Goal: Transaction & Acquisition: Purchase product/service

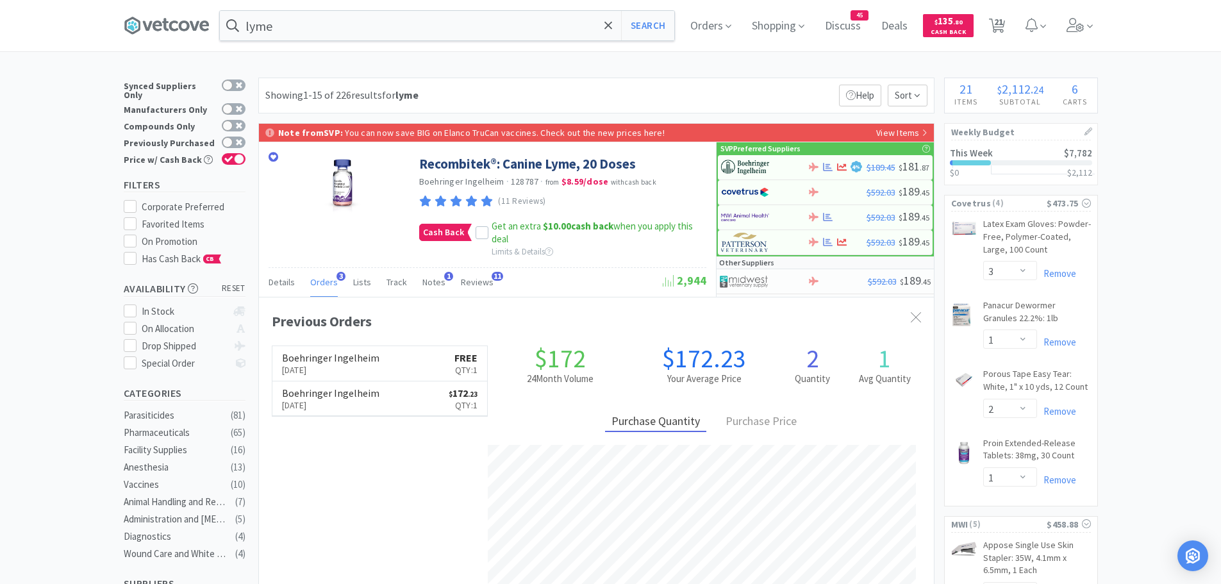
select select "3"
select select "1"
select select "2"
select select "1"
select select "4"
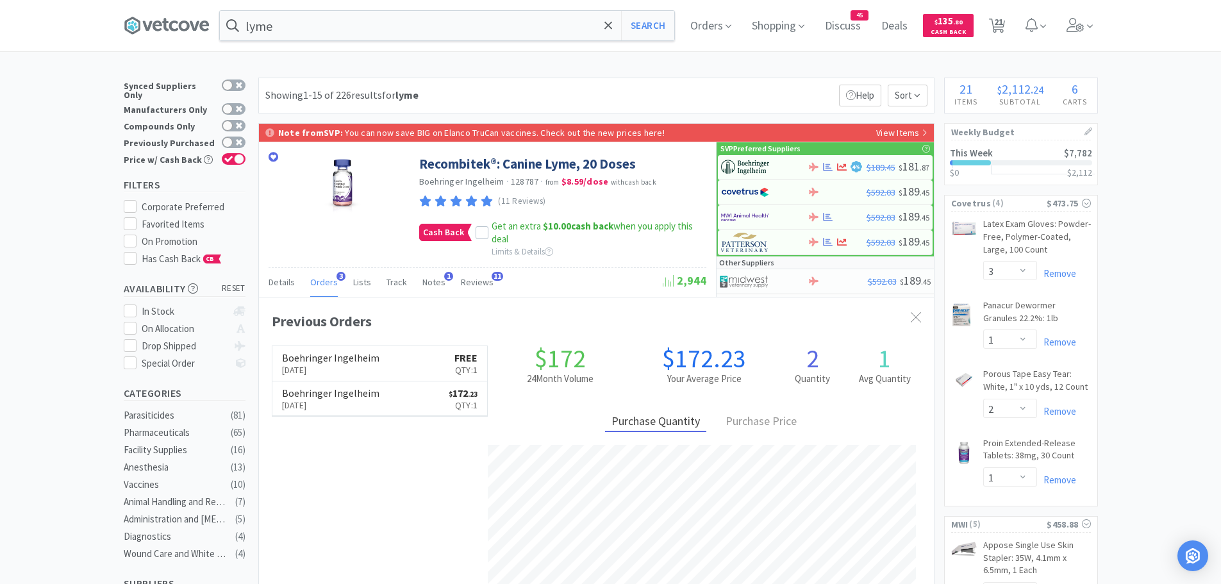
select select "1"
select select "2"
select select "8"
select select "1"
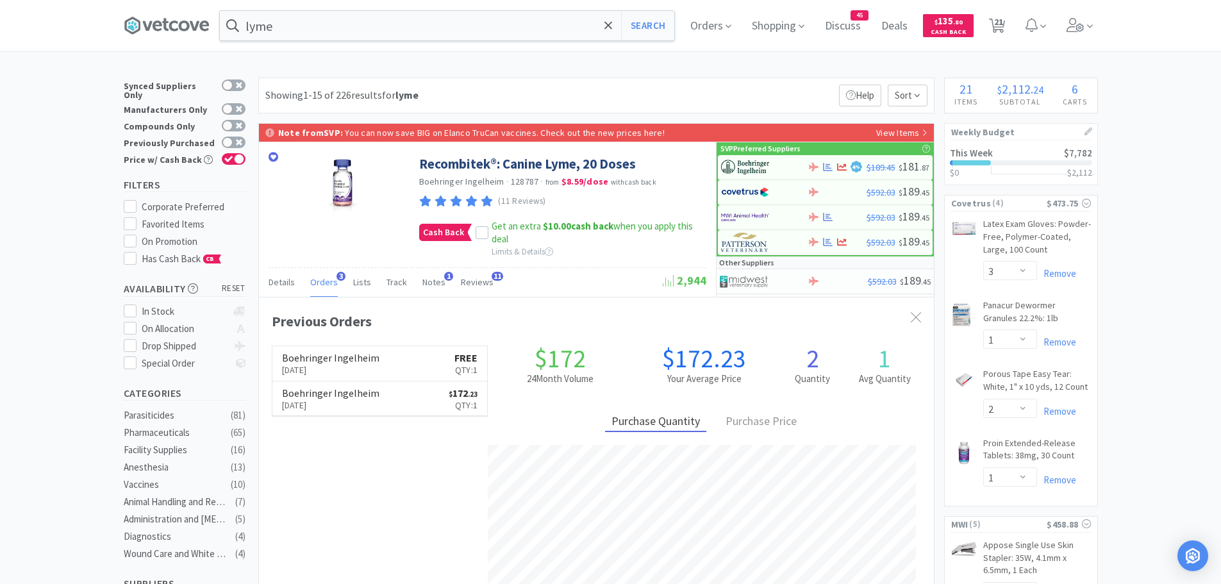
select select "1"
select select "4"
select select "1"
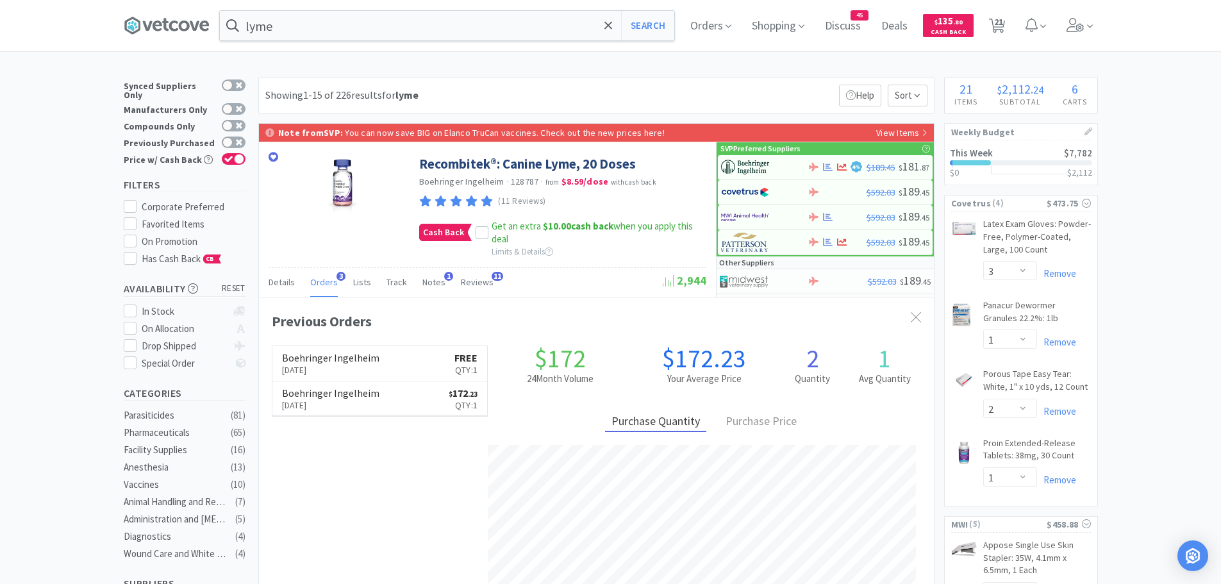
select select "200"
select select "6"
select select "1"
select select "2"
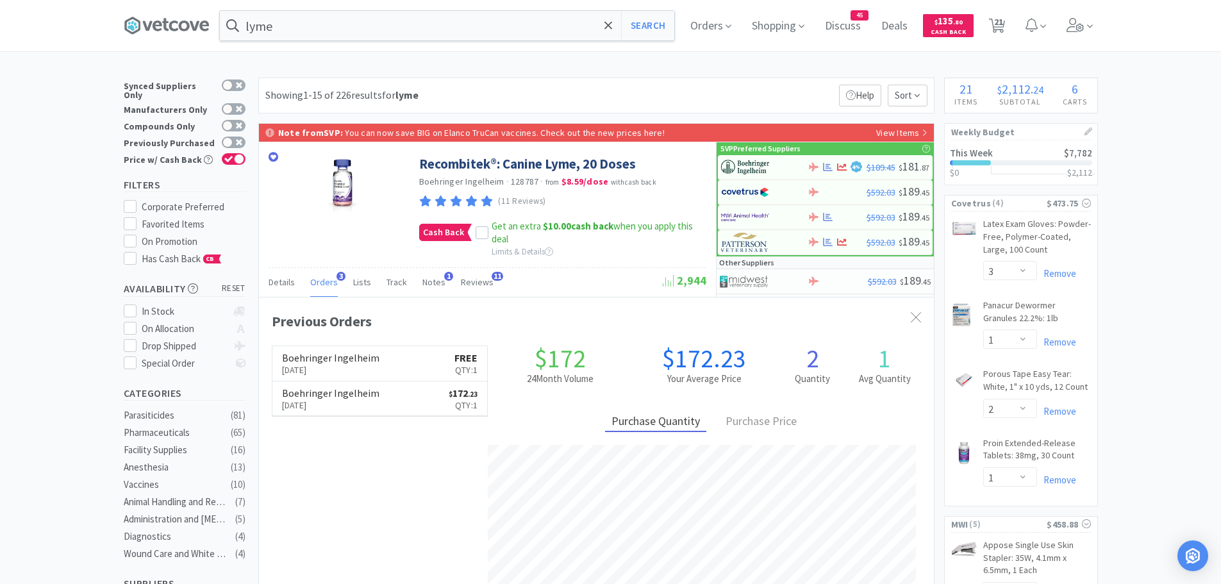
select select "2"
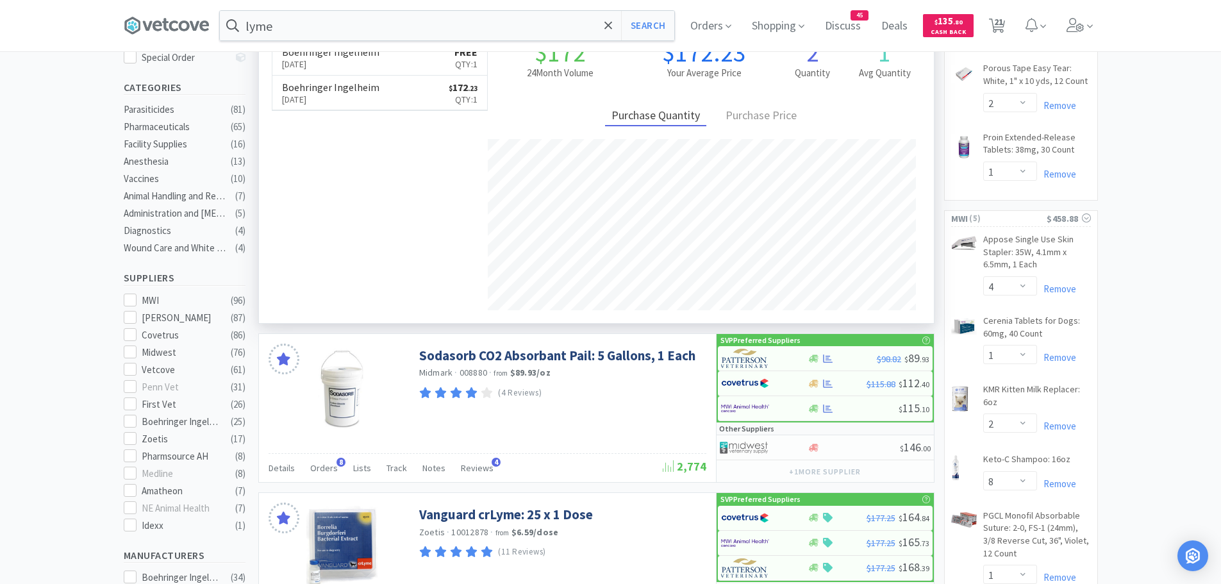
scroll to position [321, 0]
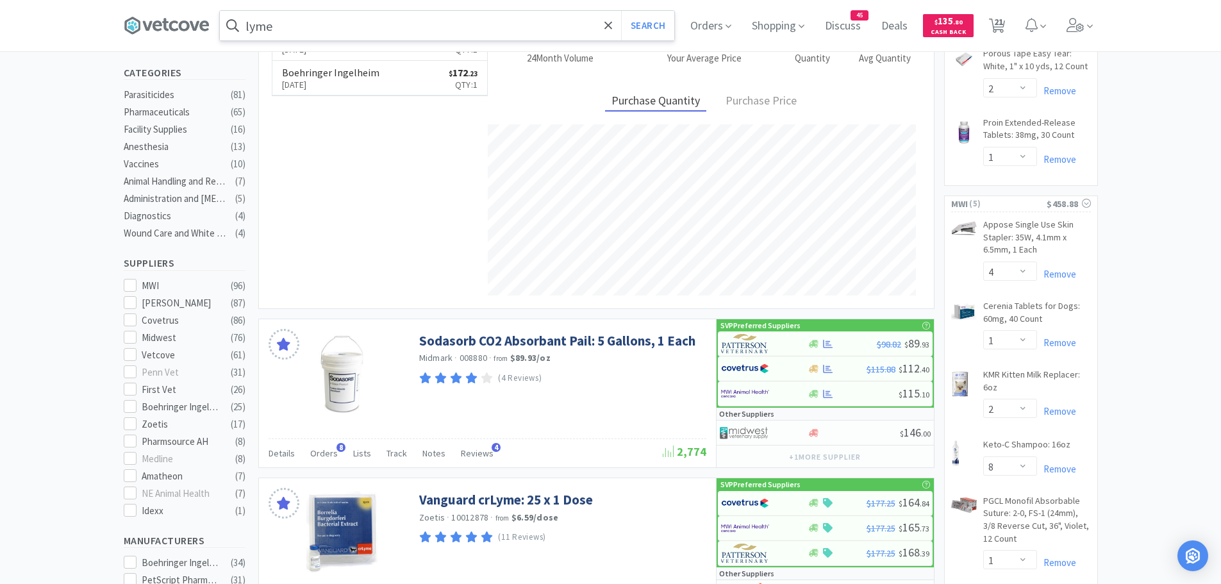
click at [320, 24] on input "lyme" at bounding box center [447, 25] width 454 height 29
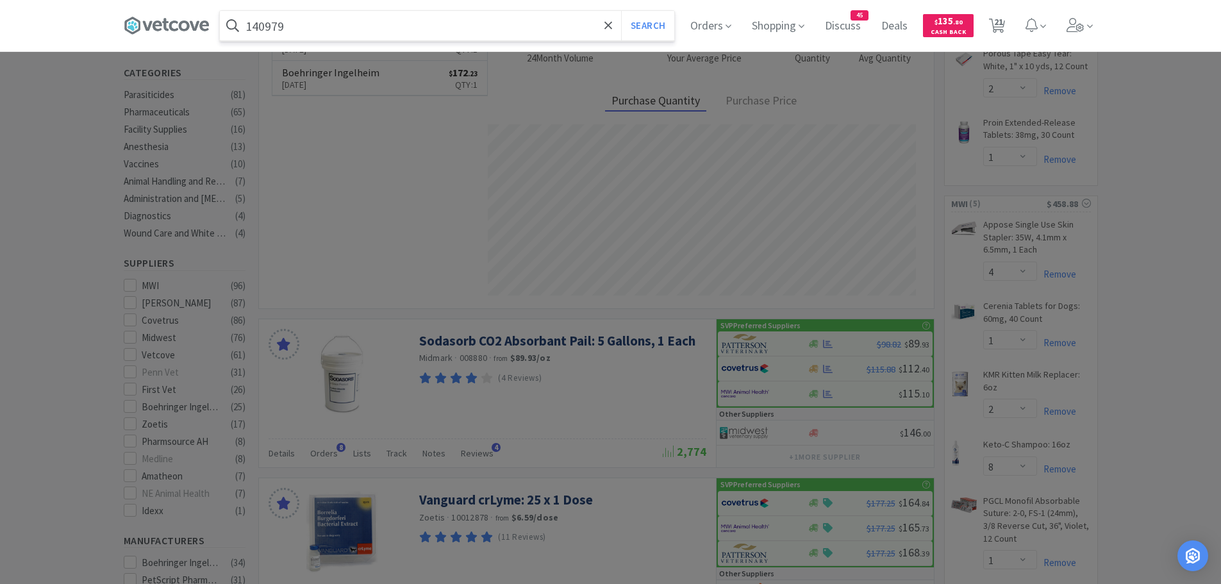
type input "140979"
click at [621, 11] on button "Search" at bounding box center [647, 25] width 53 height 29
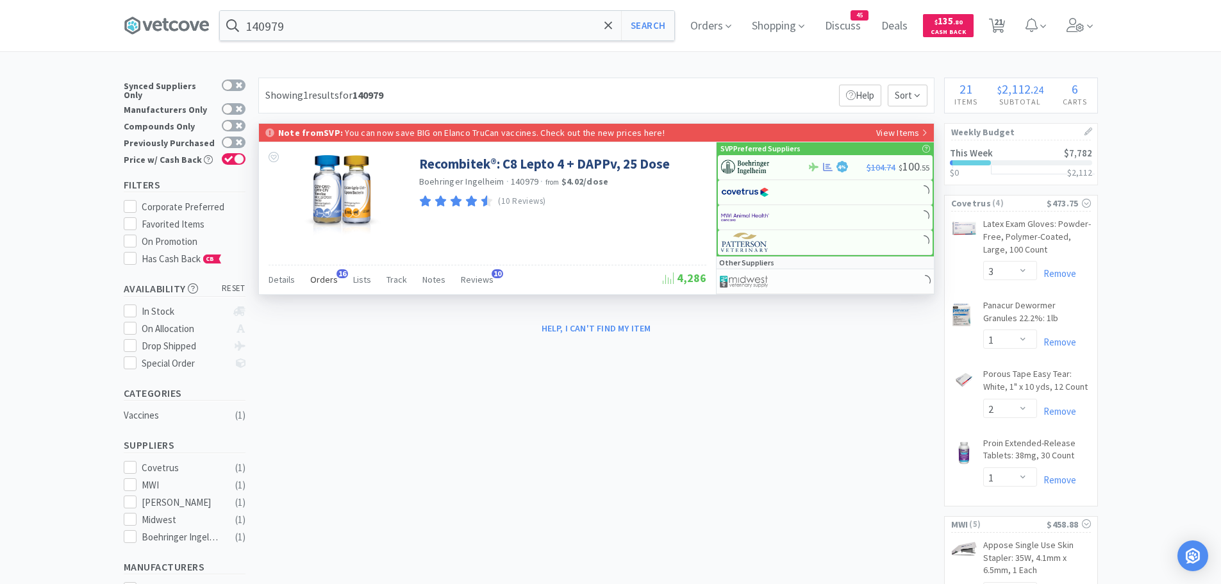
click at [327, 274] on span "Orders" at bounding box center [324, 280] width 28 height 12
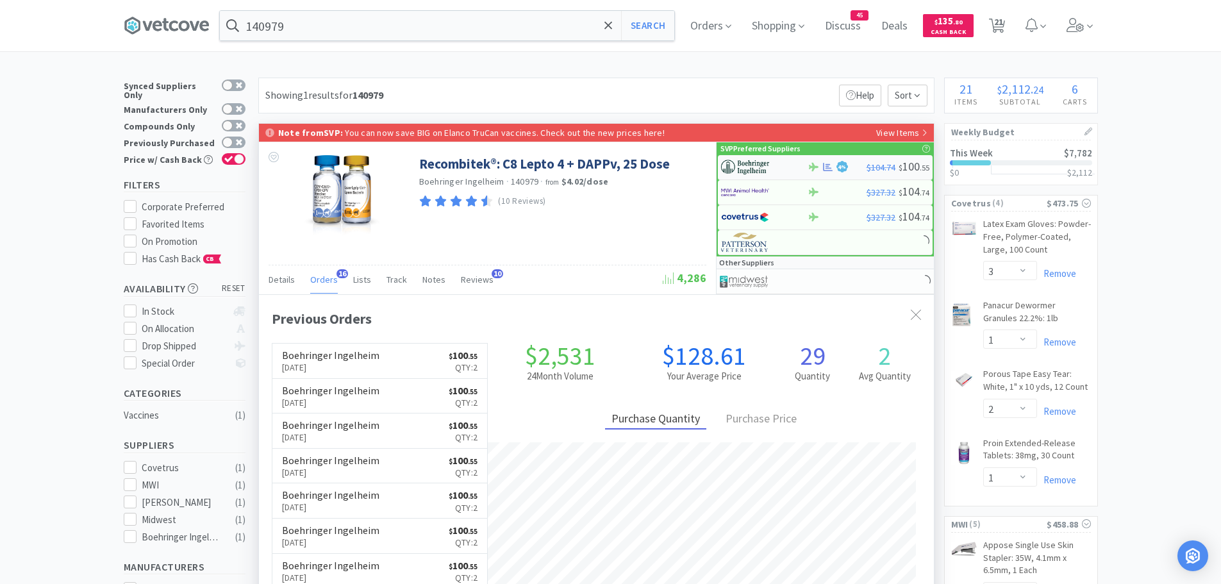
scroll to position [344, 675]
click at [758, 169] on img at bounding box center [745, 167] width 48 height 19
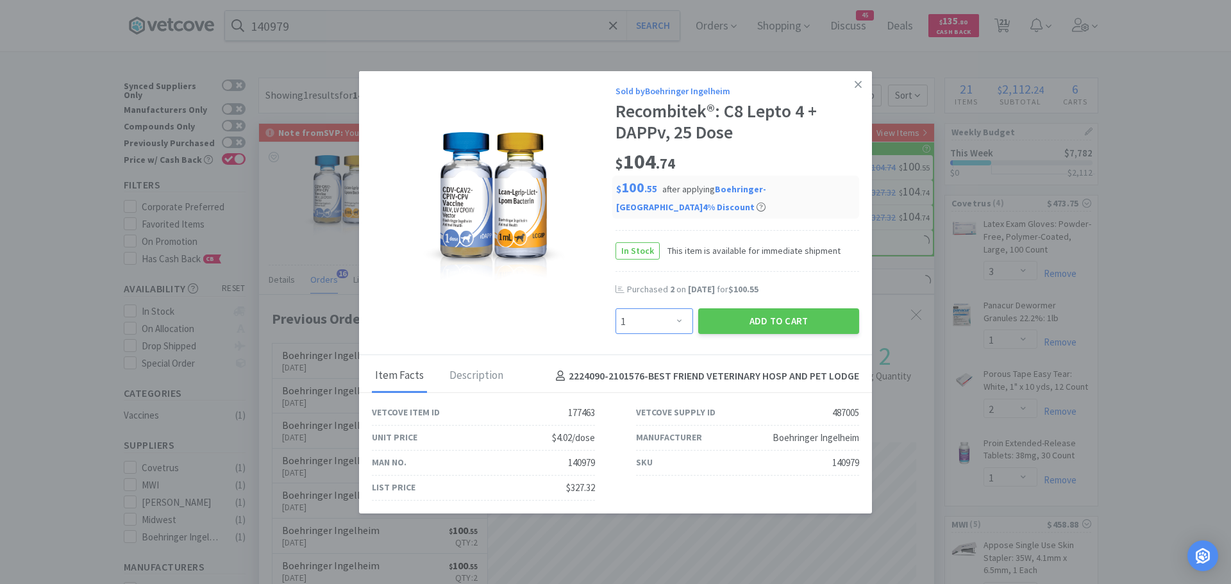
click at [680, 323] on select "Enter Quantity 1 2 3 4 5 6 7 8 9 10 11 12 13 14 15 16 17 18 19 20 Enter Quantity" at bounding box center [654, 321] width 78 height 26
select select "2"
click at [615, 308] on select "Enter Quantity 1 2 3 4 5 6 7 8 9 10 11 12 13 14 15 16 17 18 19 20 Enter Quantity" at bounding box center [654, 321] width 78 height 26
click at [747, 320] on button "Add to Cart" at bounding box center [778, 321] width 161 height 26
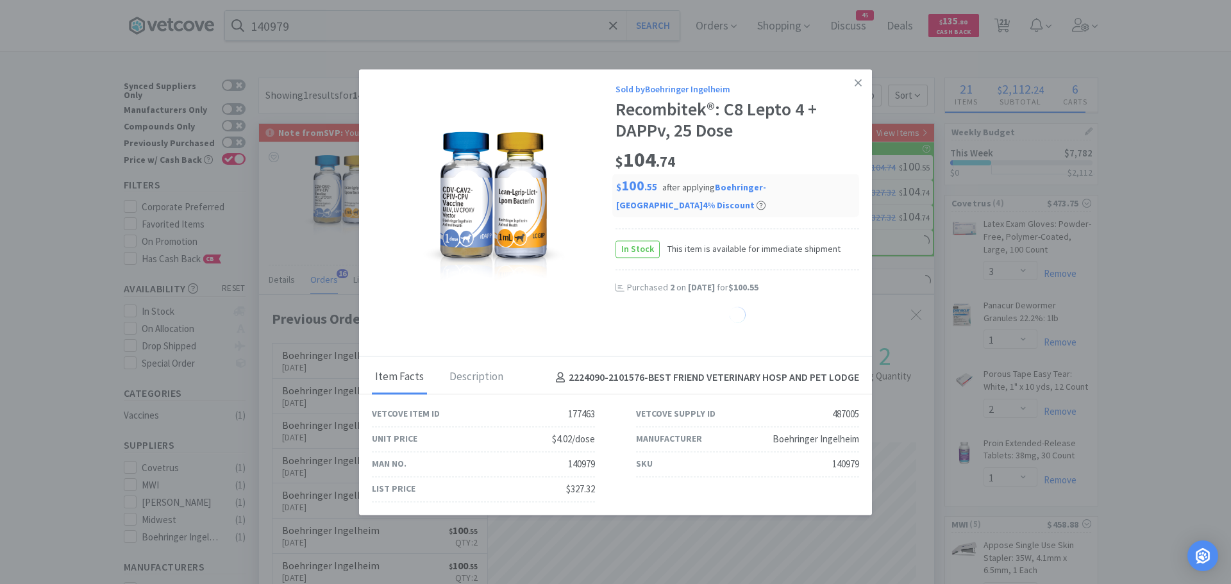
select select "2"
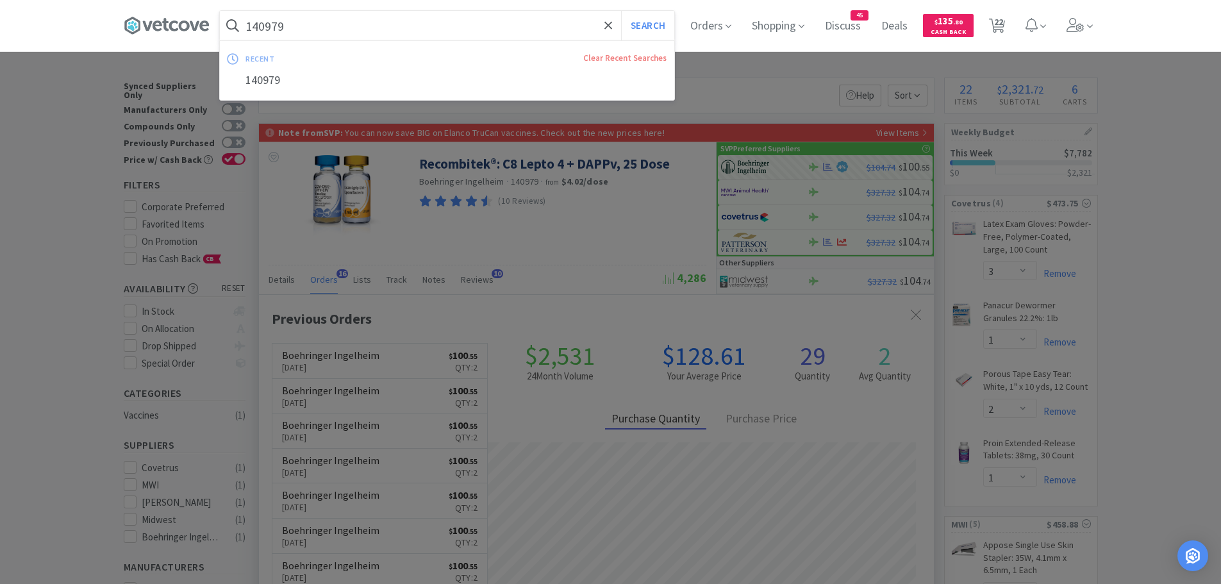
click at [307, 28] on input "140979" at bounding box center [447, 25] width 454 height 29
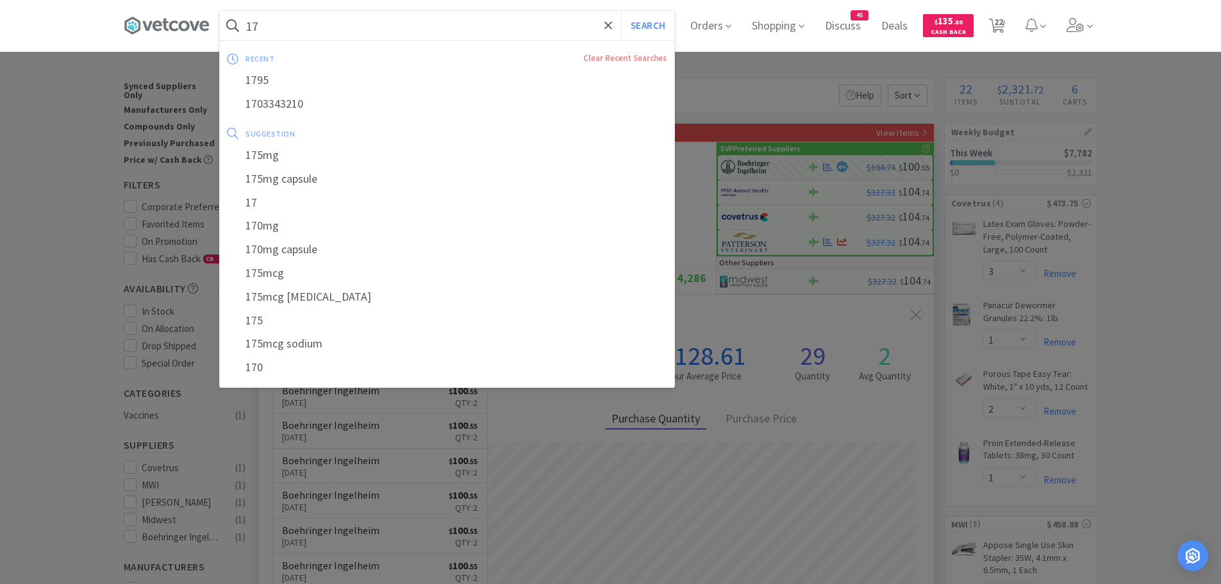
type input "1"
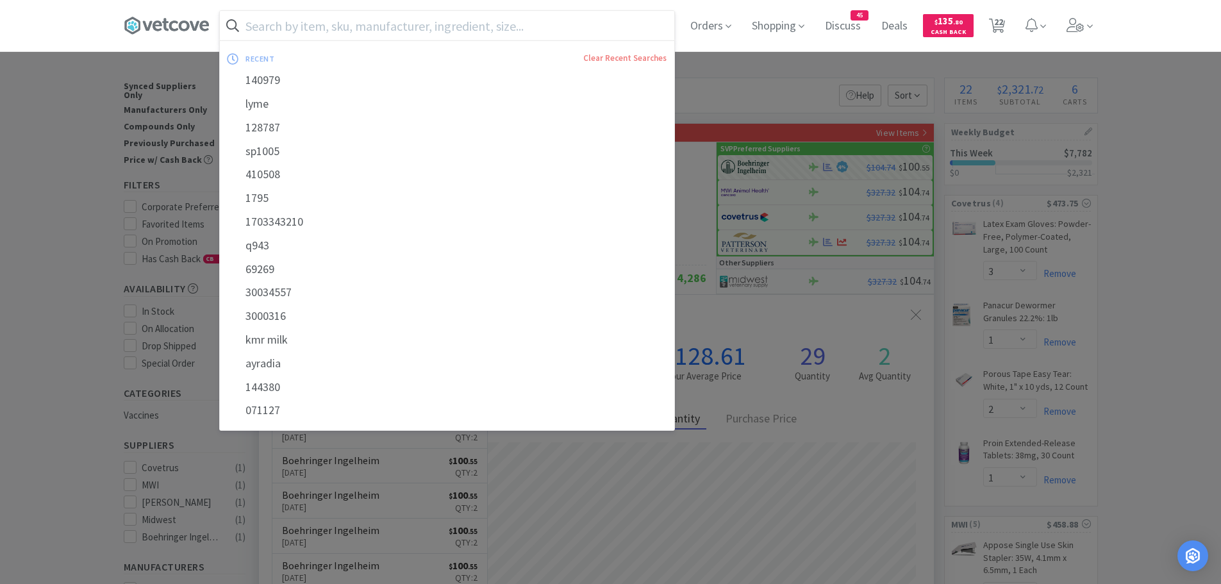
click at [314, 26] on input "text" at bounding box center [447, 25] width 454 height 29
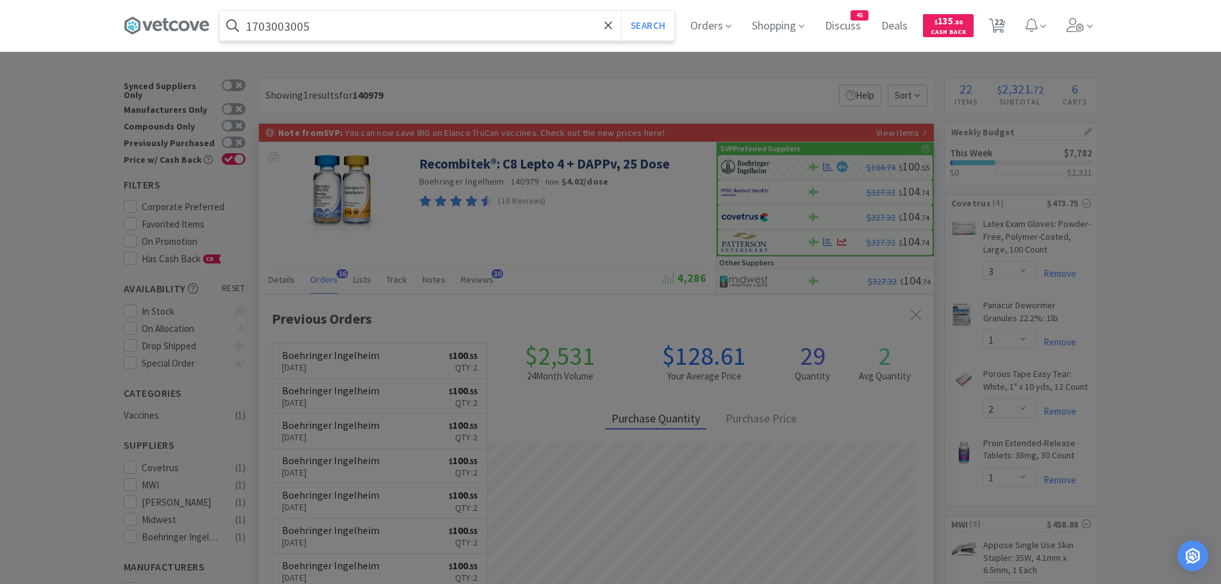
type input "1703003005"
click at [621, 11] on button "Search" at bounding box center [647, 25] width 53 height 29
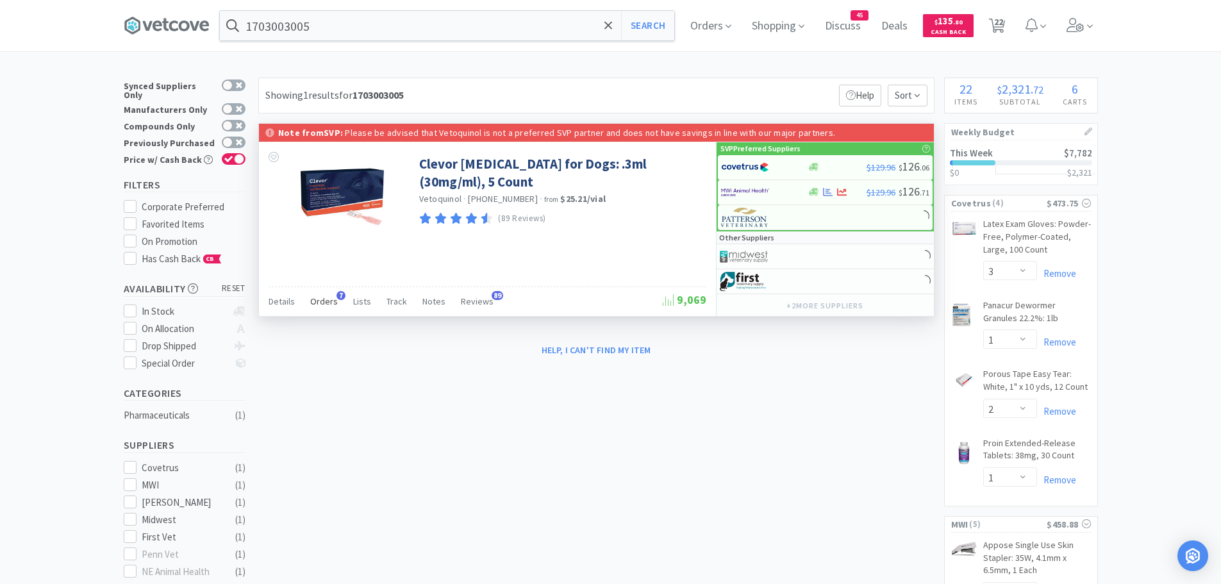
click at [330, 299] on span "Orders" at bounding box center [324, 302] width 28 height 12
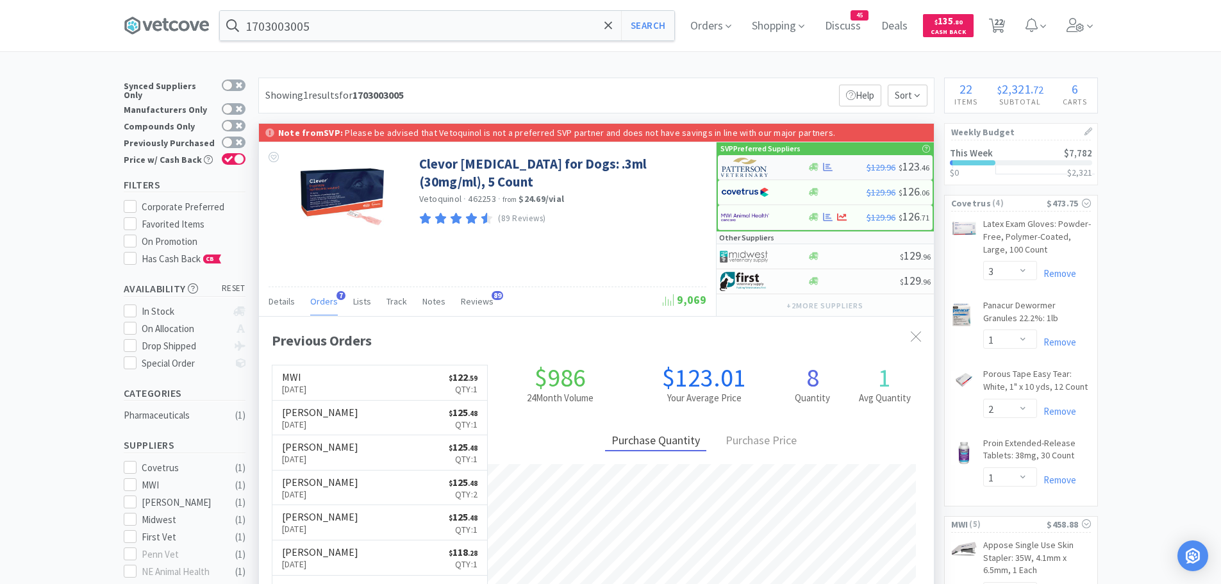
scroll to position [332, 675]
click at [758, 169] on img at bounding box center [745, 167] width 48 height 19
select select "1"
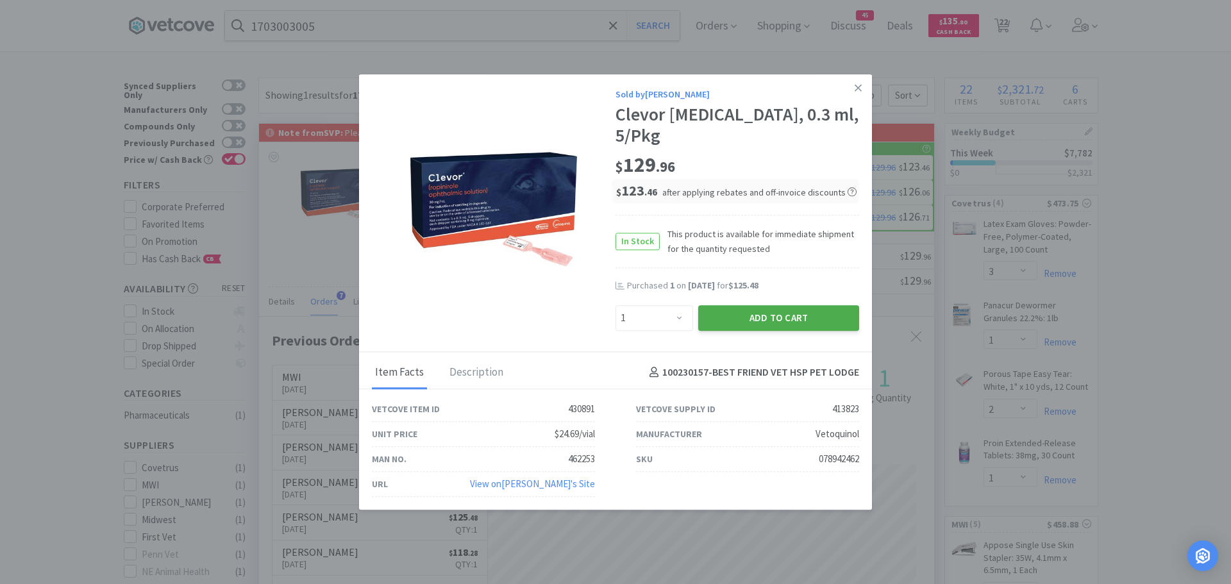
click at [727, 310] on button "Add to Cart" at bounding box center [778, 318] width 161 height 26
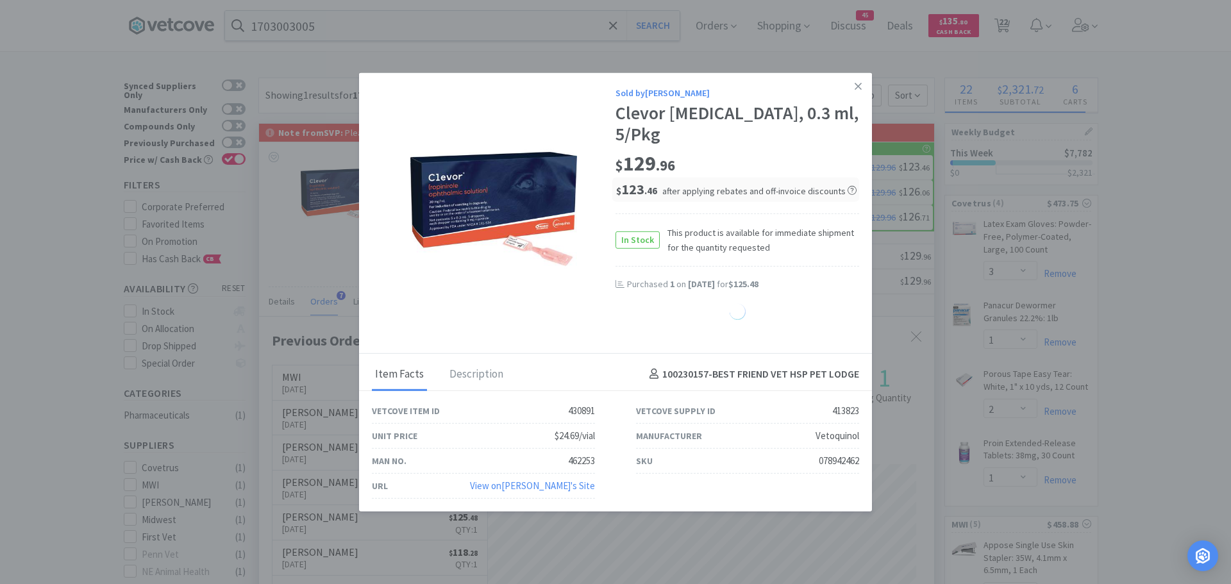
select select "1"
select select "4"
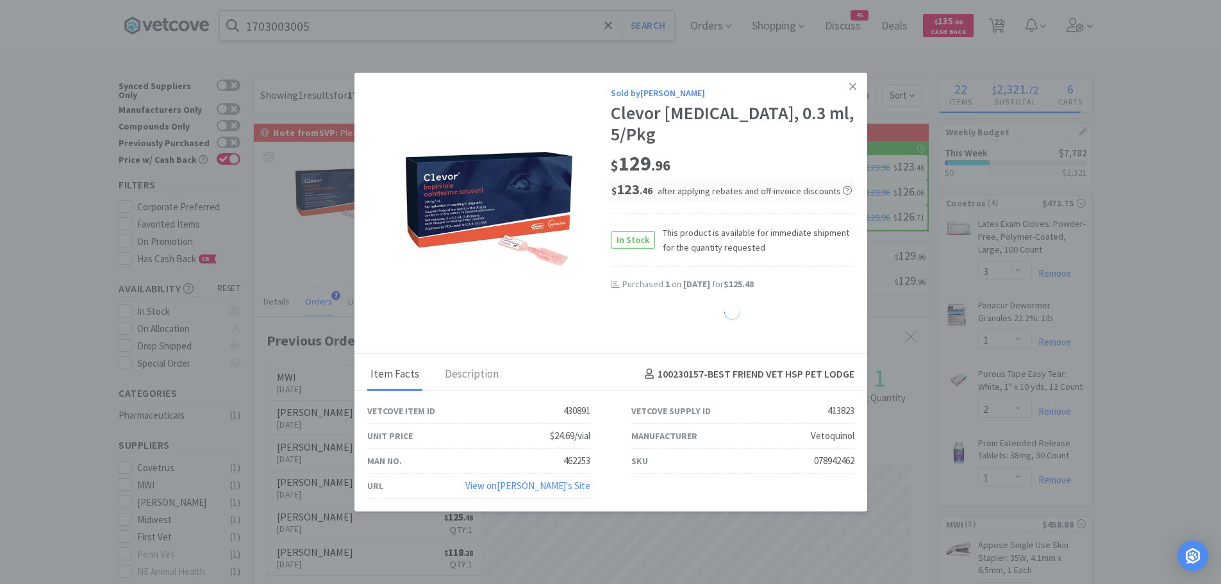
select select "1"
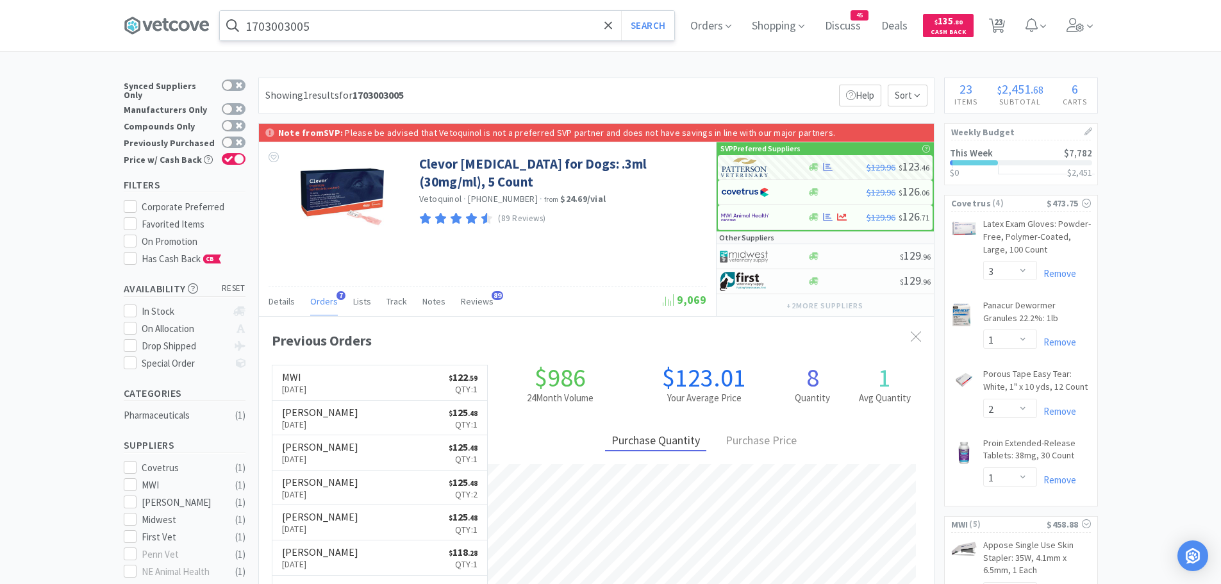
click at [354, 29] on input "1703003005" at bounding box center [447, 25] width 454 height 29
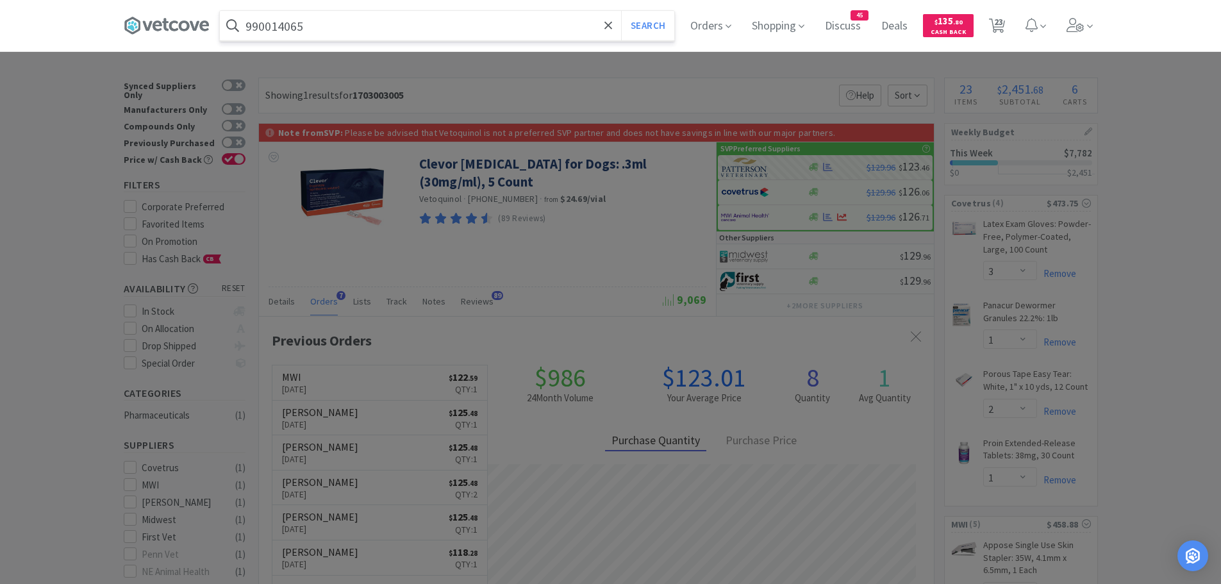
type input "990014065"
click at [621, 11] on button "Search" at bounding box center [647, 25] width 53 height 29
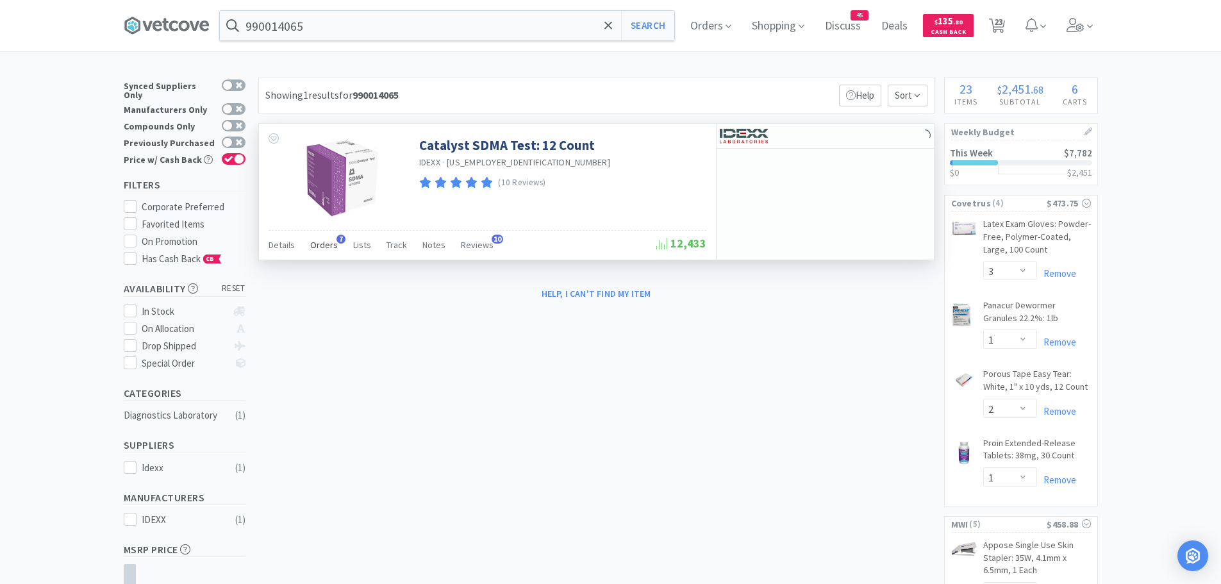
click at [328, 237] on div "Orders 7" at bounding box center [324, 247] width 28 height 24
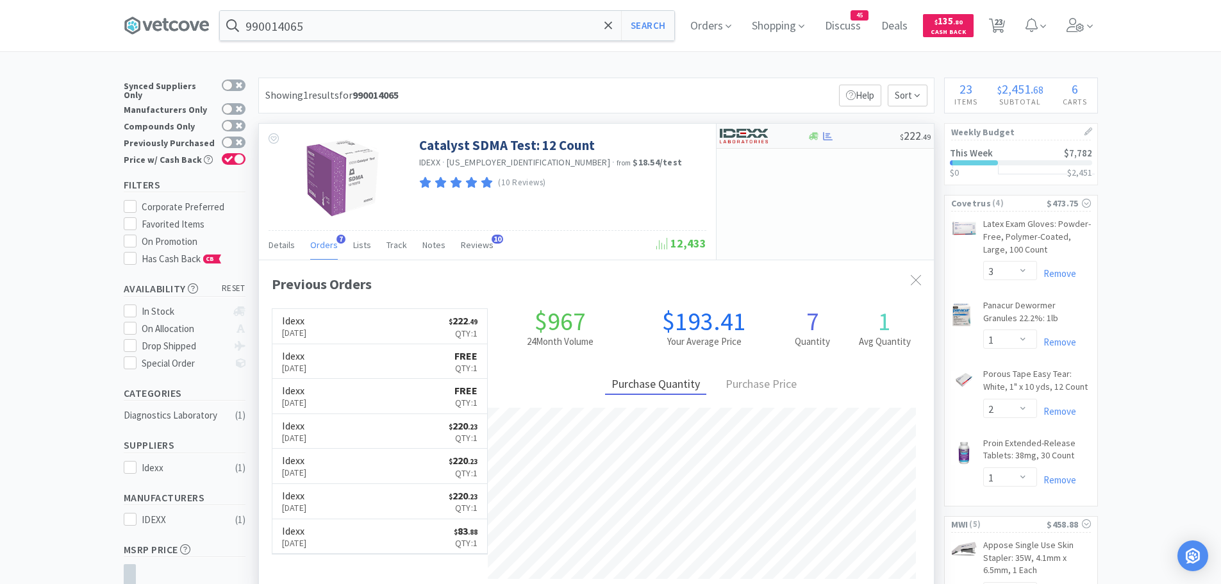
scroll to position [332, 675]
click at [758, 132] on img at bounding box center [744, 135] width 48 height 19
select select "1"
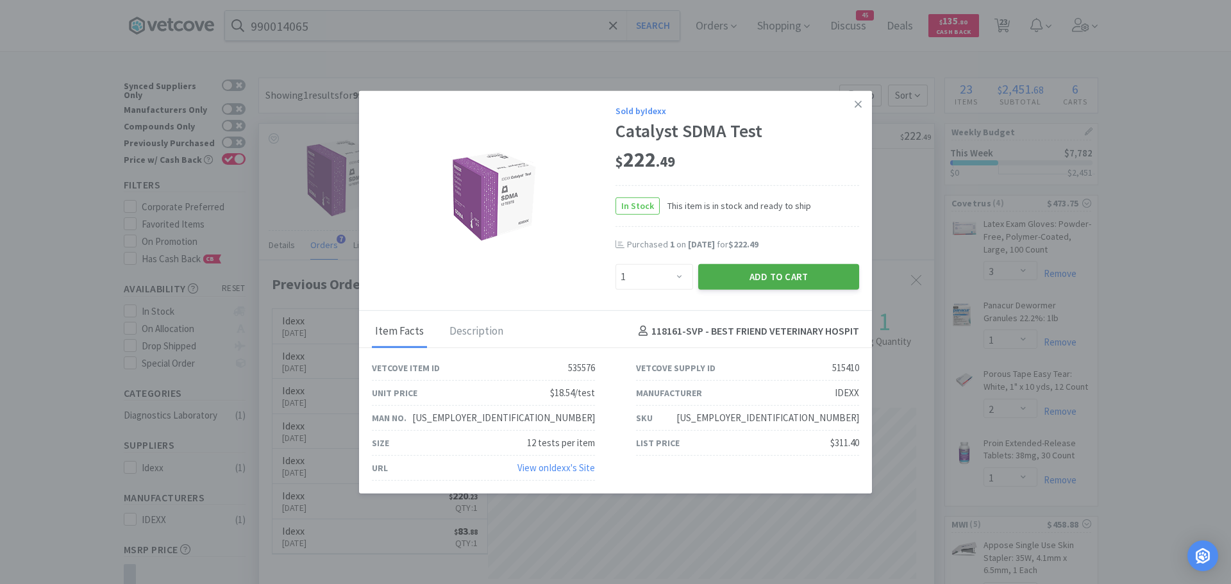
click at [728, 276] on button "Add to Cart" at bounding box center [778, 276] width 161 height 26
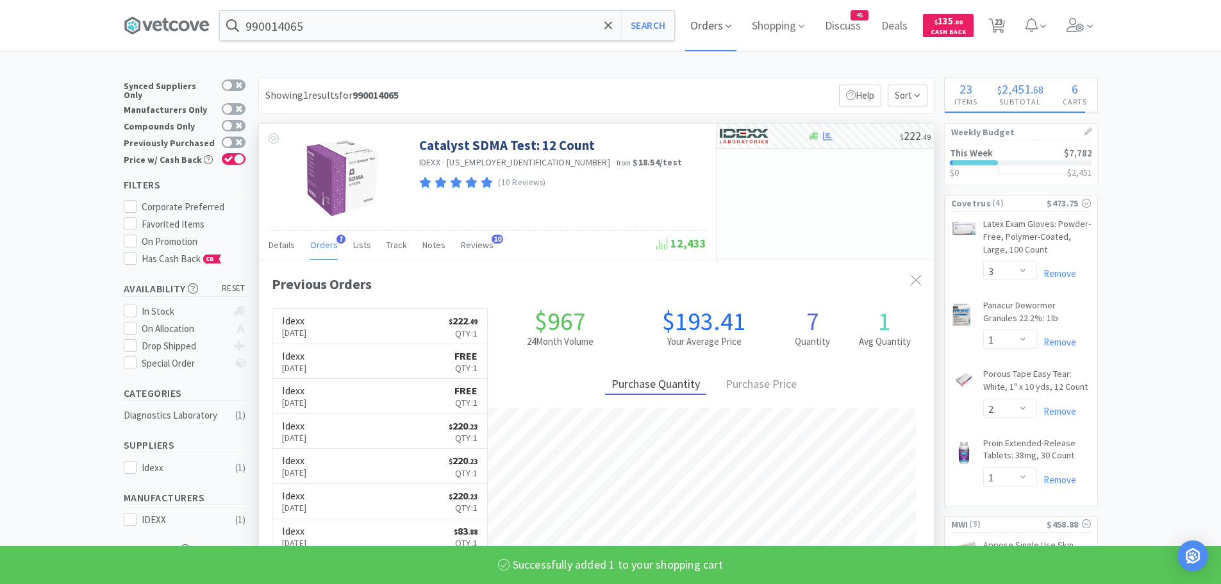
select select "6"
select select "1"
select select "200"
select select "1"
click at [337, 31] on input "990014065" at bounding box center [447, 25] width 454 height 29
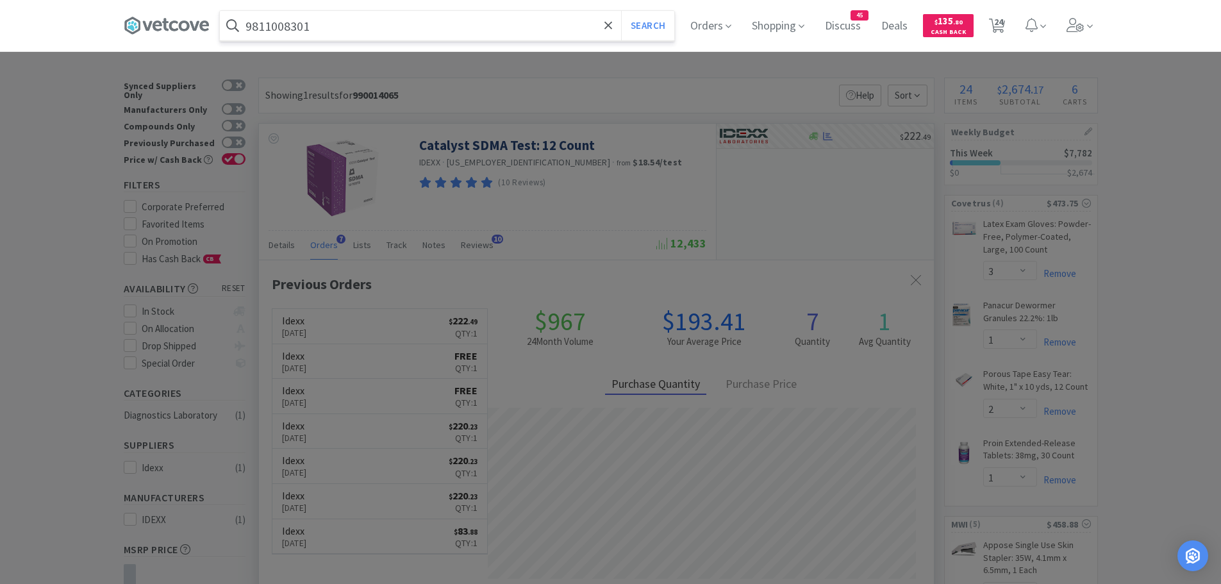
click at [621, 11] on button "Search" at bounding box center [647, 25] width 53 height 29
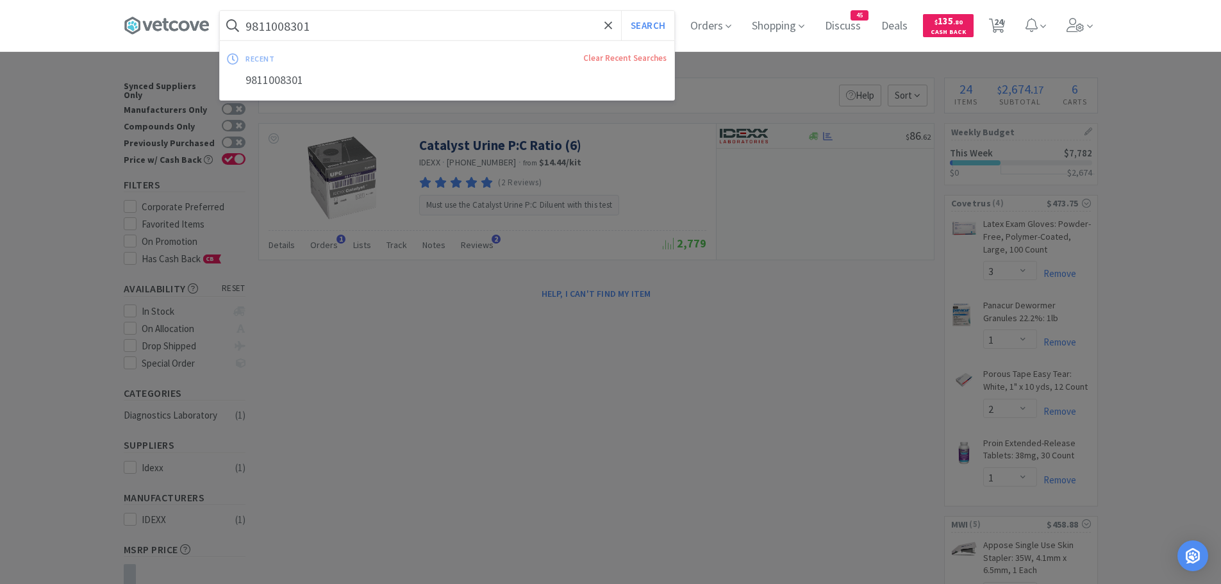
click at [336, 24] on input "9811008301" at bounding box center [447, 25] width 454 height 29
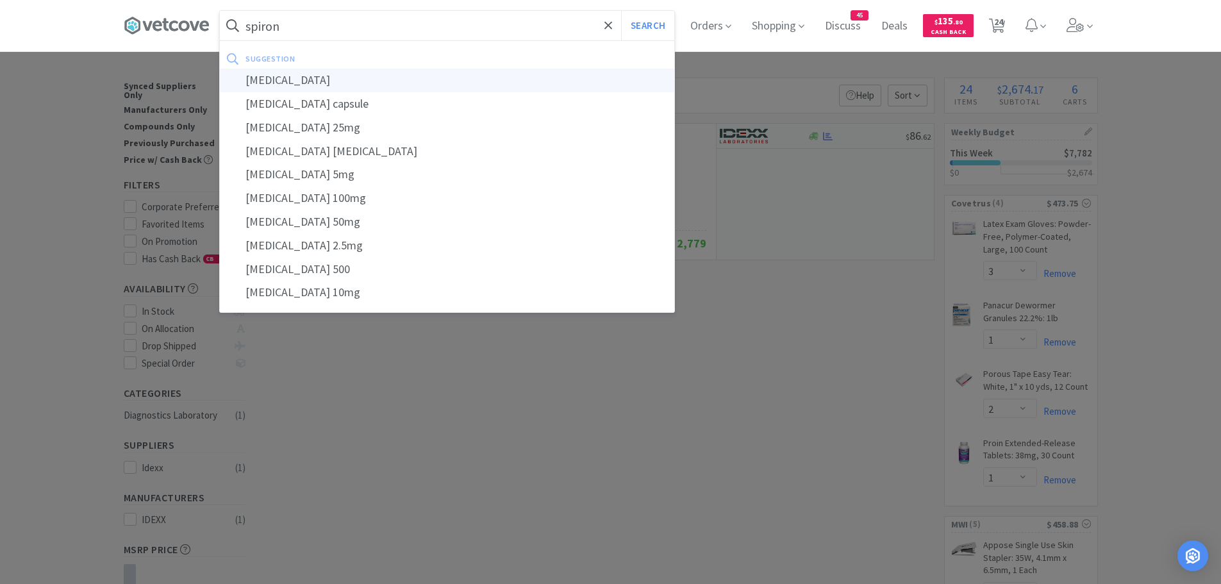
click at [324, 81] on div "spironolactone" at bounding box center [447, 81] width 454 height 24
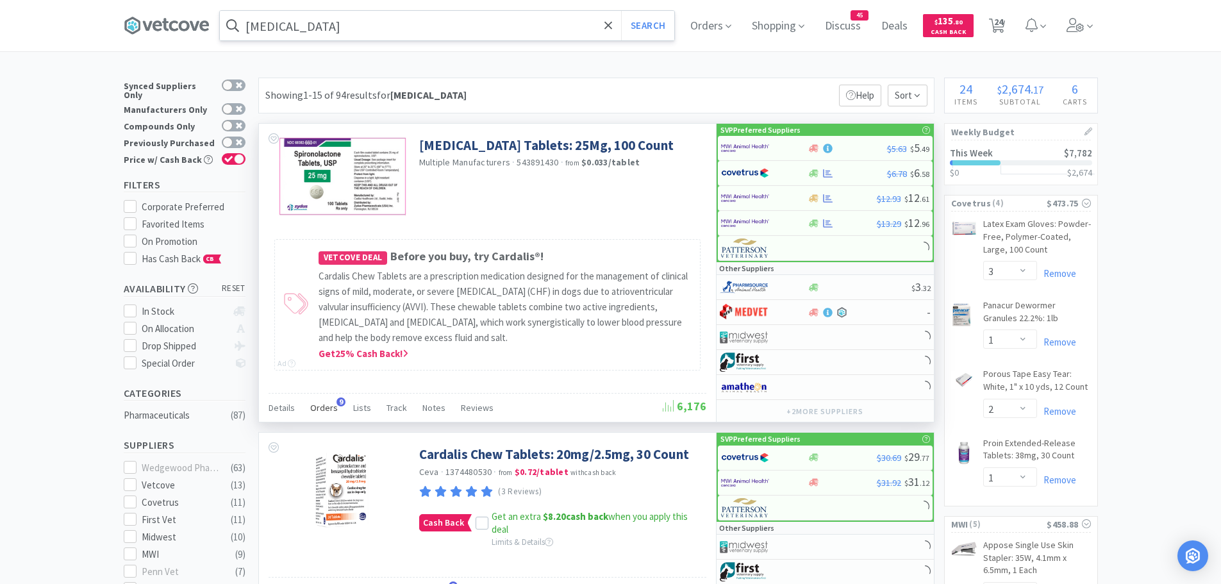
click at [340, 402] on span "9" at bounding box center [341, 401] width 9 height 9
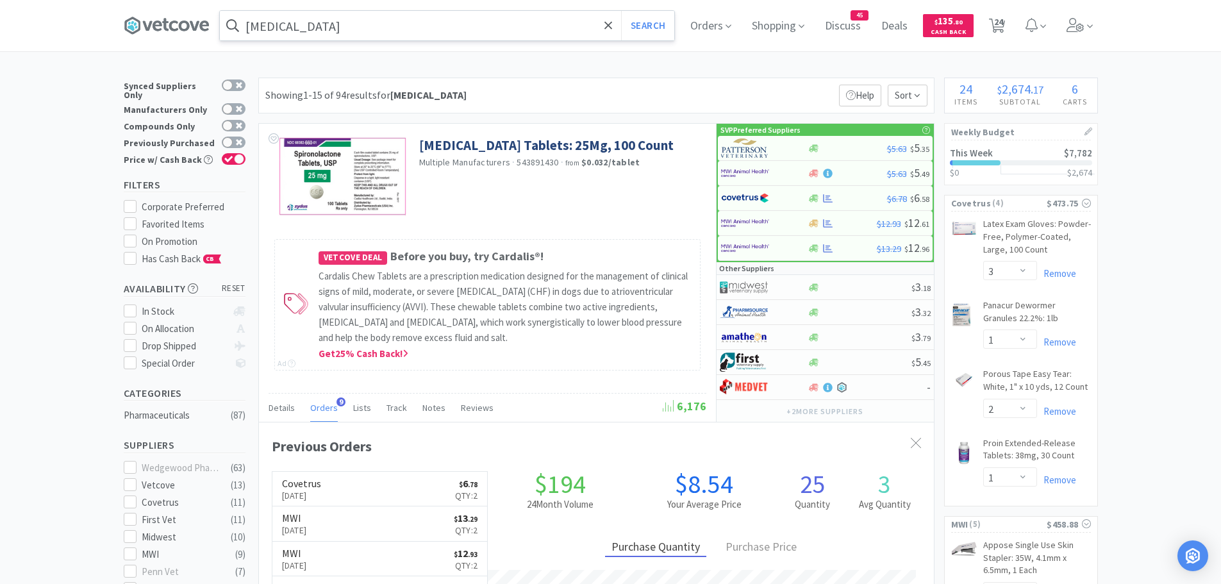
scroll to position [344, 675]
click at [479, 21] on input "spironolactone" at bounding box center [447, 25] width 454 height 29
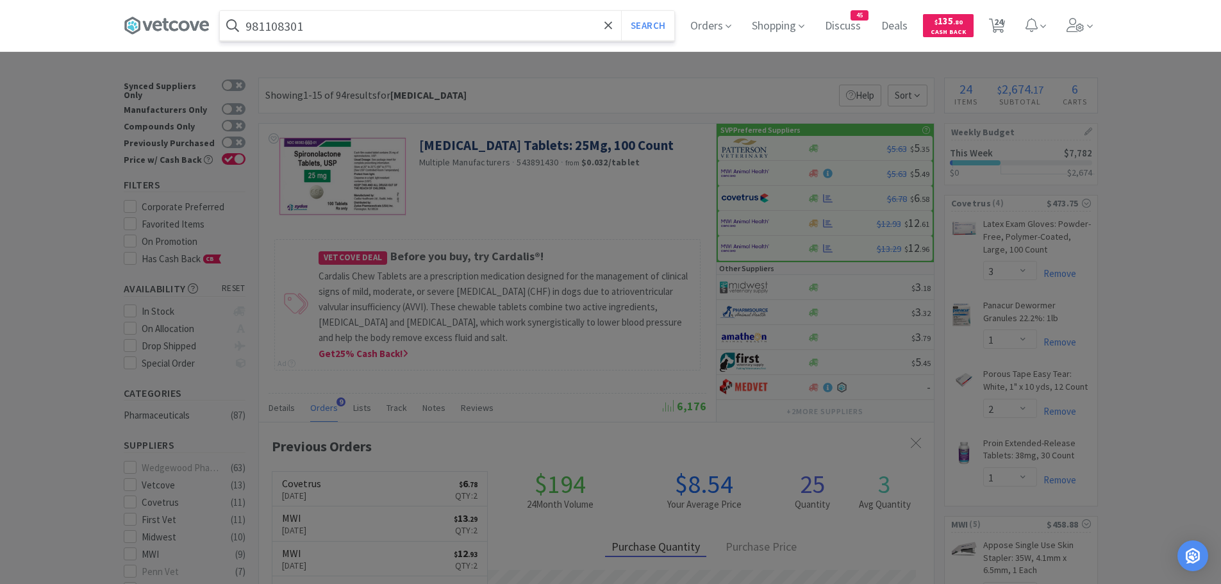
type input "981108301"
click at [621, 11] on button "Search" at bounding box center [647, 25] width 53 height 29
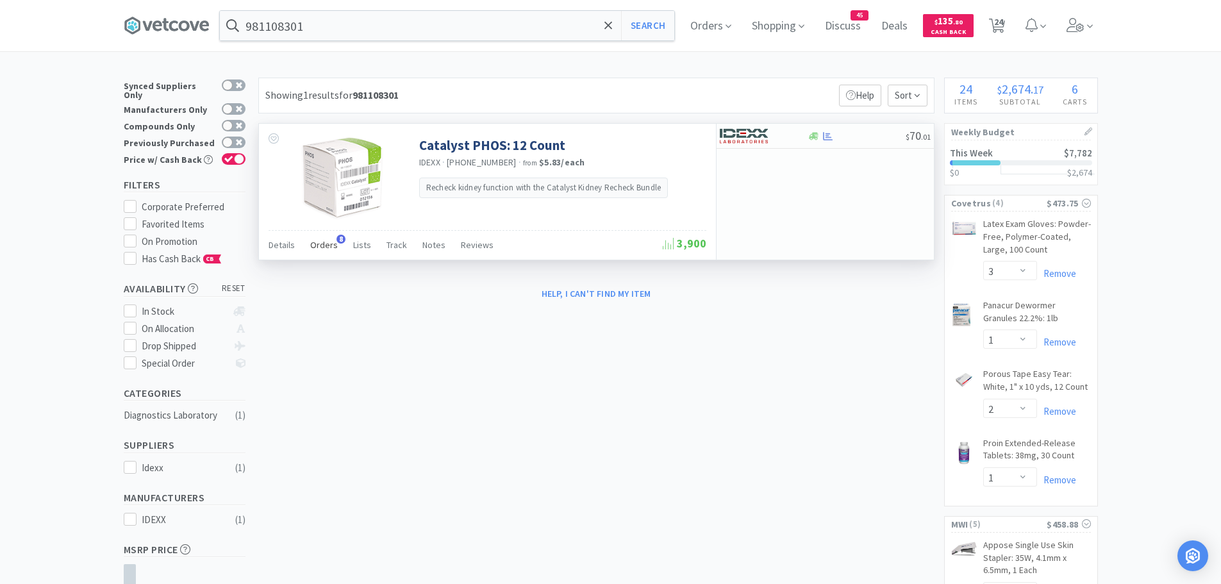
click at [315, 248] on span "Orders" at bounding box center [324, 245] width 28 height 12
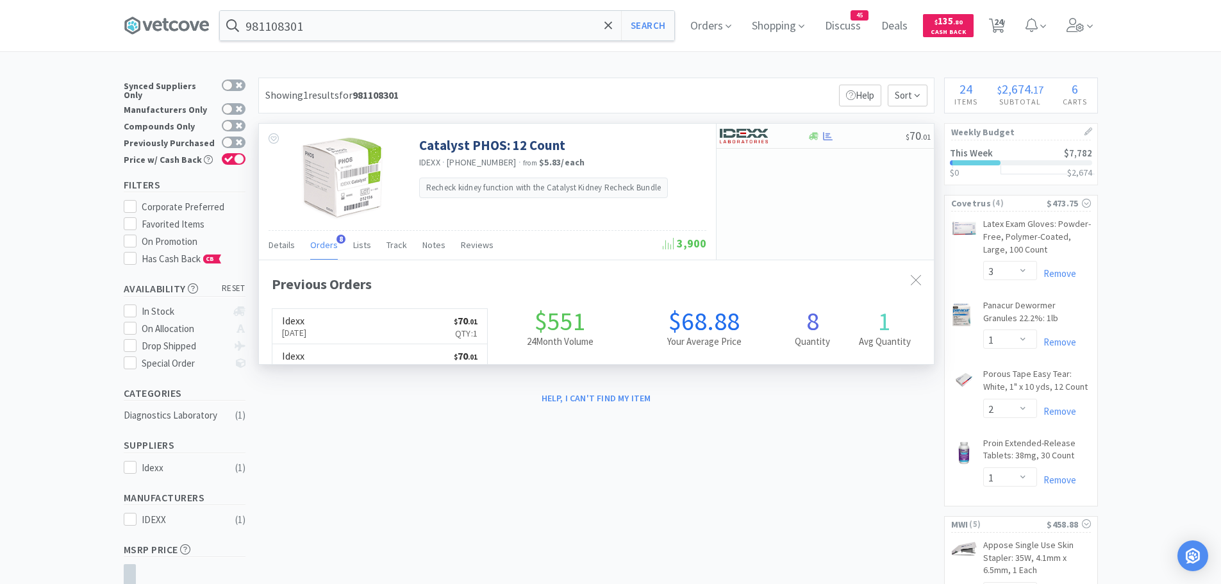
scroll to position [343, 675]
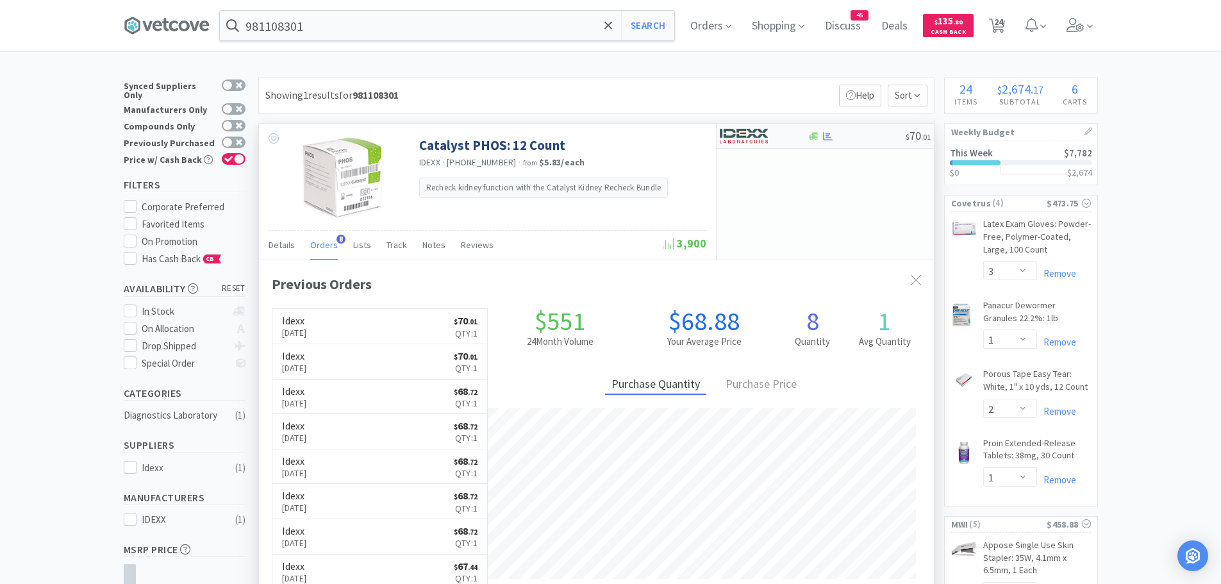
click at [752, 137] on img at bounding box center [744, 135] width 48 height 19
select select "1"
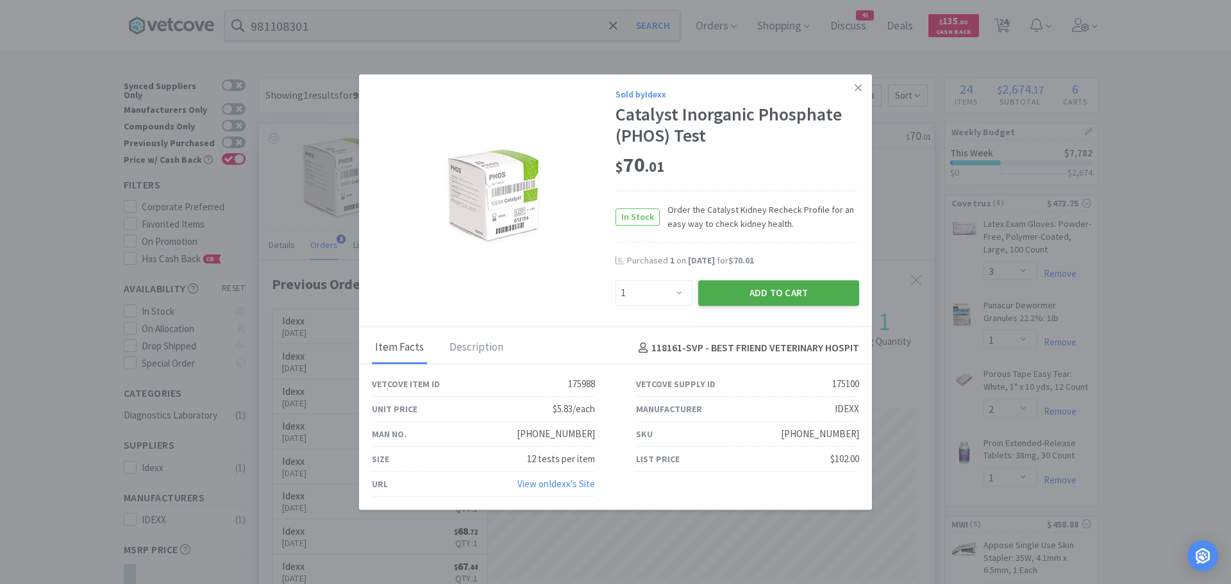
click at [750, 287] on button "Add to Cart" at bounding box center [778, 293] width 161 height 26
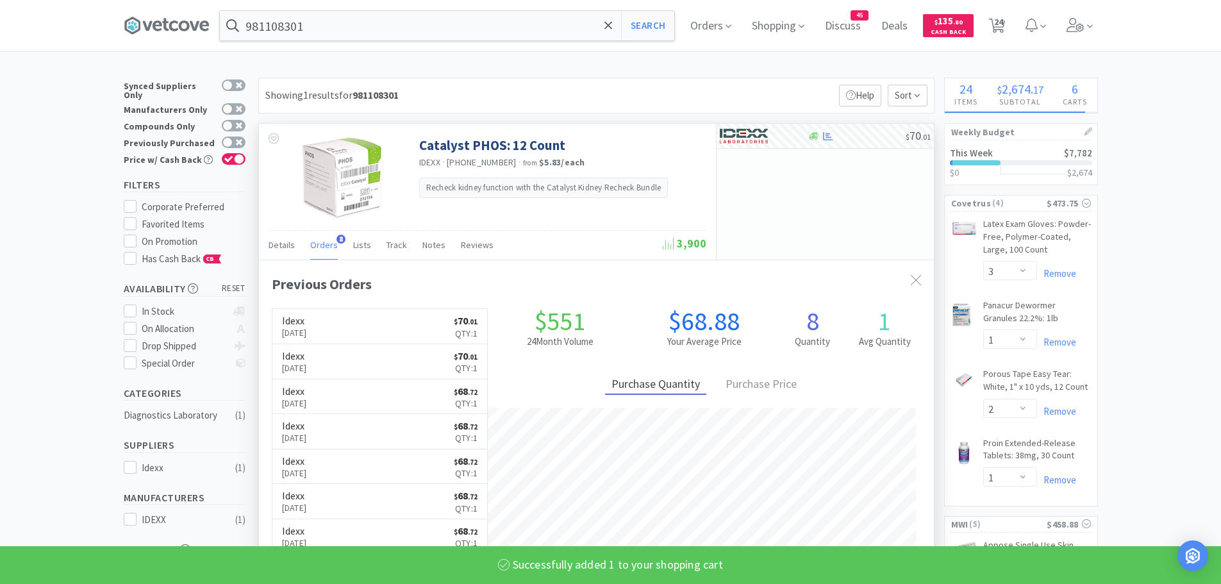
select select "6"
select select "1"
select select "200"
select select "1"
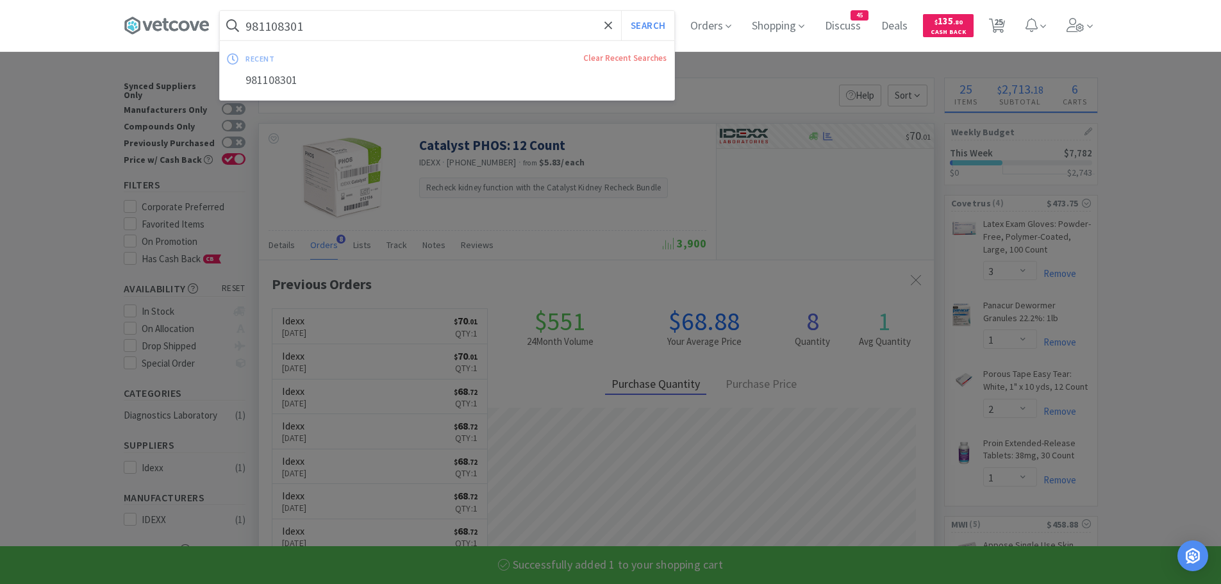
click at [301, 13] on input "981108301" at bounding box center [447, 25] width 454 height 29
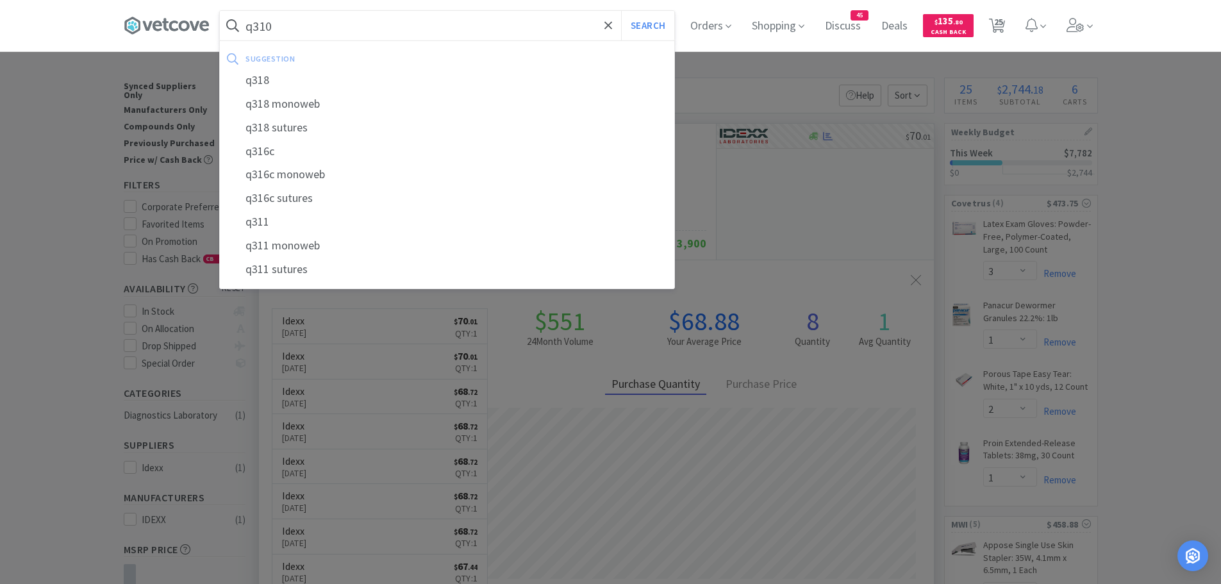
type input "q310"
click at [621, 11] on button "Search" at bounding box center [647, 25] width 53 height 29
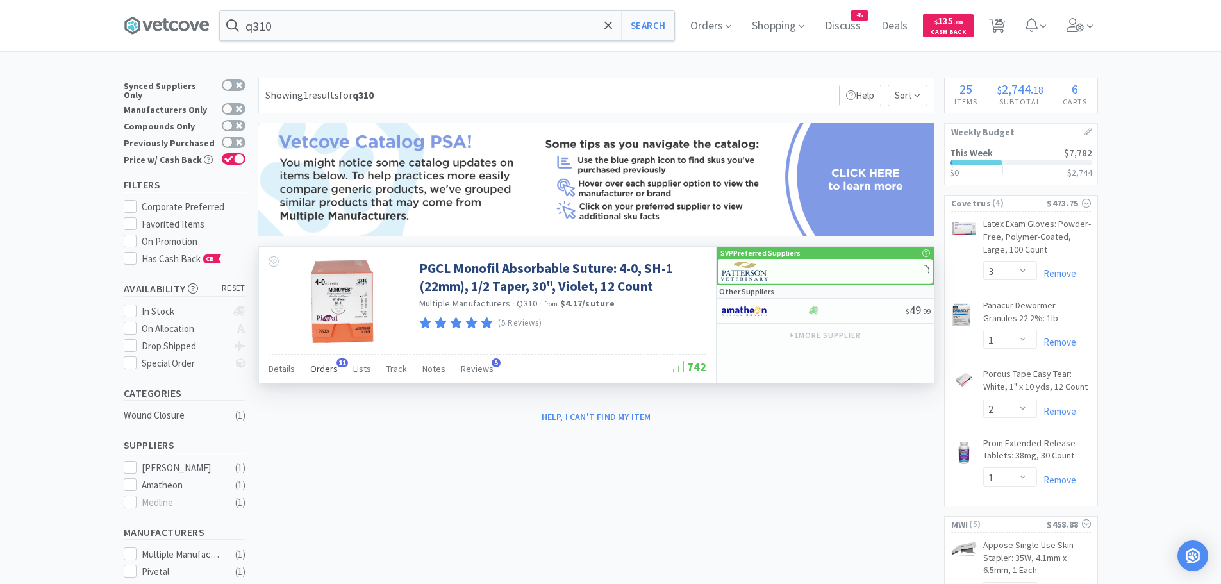
click at [333, 368] on span "Orders" at bounding box center [324, 369] width 28 height 12
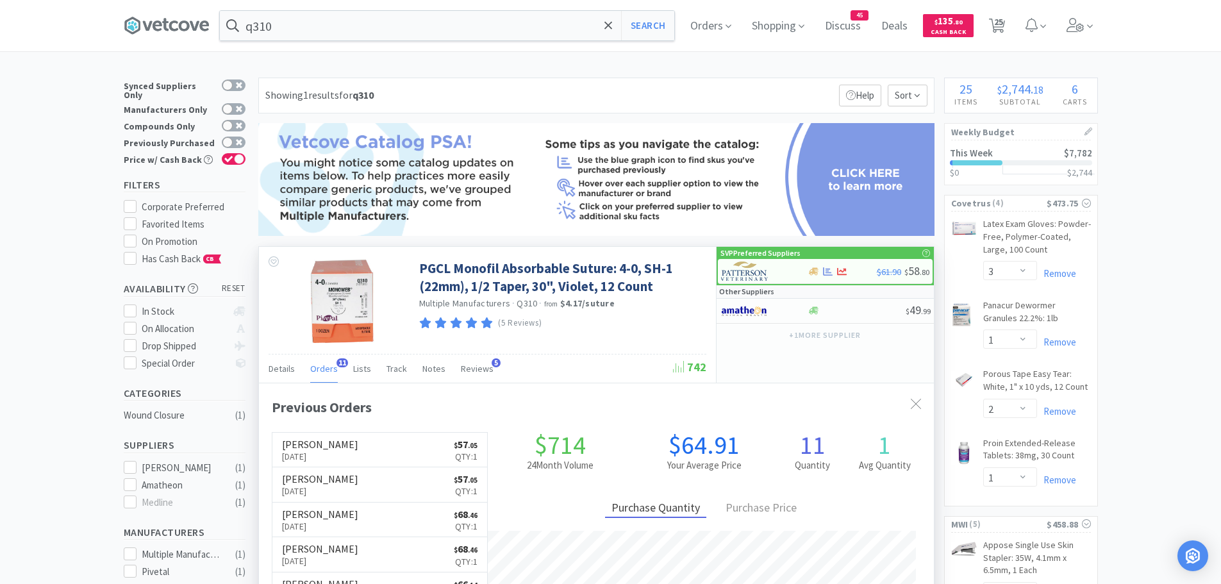
scroll to position [344, 675]
click at [746, 272] on img at bounding box center [745, 271] width 48 height 19
select select "1"
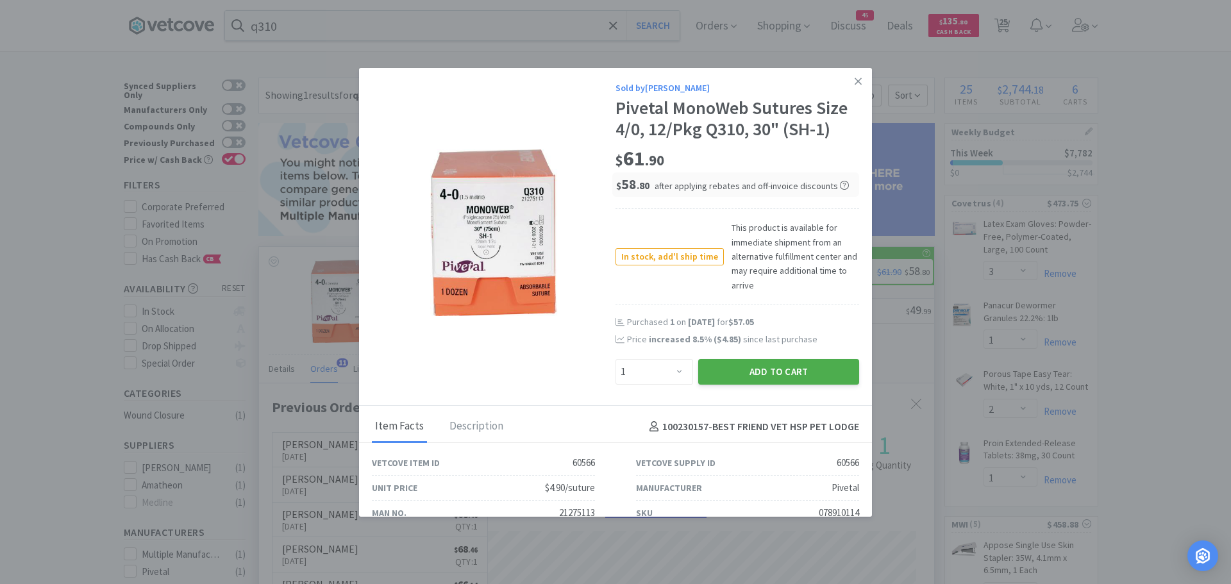
click at [734, 367] on button "Add to Cart" at bounding box center [778, 372] width 161 height 26
select select "1"
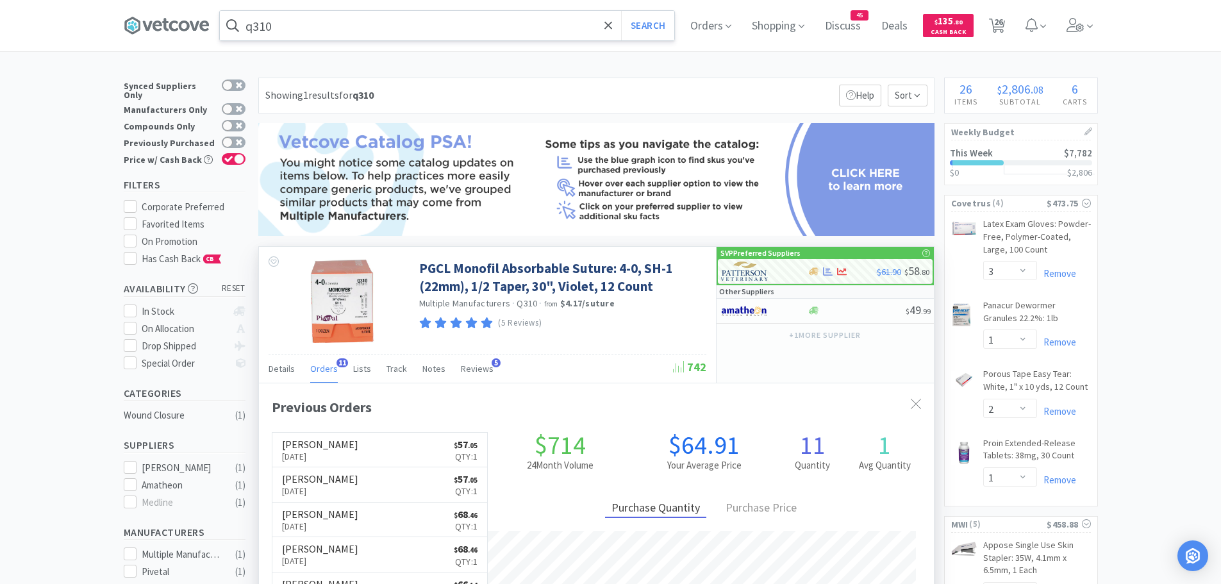
click at [310, 29] on input "q310" at bounding box center [447, 25] width 454 height 29
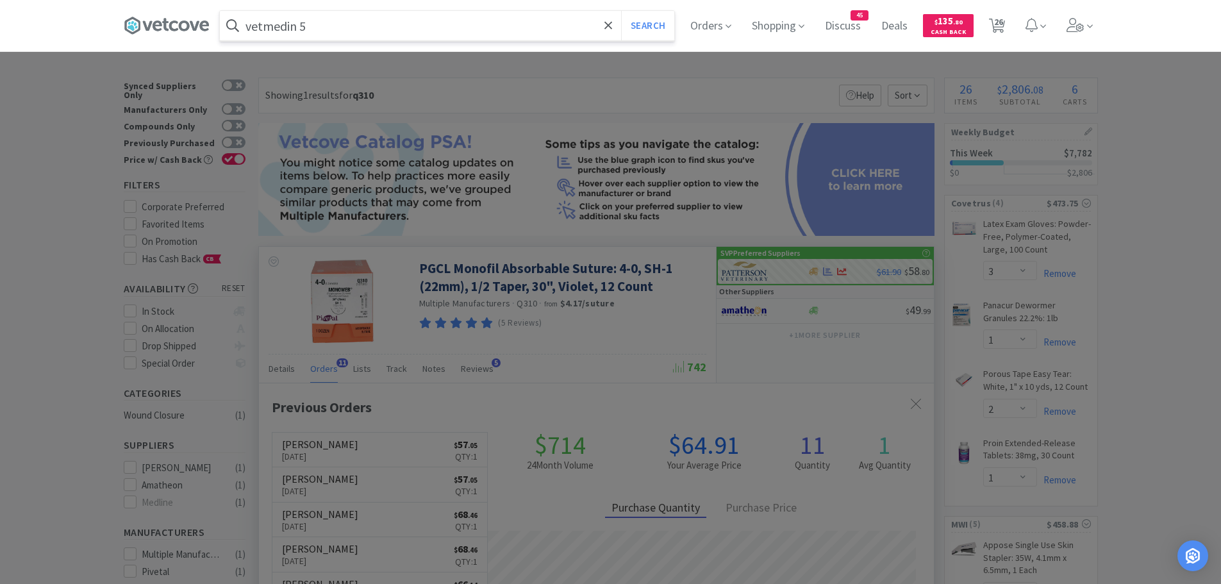
click at [621, 11] on button "Search" at bounding box center [647, 25] width 53 height 29
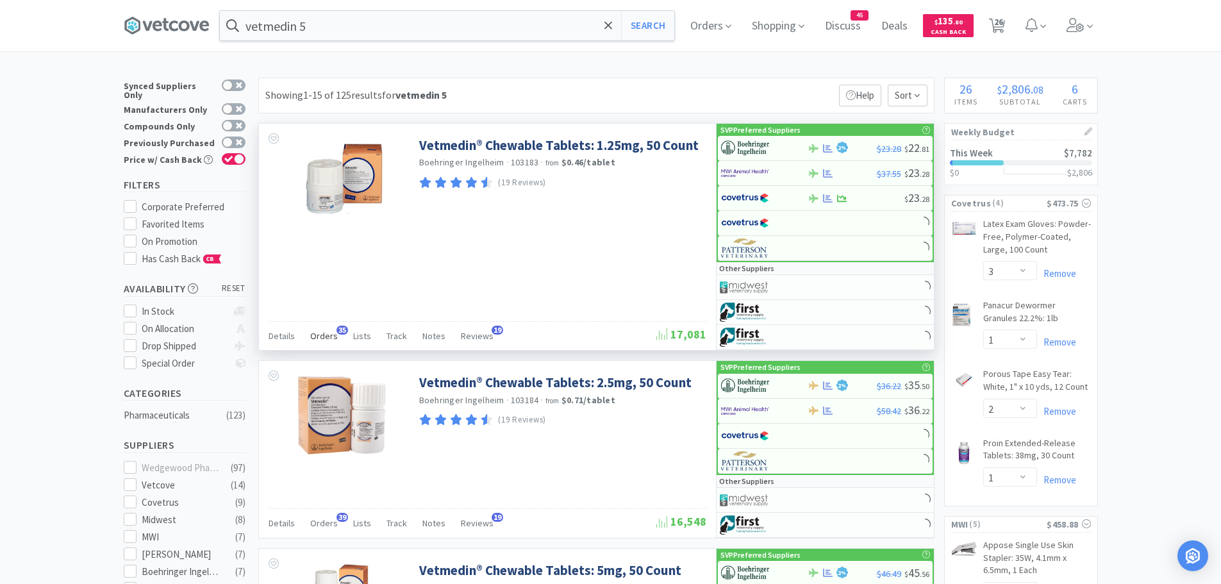
click at [325, 333] on span "Orders" at bounding box center [324, 336] width 28 height 12
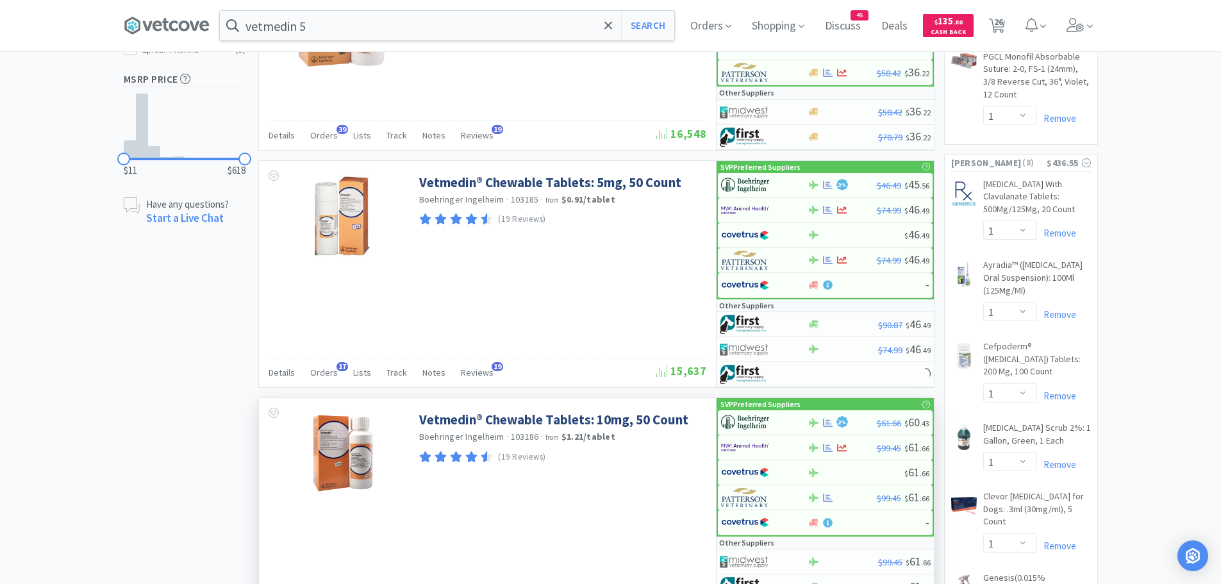
scroll to position [769, 0]
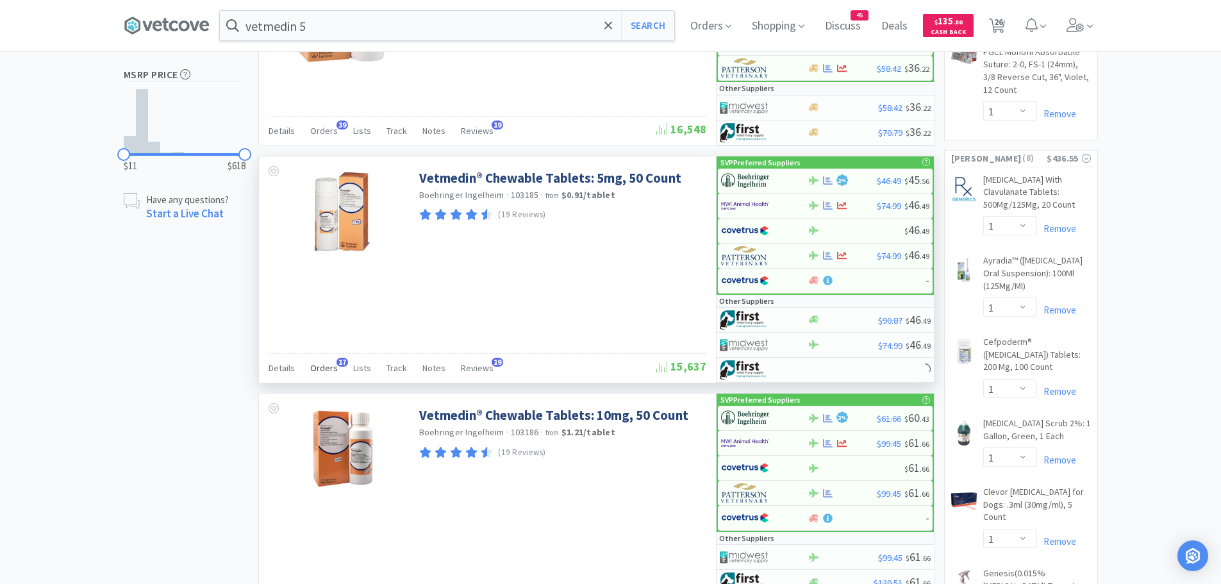
click at [326, 370] on span "Orders" at bounding box center [324, 368] width 28 height 12
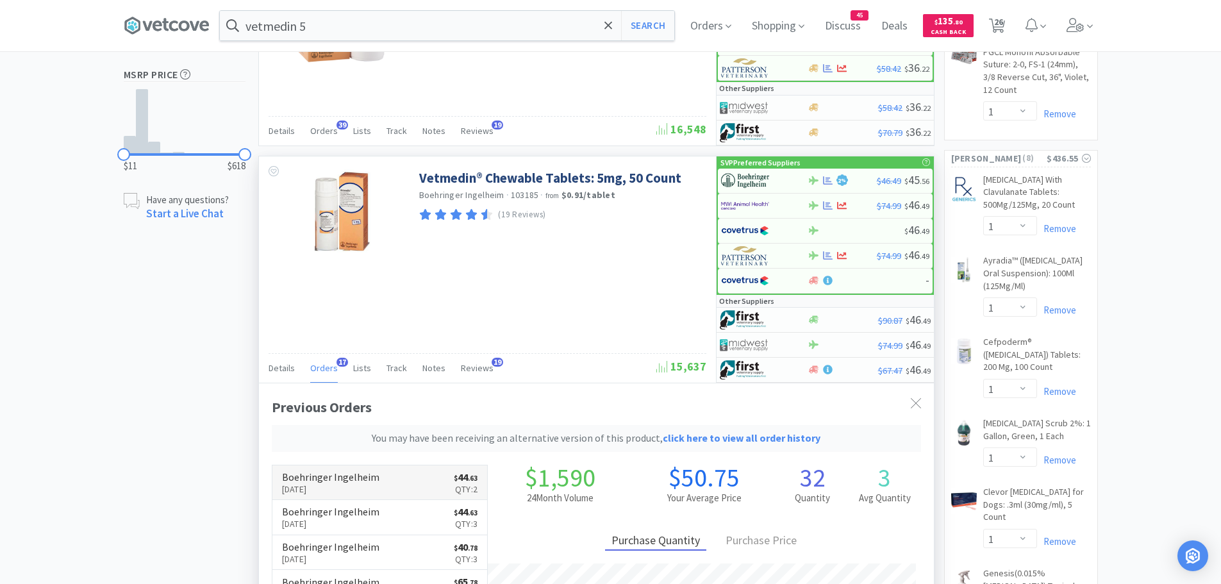
scroll to position [377, 675]
click at [360, 485] on p "Sep 5th, 2025" at bounding box center [330, 489] width 97 height 14
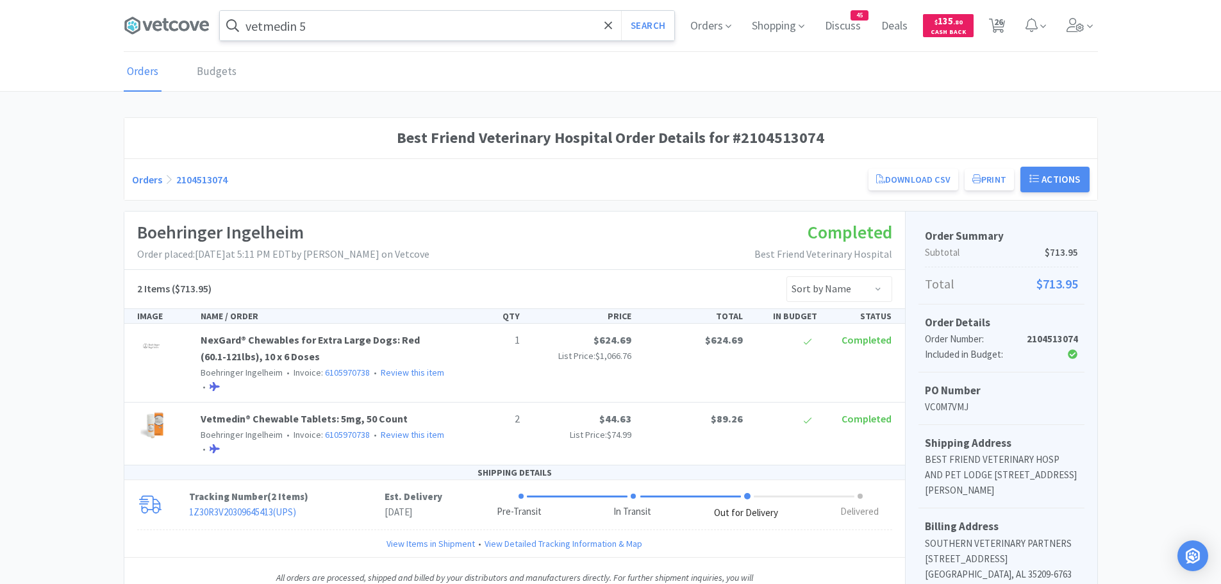
click at [353, 29] on input "vetmedin 5" at bounding box center [447, 25] width 454 height 29
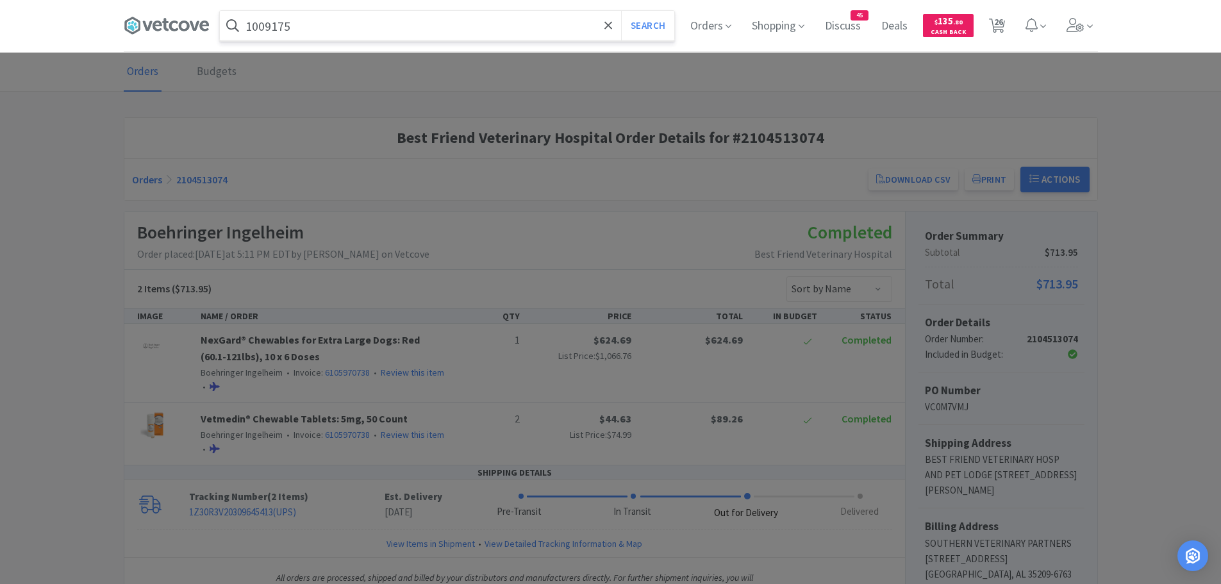
type input "1009175"
click at [621, 11] on button "Search" at bounding box center [647, 25] width 53 height 29
select select "3"
select select "1"
select select "2"
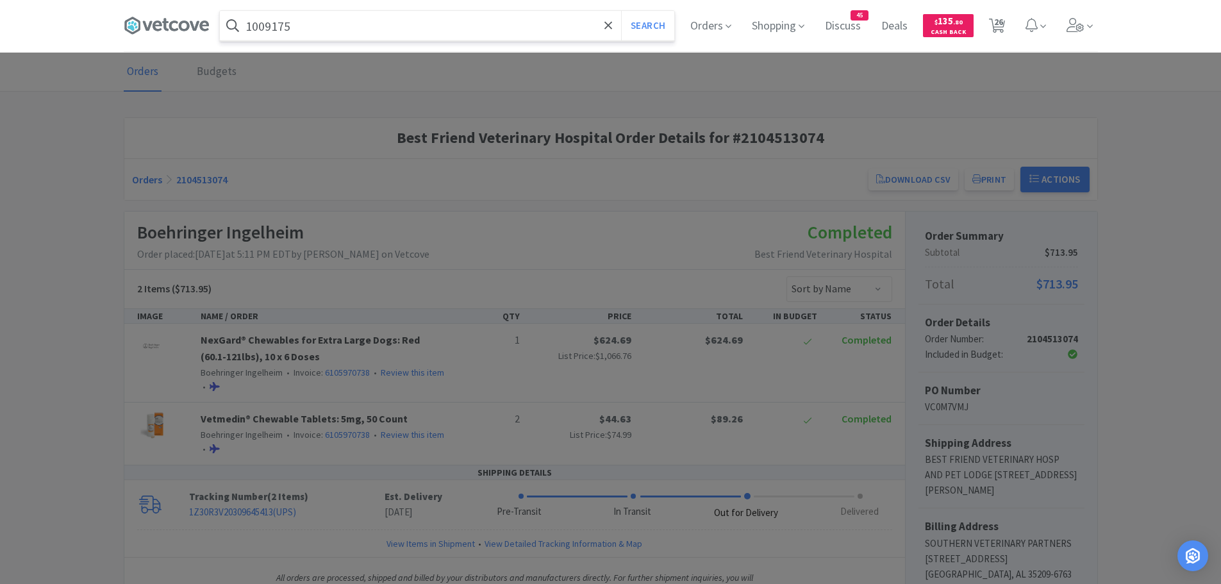
select select "1"
select select "4"
select select "1"
select select "2"
select select "8"
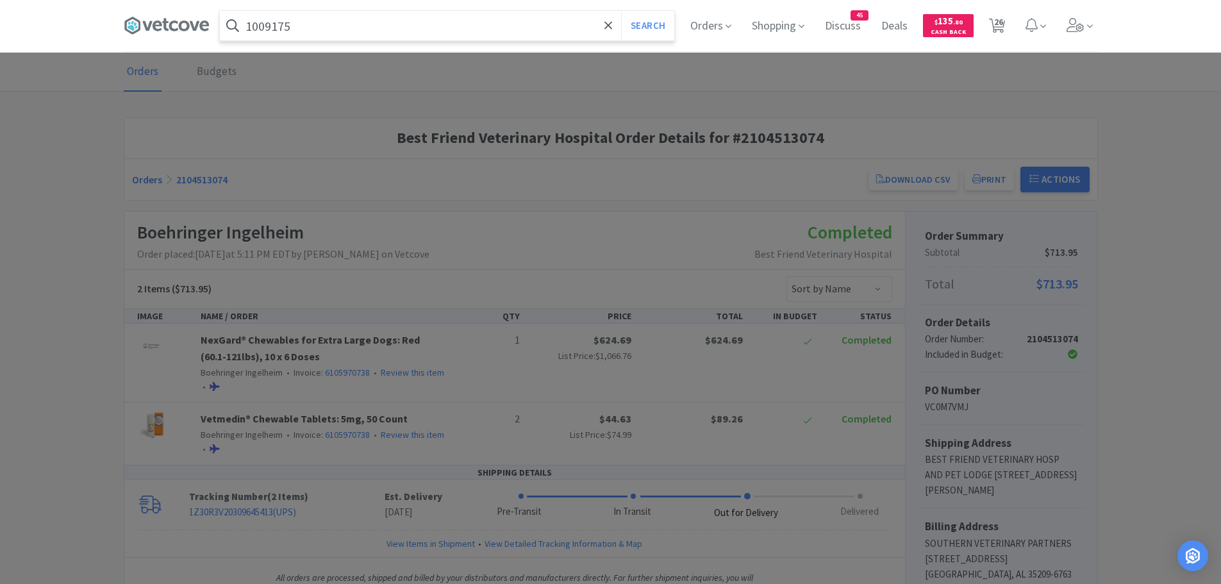
select select "1"
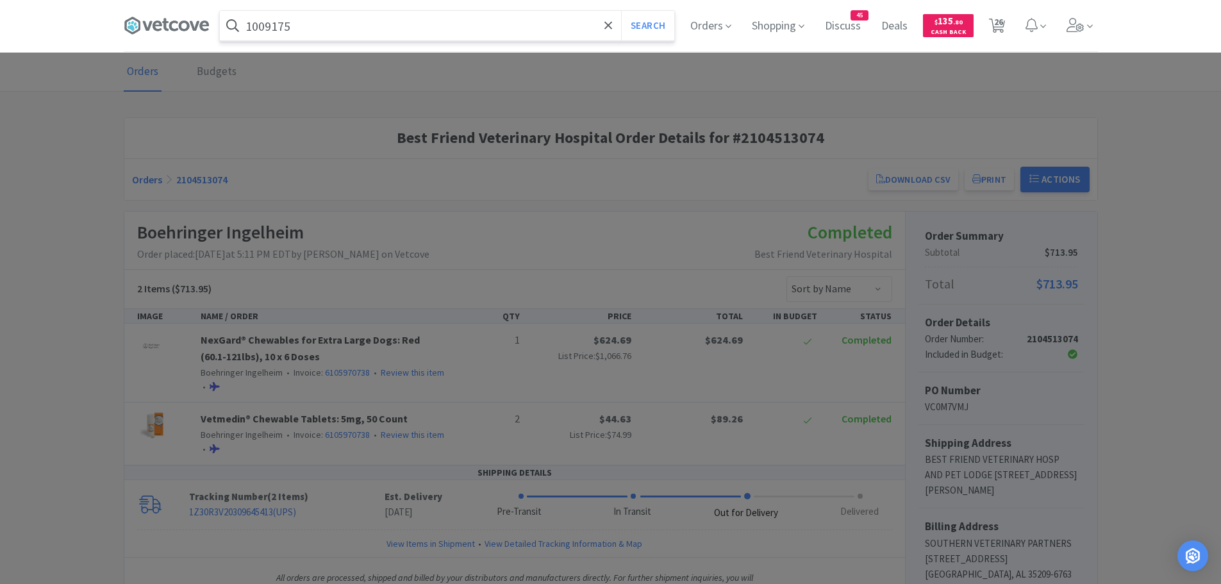
select select "1"
select select "4"
select select "1"
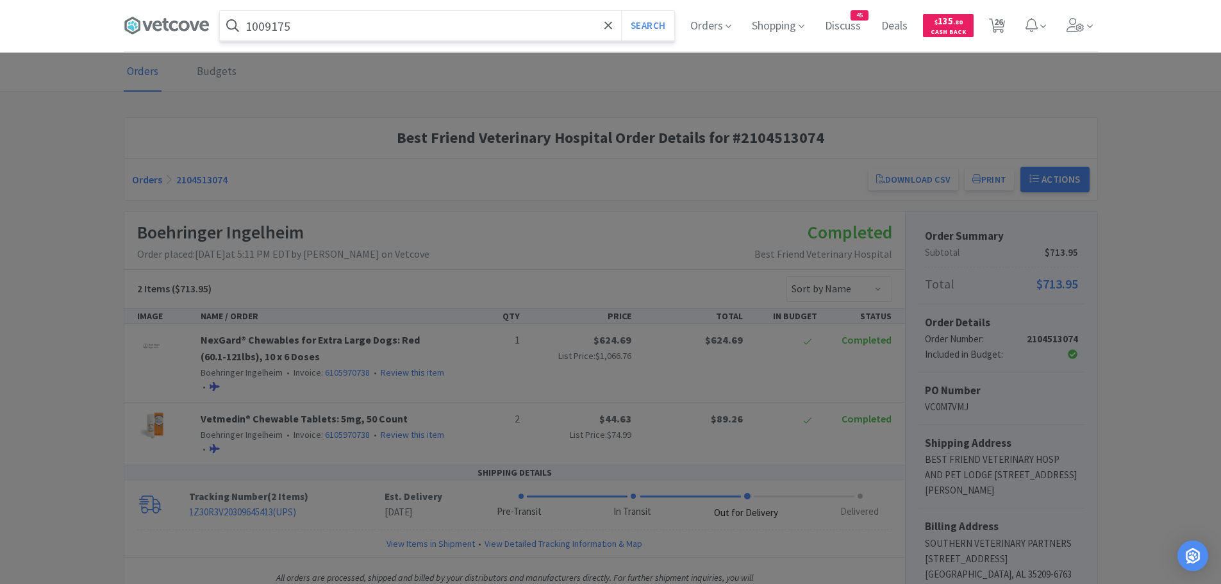
select select "1"
select select "200"
select select "6"
select select "1"
select select "2"
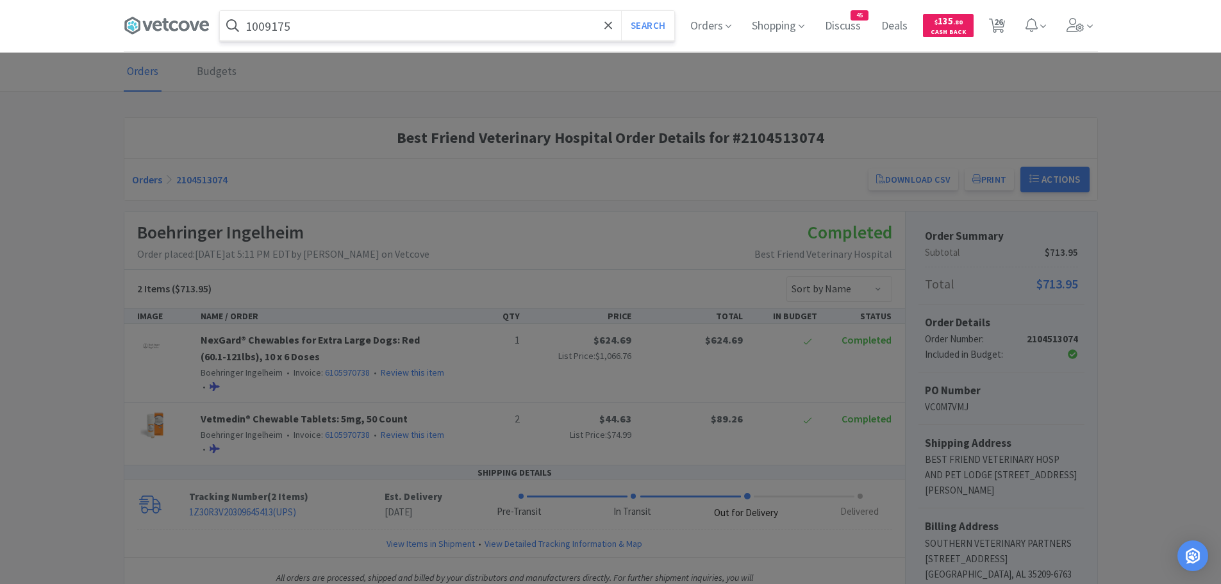
select select "2"
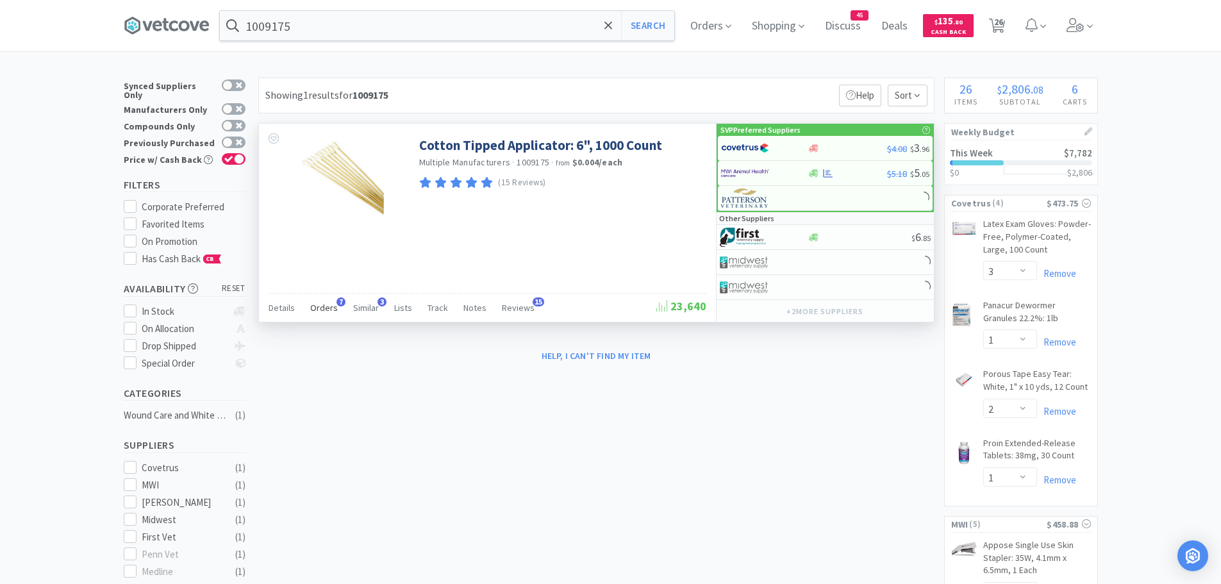
click at [328, 307] on span "Orders" at bounding box center [324, 308] width 28 height 12
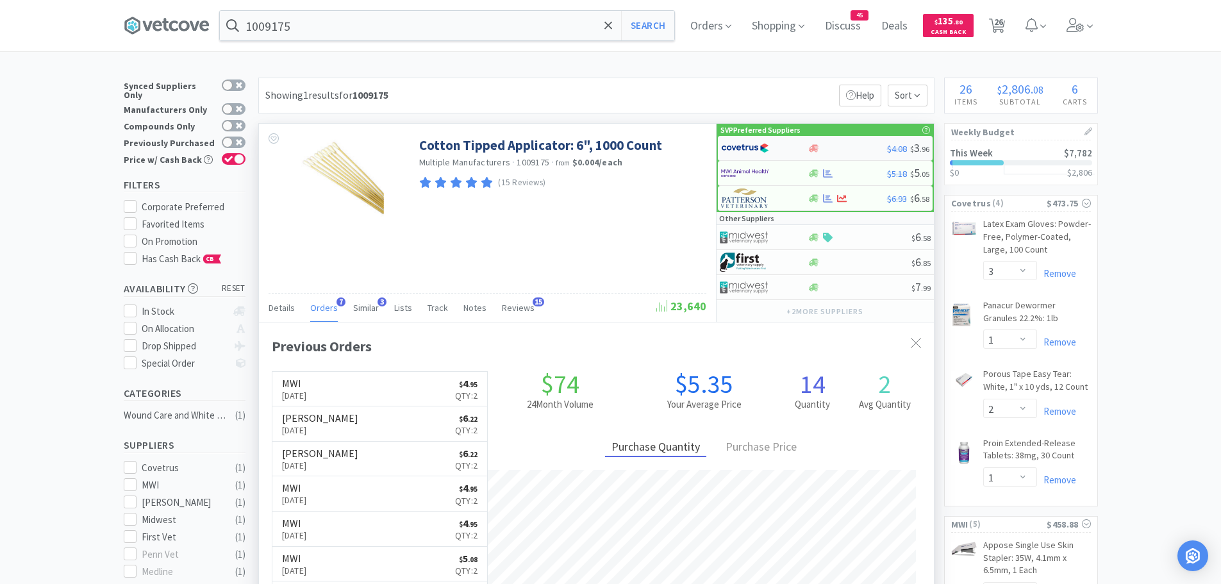
scroll to position [332, 675]
click at [768, 173] on div at bounding box center [756, 173] width 71 height 22
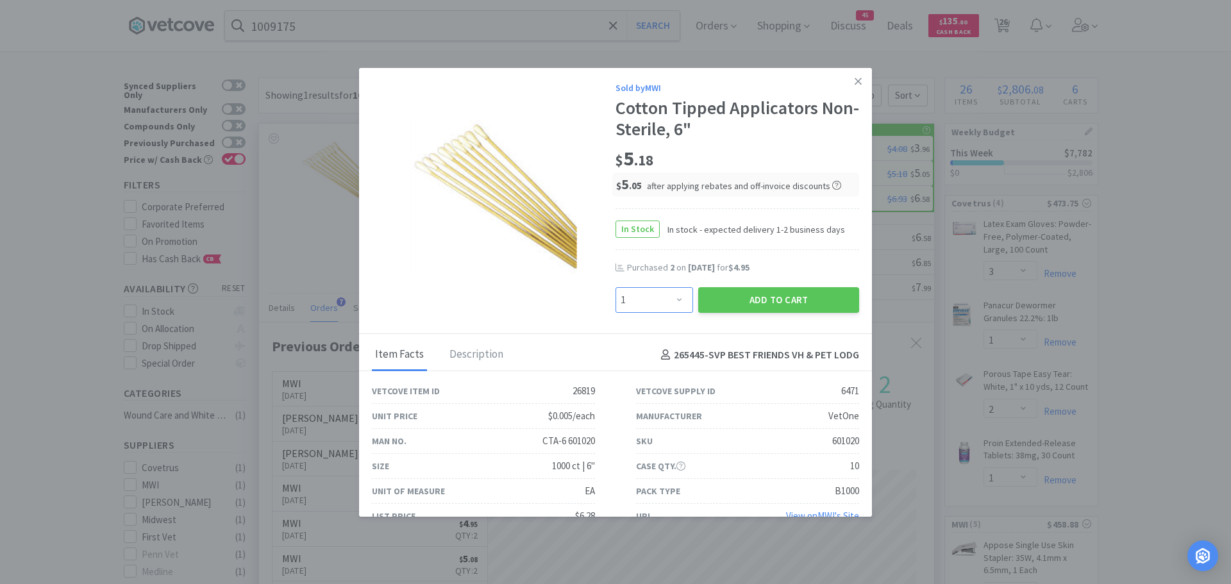
click at [671, 299] on select "Enter Quantity 1 2 3 4 5 6 7 8 9 10 11 12 13 14 15 16 17 18 19 20 Enter Quantity" at bounding box center [654, 300] width 78 height 26
select select "2"
click at [615, 287] on select "Enter Quantity 1 2 3 4 5 6 7 8 9 10 11 12 13 14 15 16 17 18 19 20 Enter Quantity" at bounding box center [654, 300] width 78 height 26
click at [731, 303] on button "Add to Cart" at bounding box center [778, 300] width 161 height 26
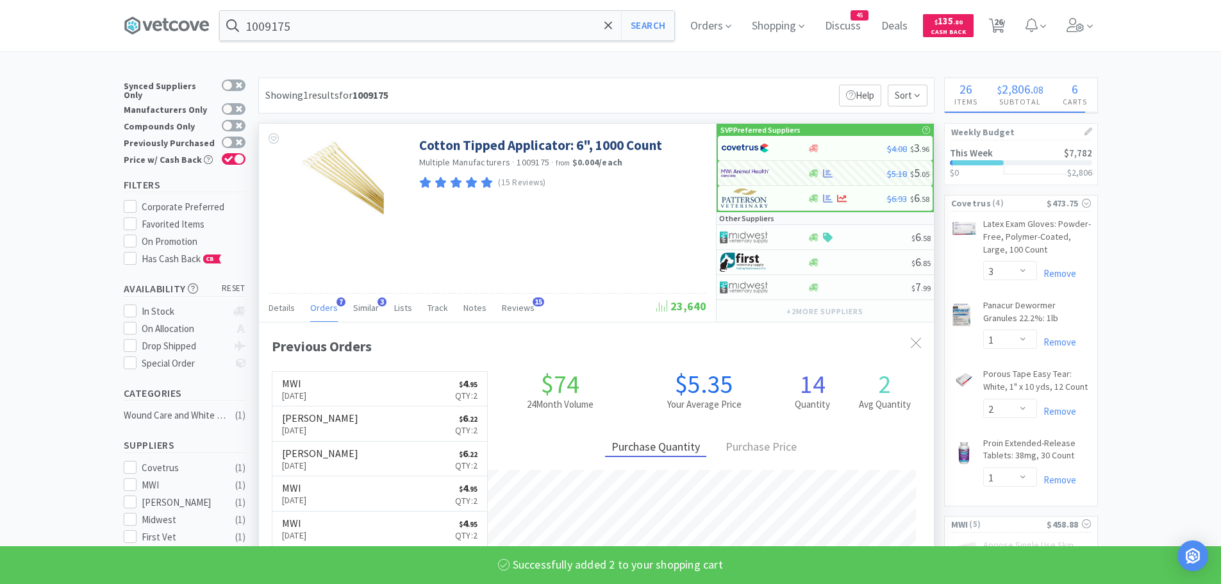
select select "2"
select select "8"
select select "1"
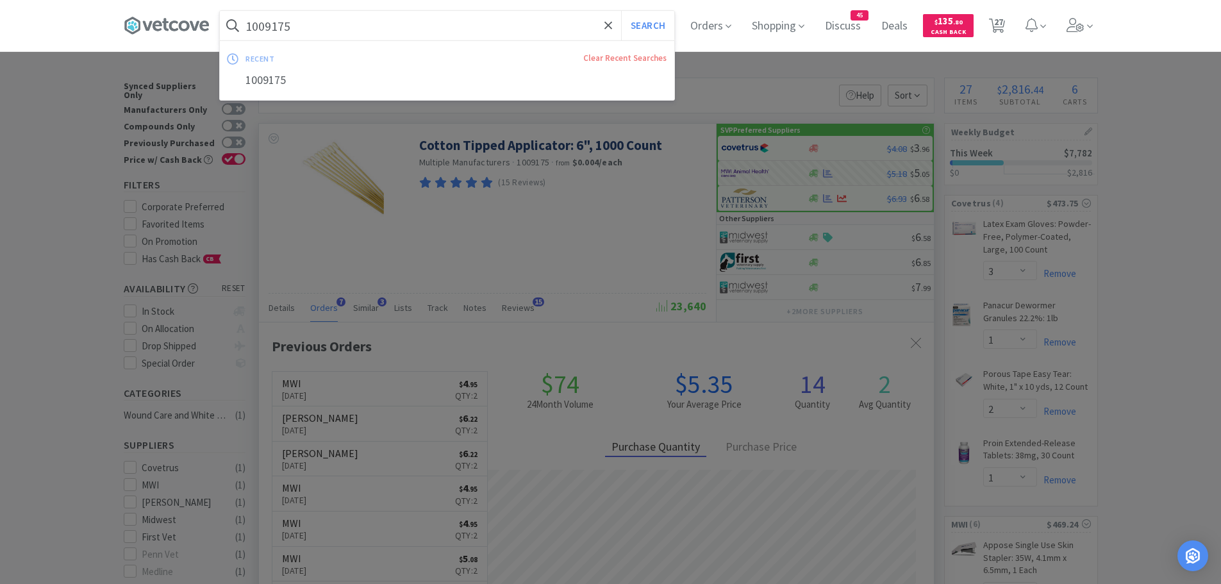
click at [383, 23] on input "1009175" at bounding box center [447, 25] width 454 height 29
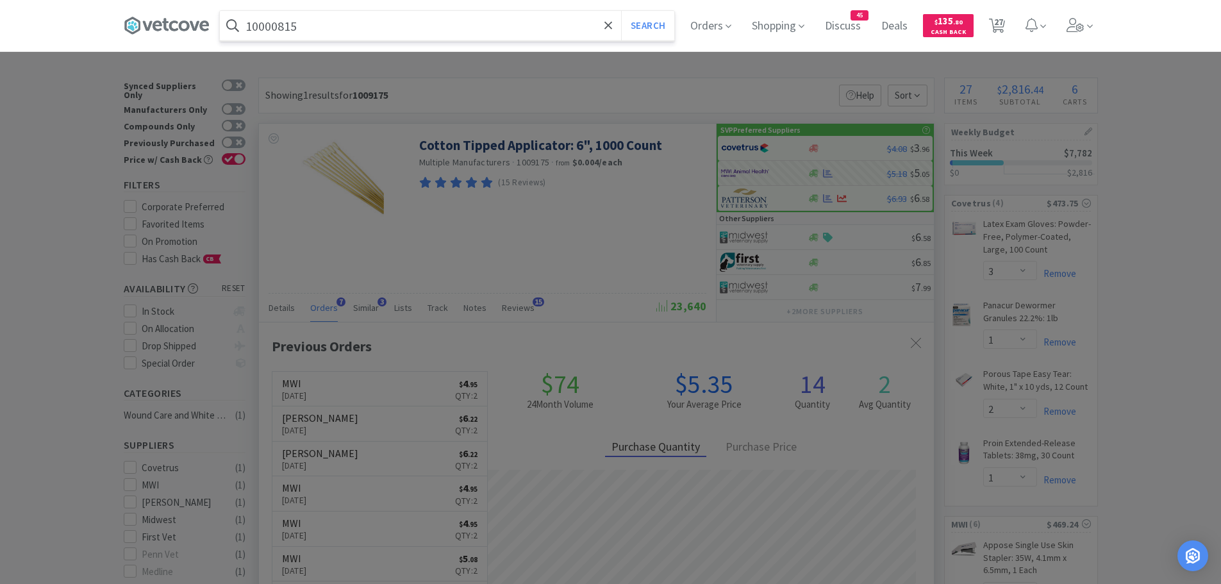
type input "10000815"
click at [621, 11] on button "Search" at bounding box center [647, 25] width 53 height 29
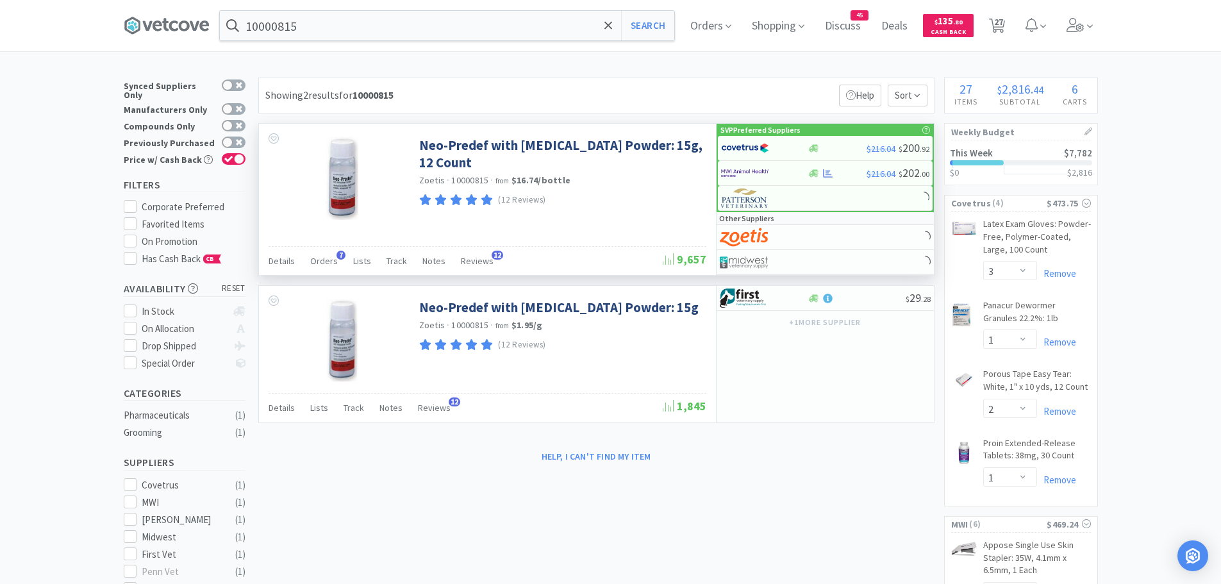
click at [335, 260] on div "Details Orders 7 Lists Track Notes Reviews 12" at bounding box center [466, 263] width 394 height 24
click at [327, 260] on span "Orders" at bounding box center [324, 261] width 28 height 12
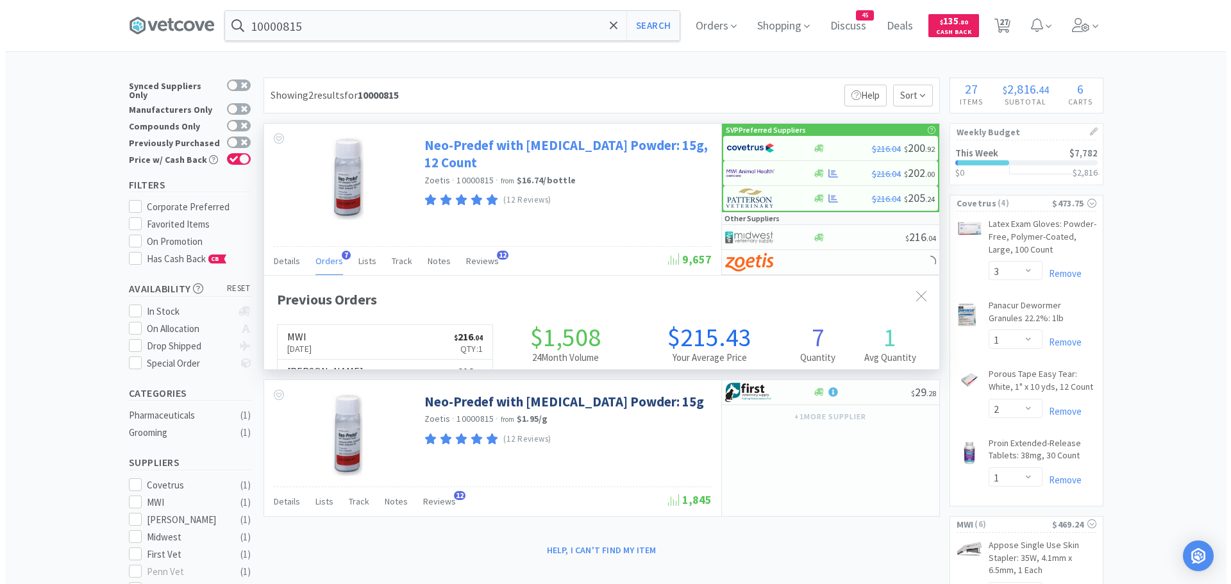
scroll to position [332, 675]
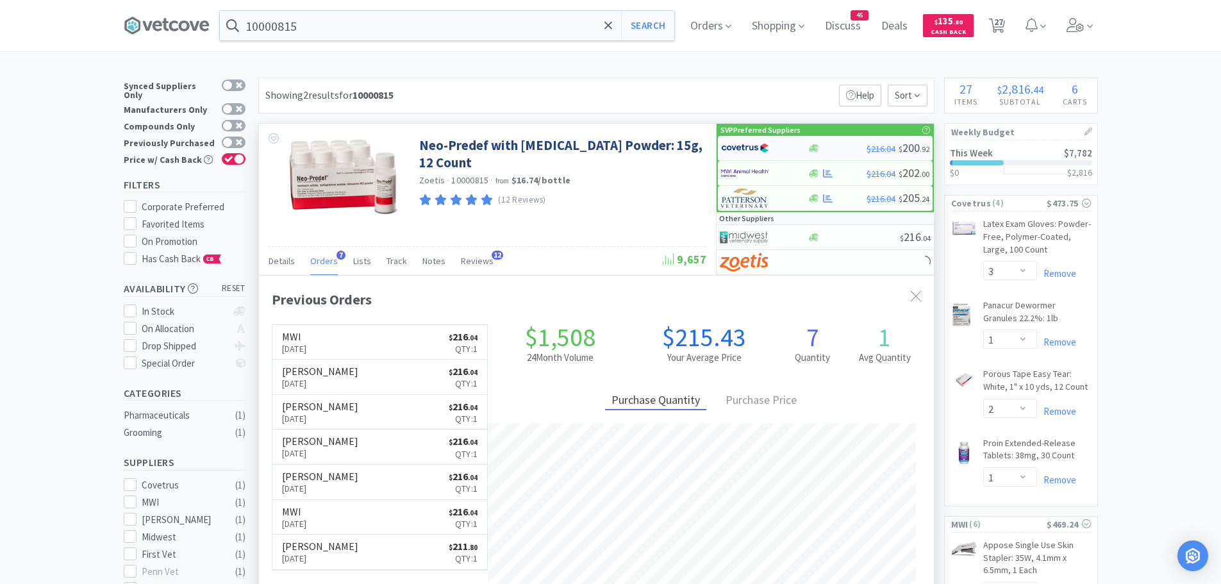
click at [762, 146] on img at bounding box center [745, 147] width 48 height 19
select select "1"
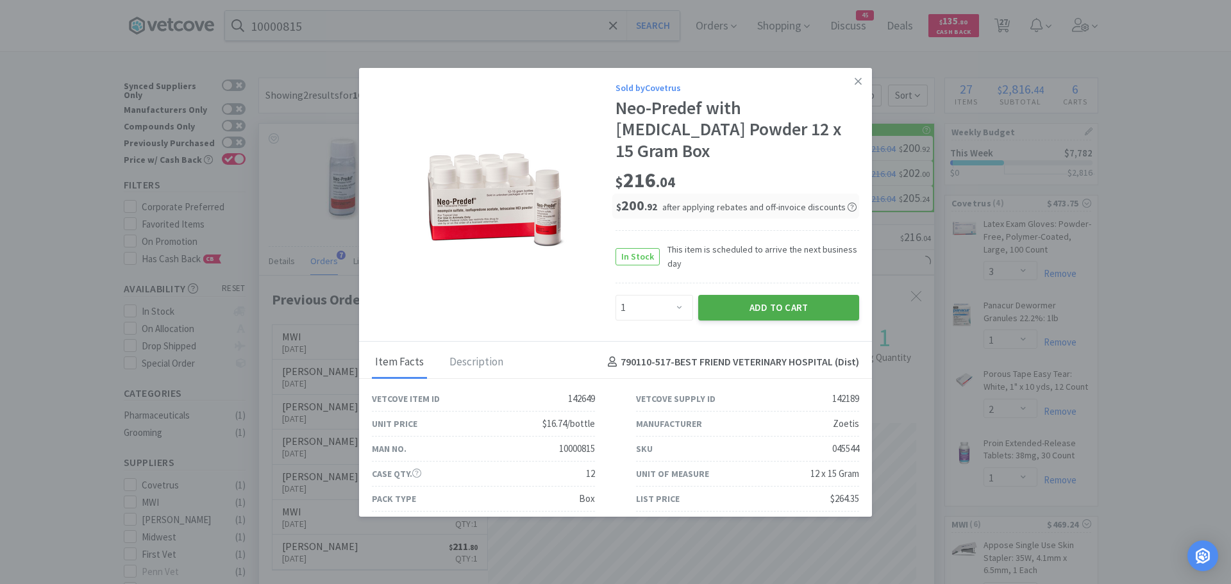
click at [717, 295] on button "Add to Cart" at bounding box center [778, 308] width 161 height 26
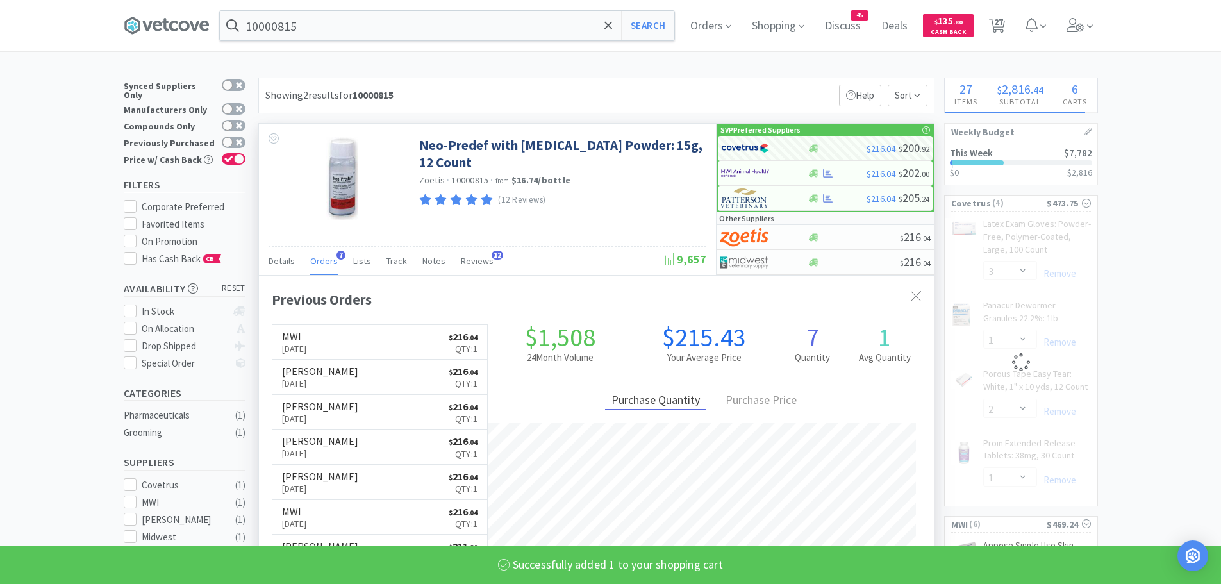
select select "1"
select select "2"
select select "1"
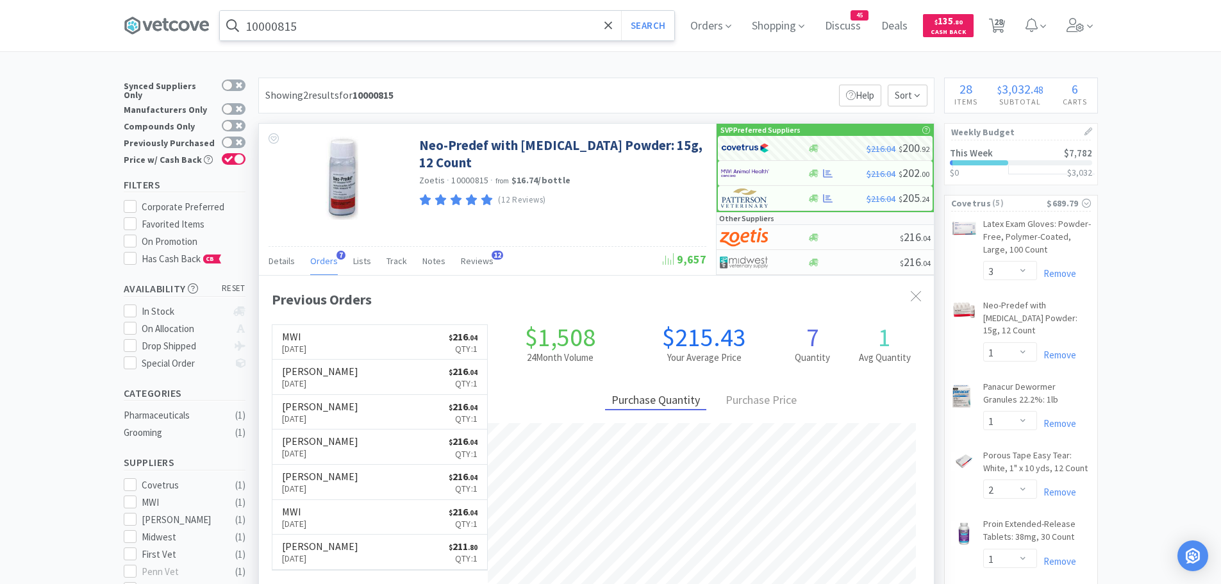
click at [338, 31] on input "10000815" at bounding box center [447, 25] width 454 height 29
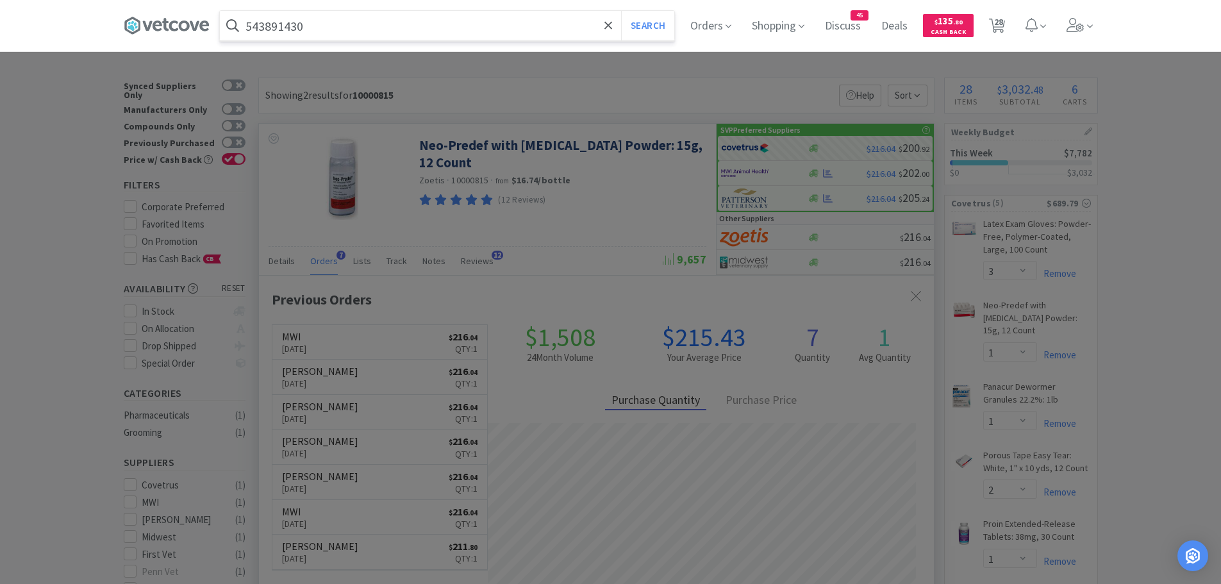
type input "543891430"
click at [621, 11] on button "Search" at bounding box center [647, 25] width 53 height 29
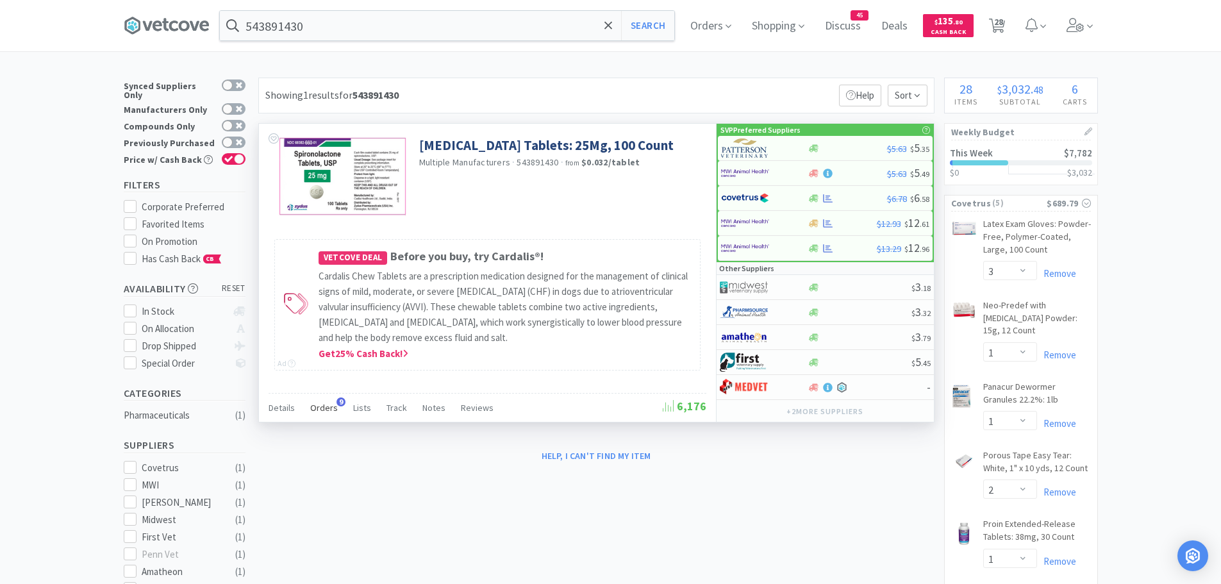
click at [328, 401] on div "Orders 9" at bounding box center [324, 409] width 28 height 24
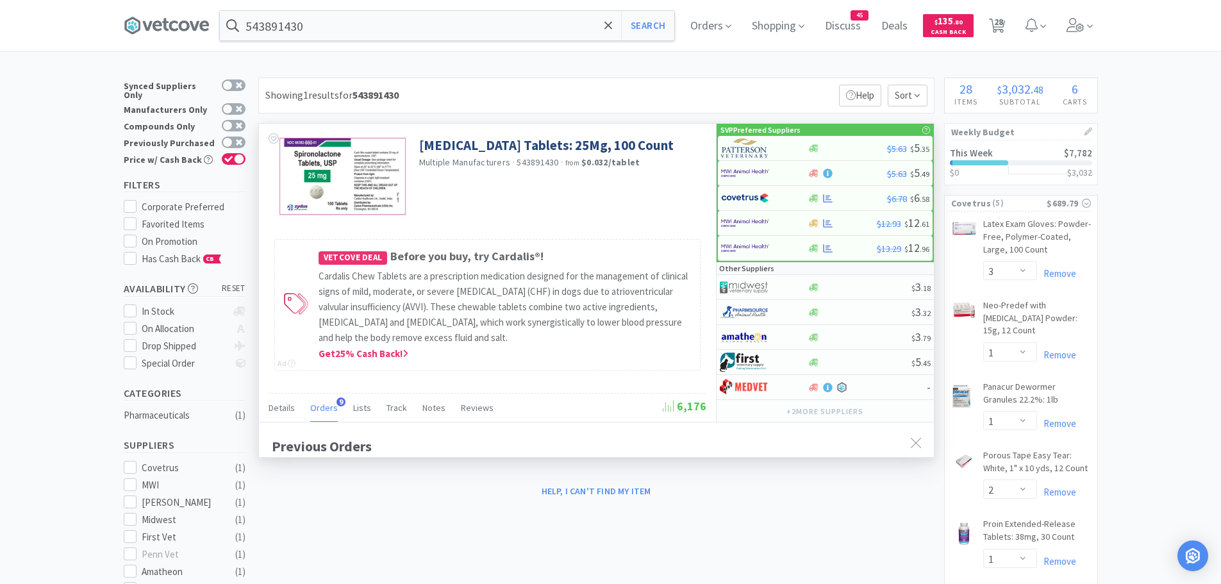
scroll to position [344, 675]
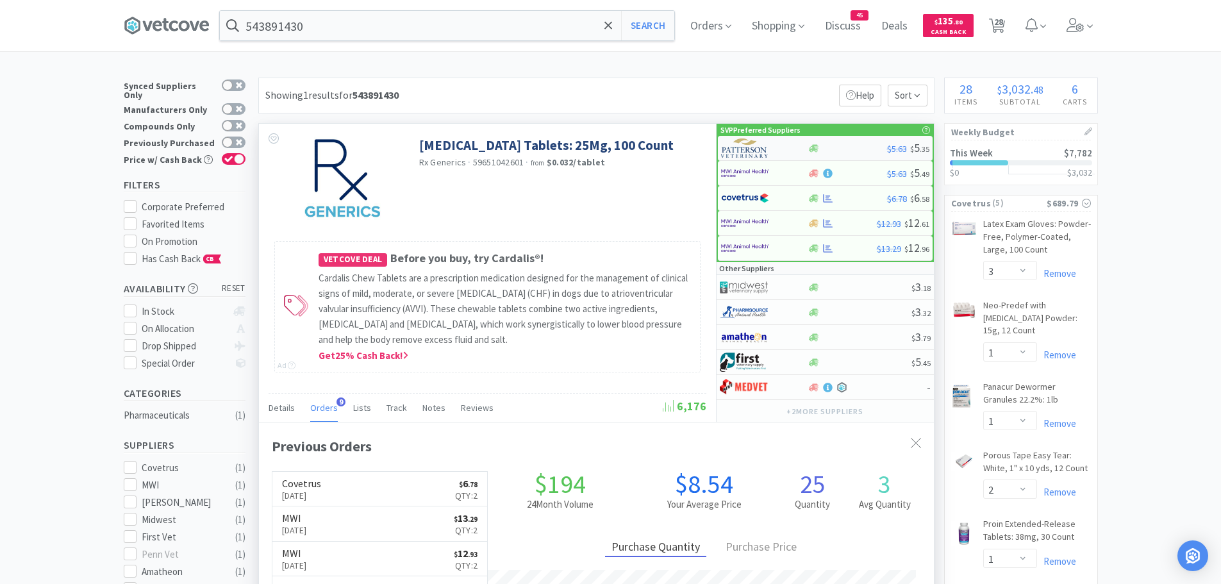
click at [746, 152] on img at bounding box center [745, 147] width 48 height 19
select select "1"
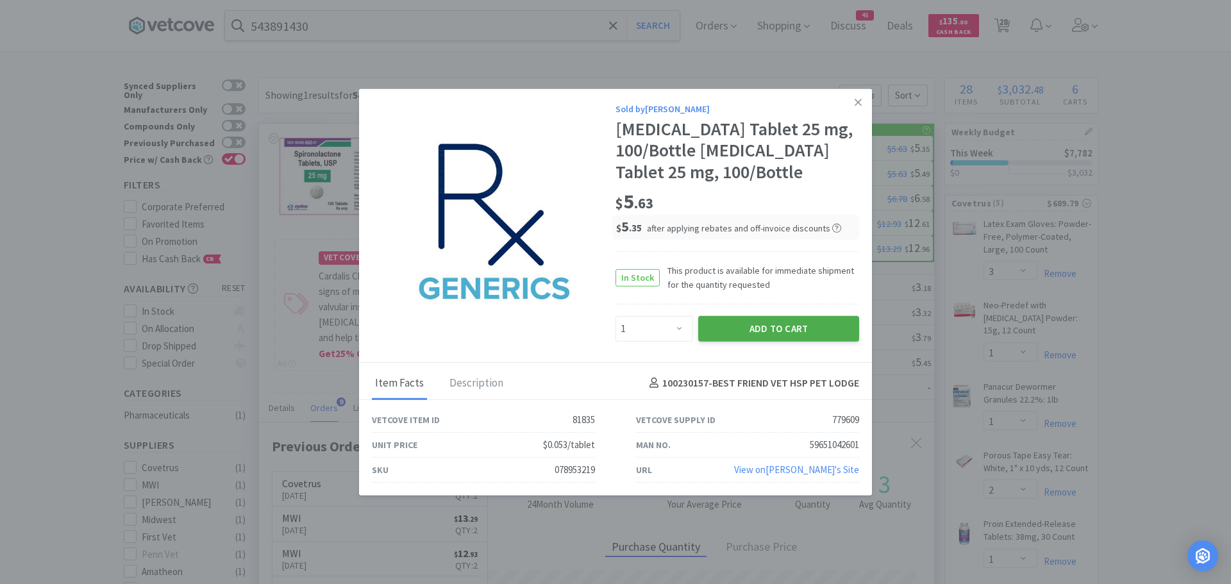
click at [722, 329] on button "Add to Cart" at bounding box center [778, 328] width 161 height 26
select select "1"
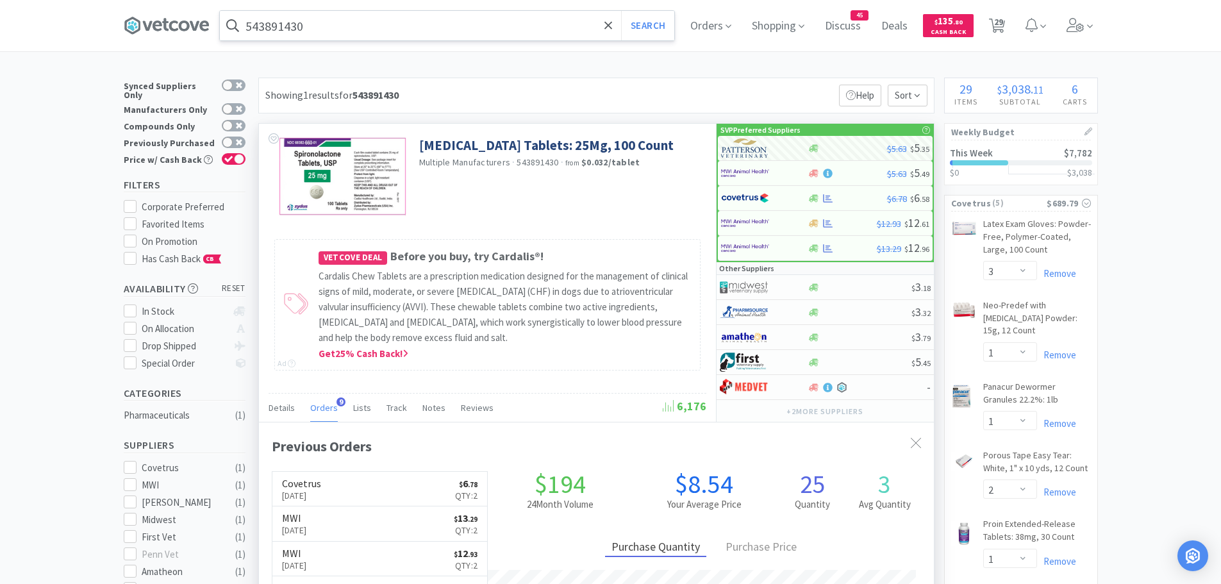
click at [415, 27] on input "543891430" at bounding box center [447, 25] width 454 height 29
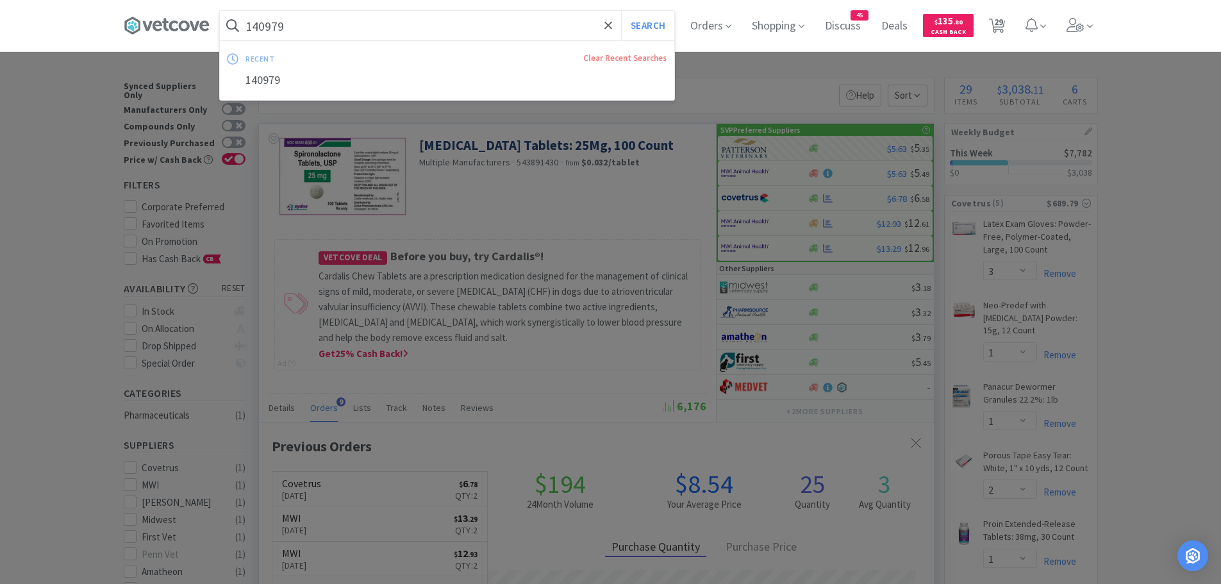
type input "140979"
click at [621, 11] on button "Search" at bounding box center [647, 25] width 53 height 29
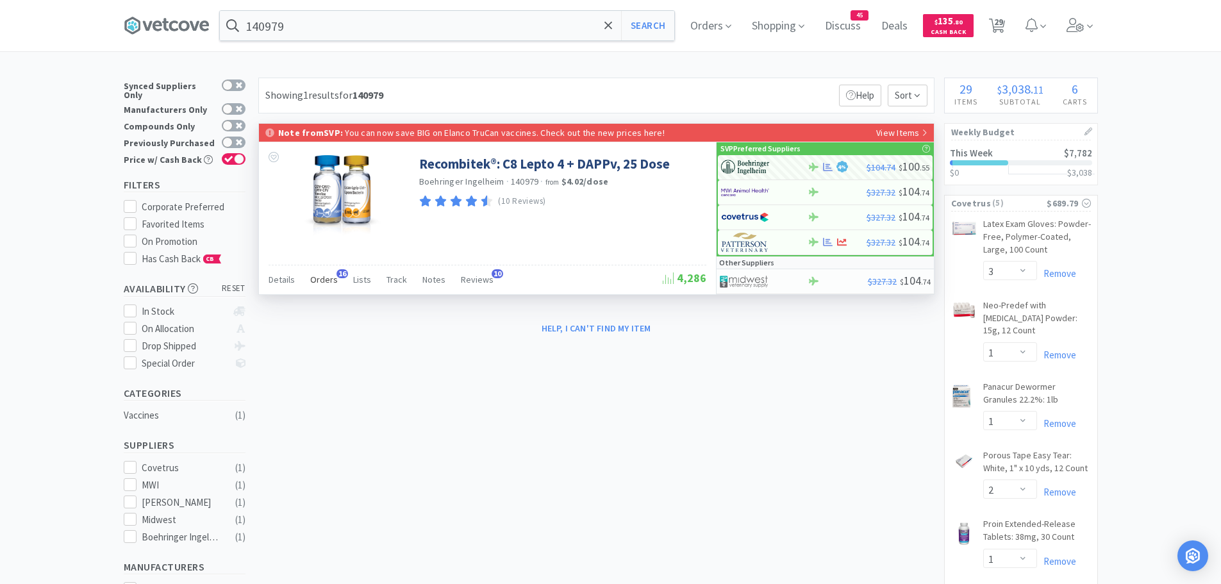
click at [324, 281] on span "Orders" at bounding box center [324, 280] width 28 height 12
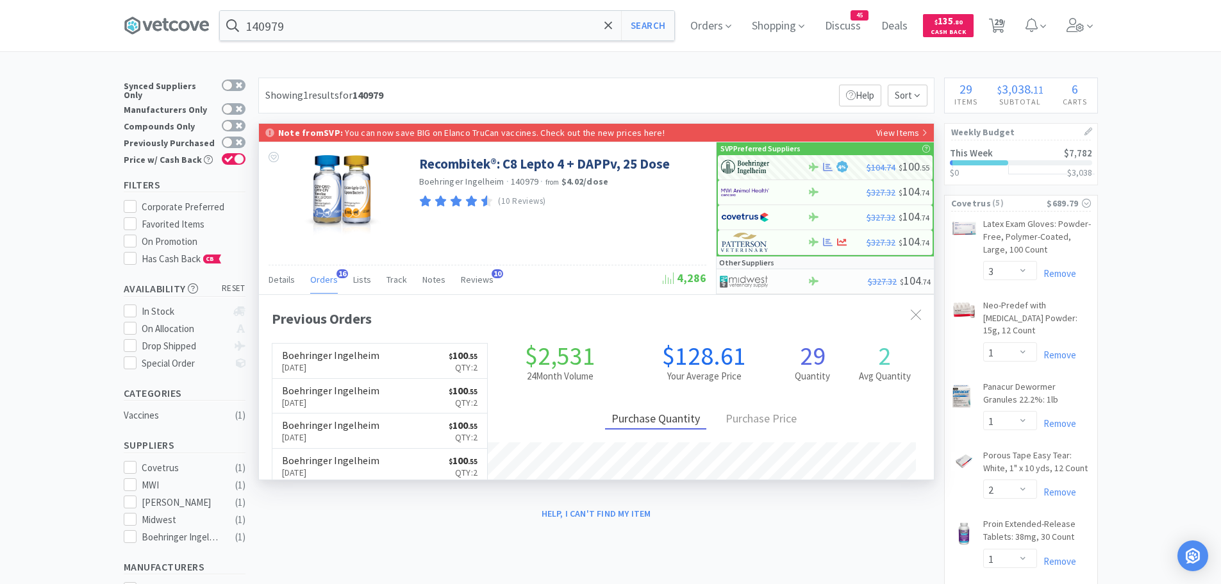
scroll to position [344, 675]
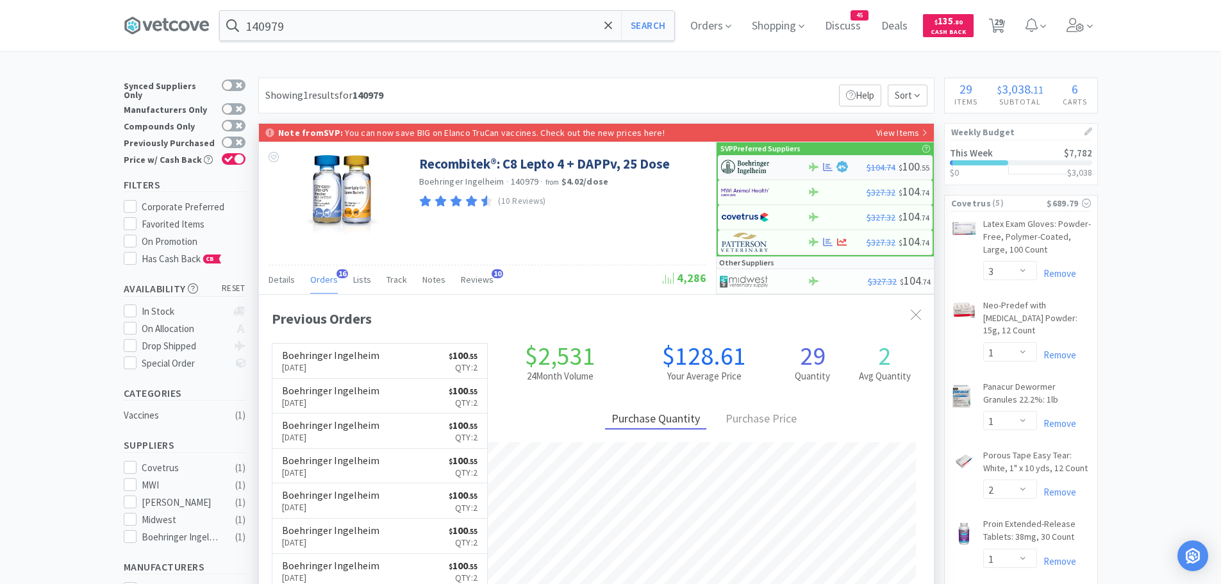
click at [743, 168] on img at bounding box center [745, 167] width 48 height 19
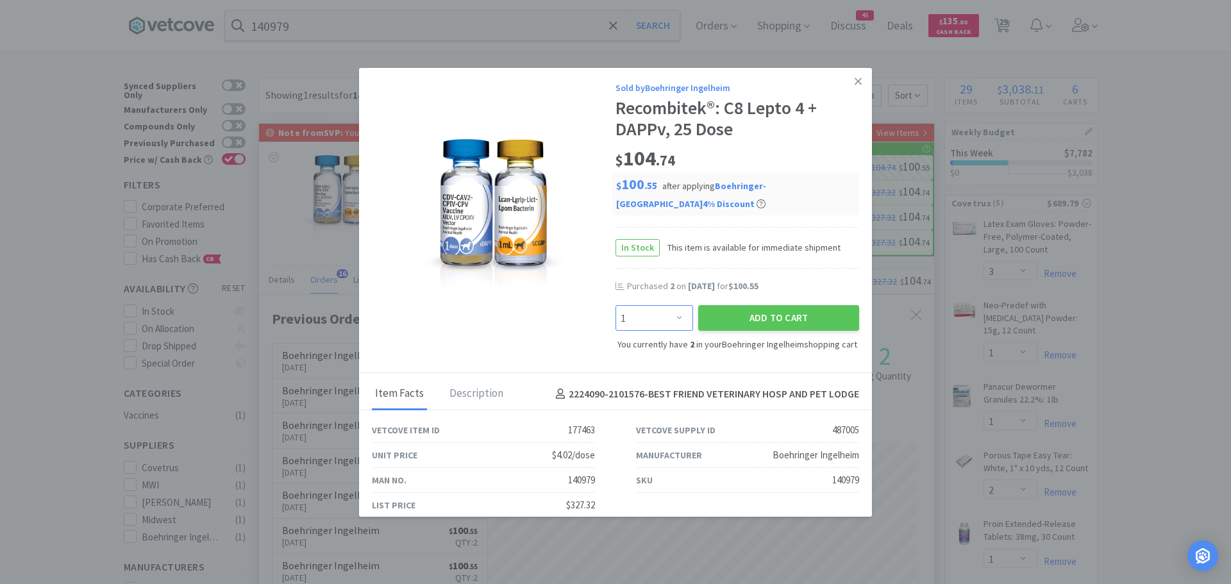
click at [675, 322] on select "Enter Quantity 1 2 3 4 5 6 7 8 9 10 11 12 13 14 15 16 17 18 19 20 Enter Quantity" at bounding box center [654, 318] width 78 height 26
select select "2"
click at [615, 305] on select "Enter Quantity 1 2 3 4 5 6 7 8 9 10 11 12 13 14 15 16 17 18 19 20 Enter Quantity" at bounding box center [654, 318] width 78 height 26
click at [734, 314] on button "Add to Cart" at bounding box center [778, 318] width 161 height 26
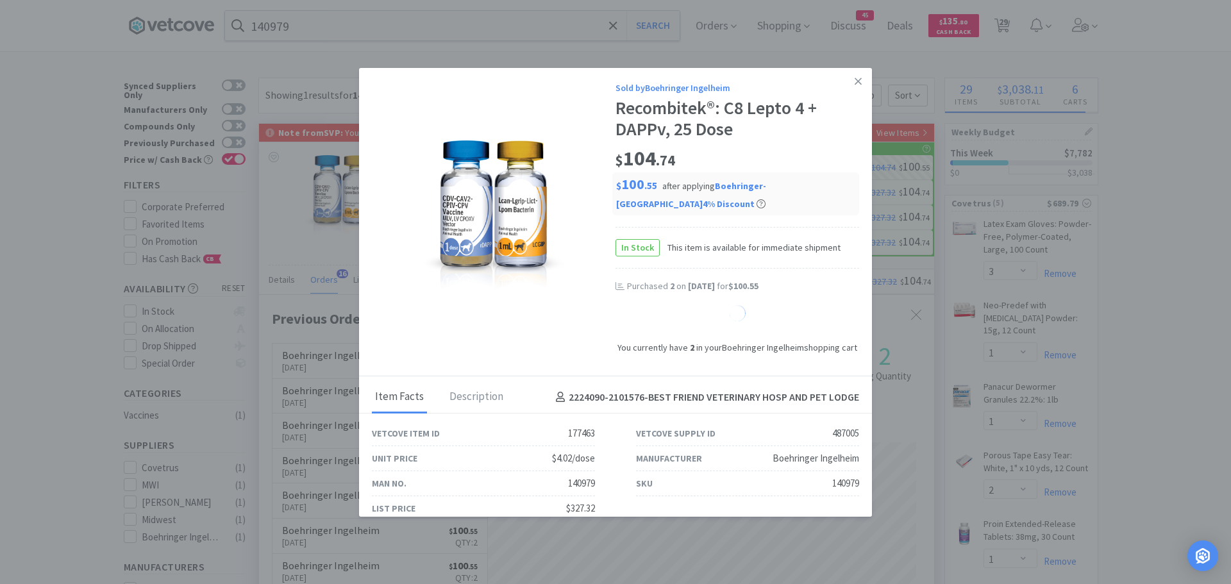
select select "4"
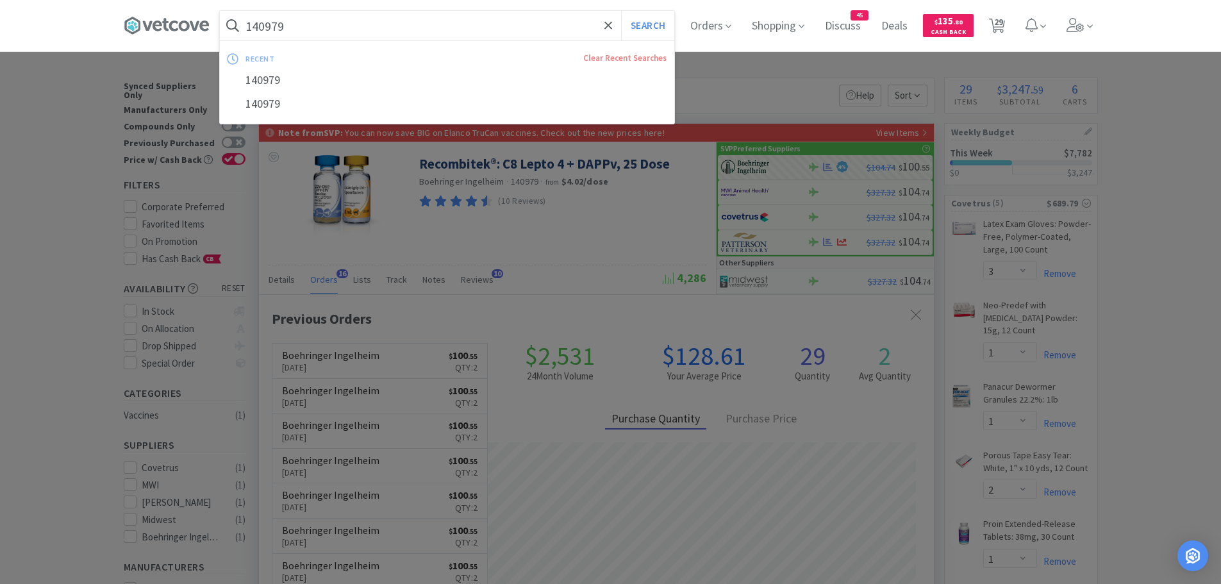
click at [356, 31] on input "140979" at bounding box center [447, 25] width 454 height 29
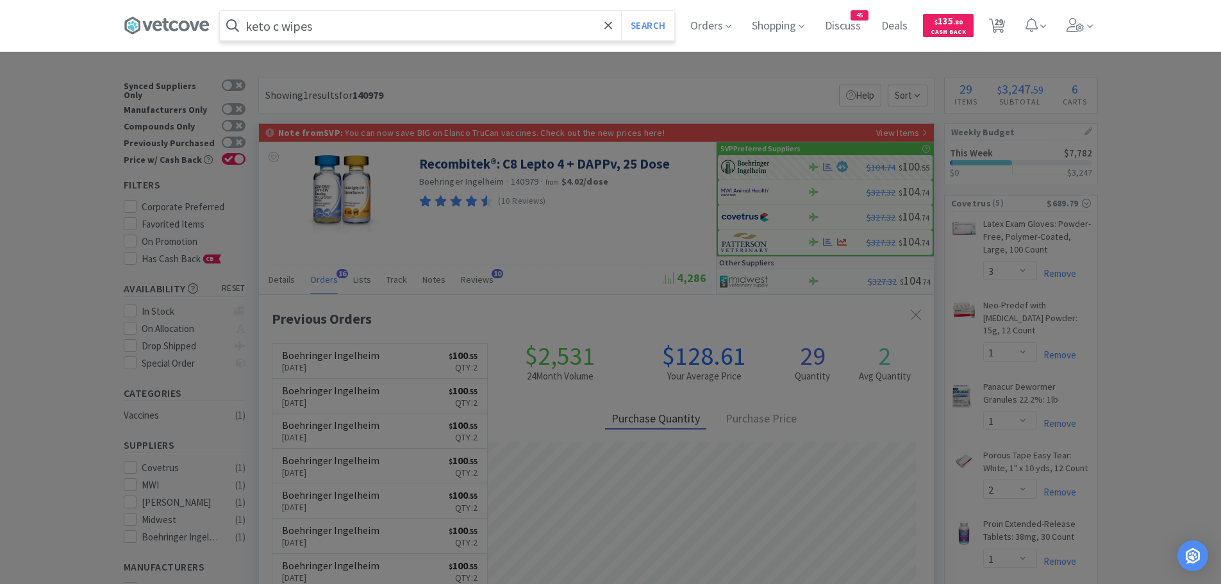
type input "keto c wipes"
click at [621, 11] on button "Search" at bounding box center [647, 25] width 53 height 29
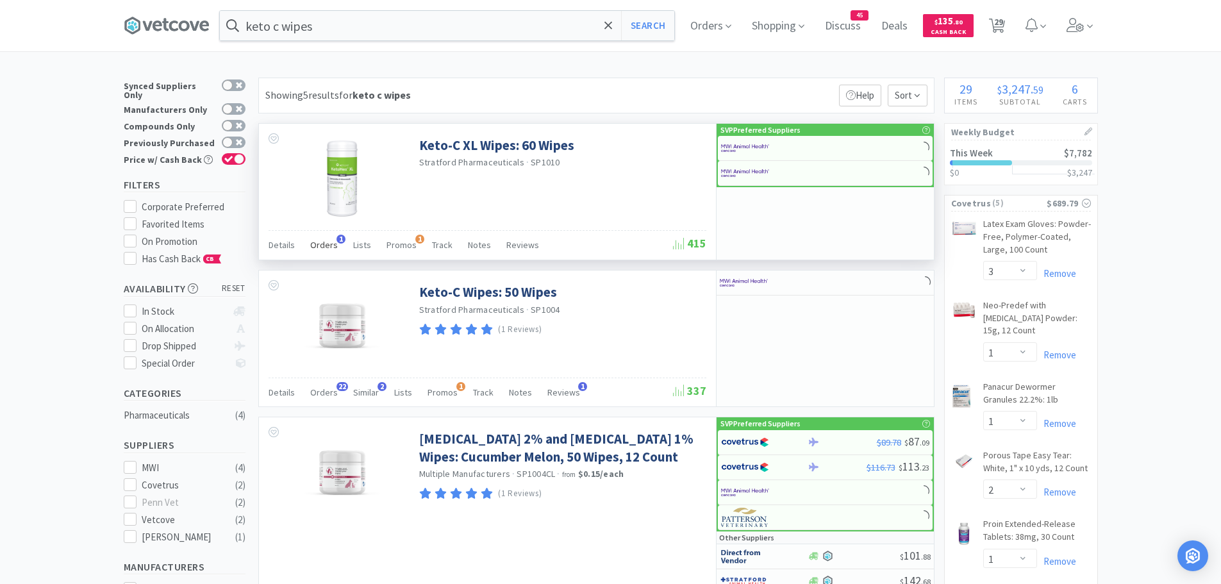
click at [322, 243] on span "Orders" at bounding box center [324, 245] width 28 height 12
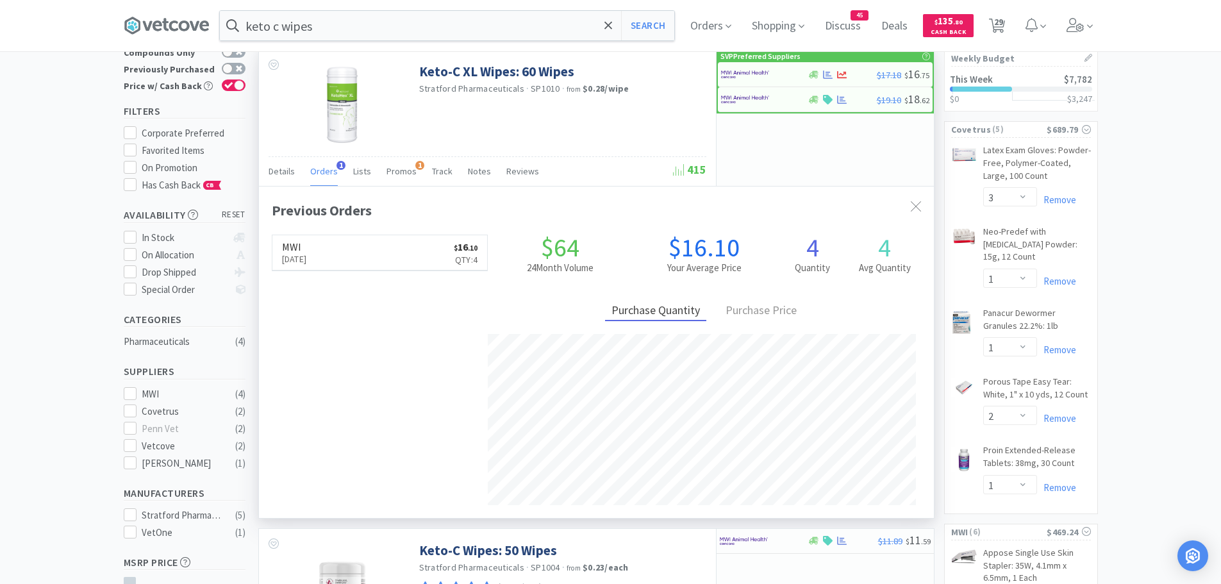
scroll to position [256, 0]
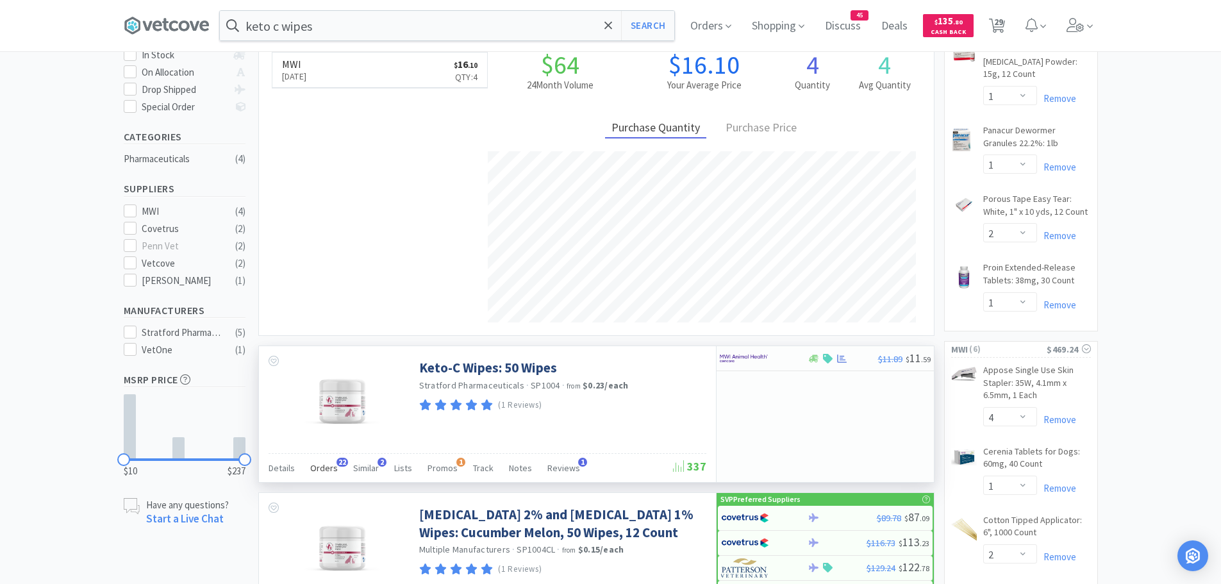
click at [327, 462] on span "Orders" at bounding box center [324, 468] width 28 height 12
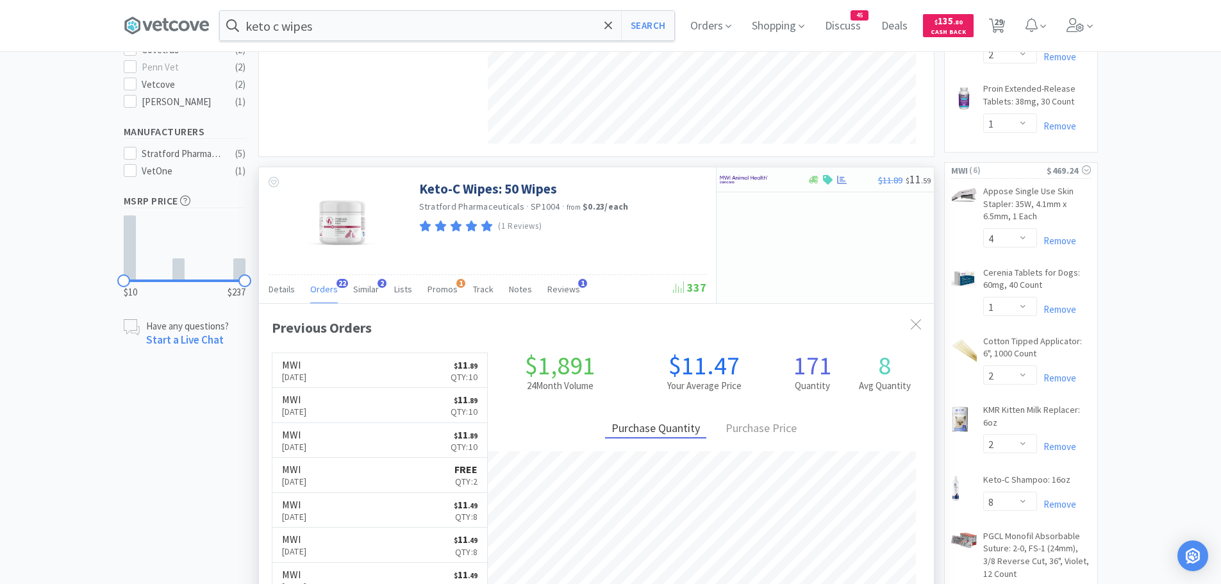
scroll to position [449, 0]
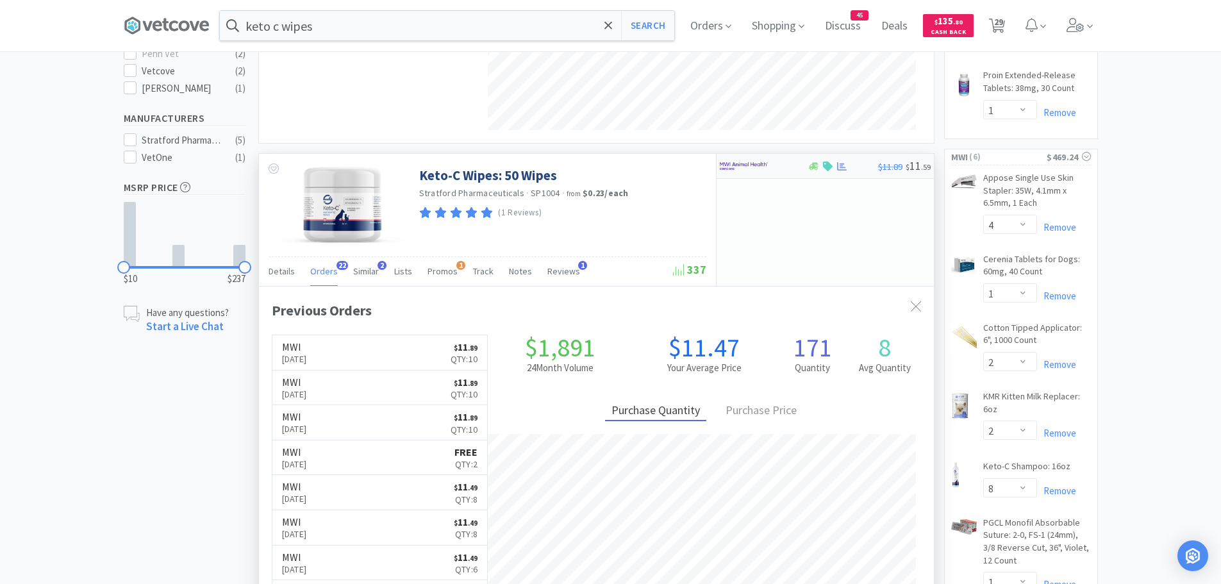
click at [780, 169] on div at bounding box center [755, 166] width 71 height 22
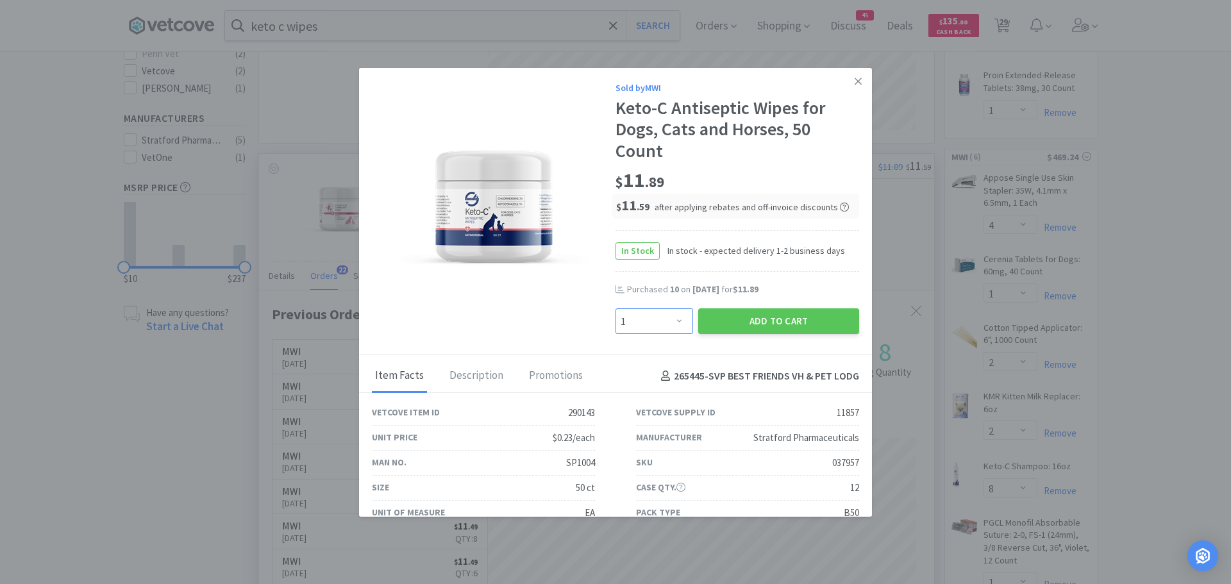
click at [655, 324] on select "Enter Quantity 1 2 3 4 5 6 7 8 9 10 11 12 13 14 15 16 17 18 19 20 Enter Quantity" at bounding box center [654, 321] width 78 height 26
select select "10"
click at [615, 308] on select "Enter Quantity 1 2 3 4 5 6 7 8 9 10 11 12 13 14 15 16 17 18 19 20 Enter Quantity" at bounding box center [654, 321] width 78 height 26
click at [741, 324] on button "Add to Cart" at bounding box center [778, 321] width 161 height 26
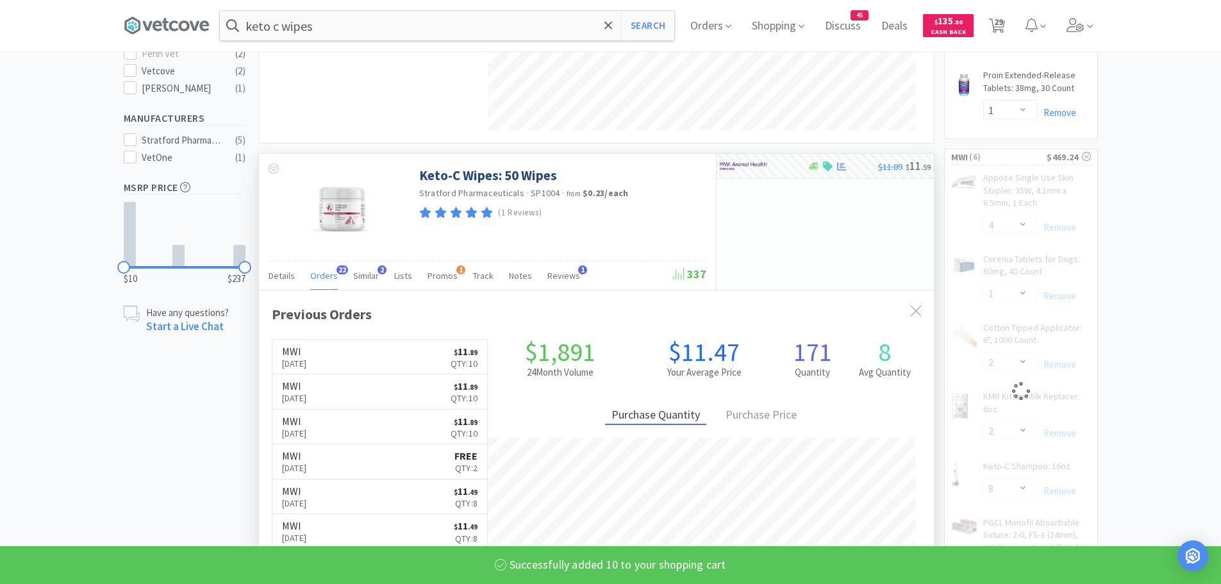
select select "10"
select select "1"
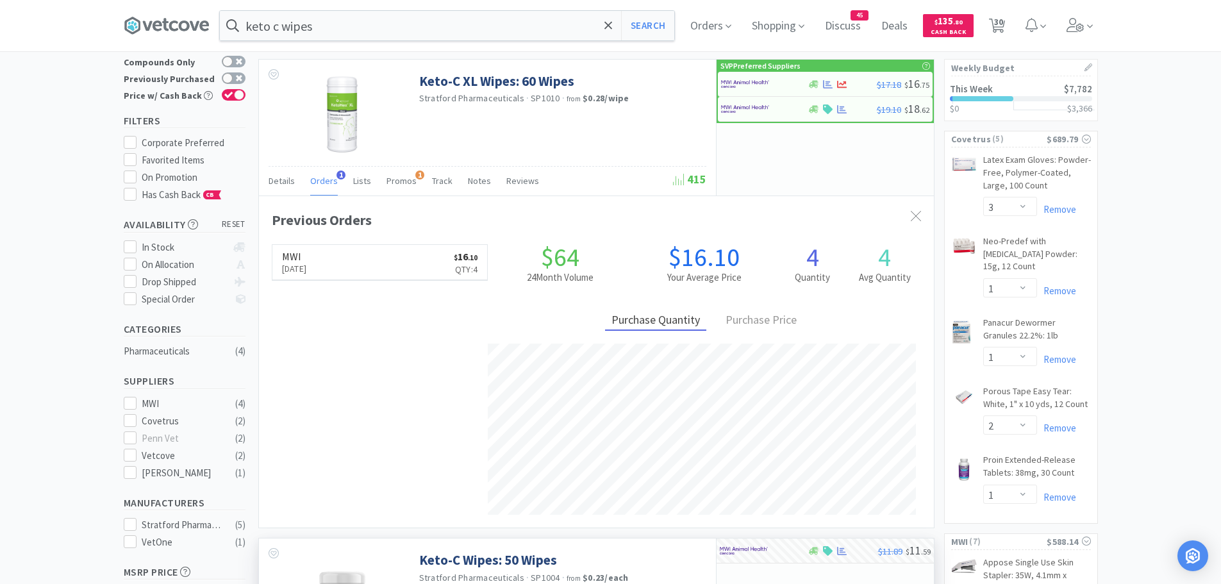
scroll to position [0, 0]
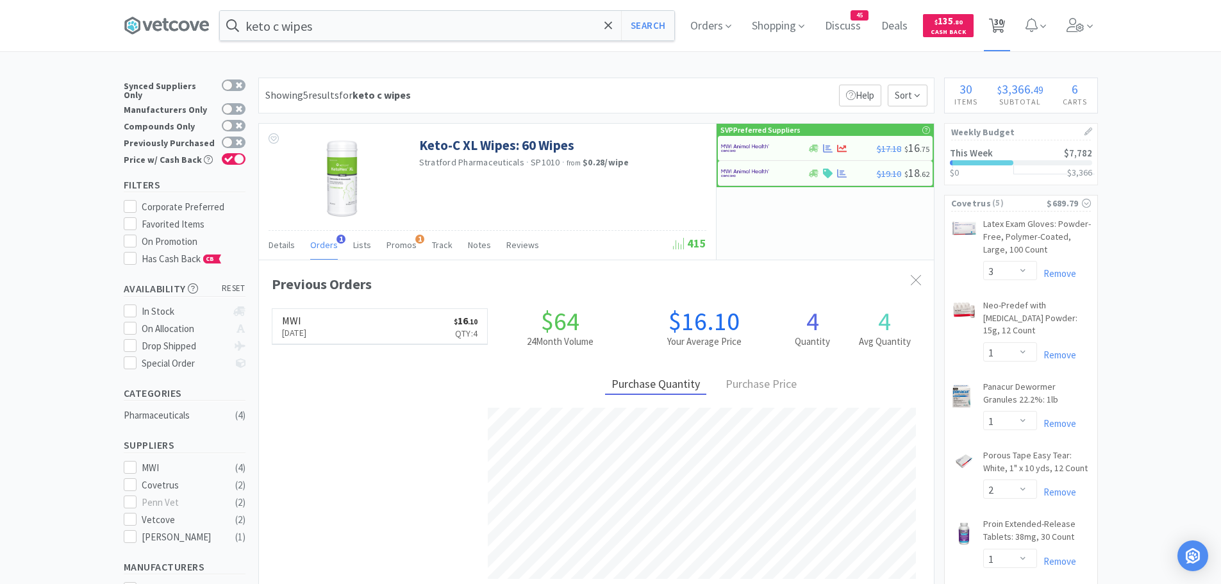
click at [1003, 23] on span "30" at bounding box center [998, 21] width 9 height 51
select select "2"
select select "4"
select select "2"
select select "1"
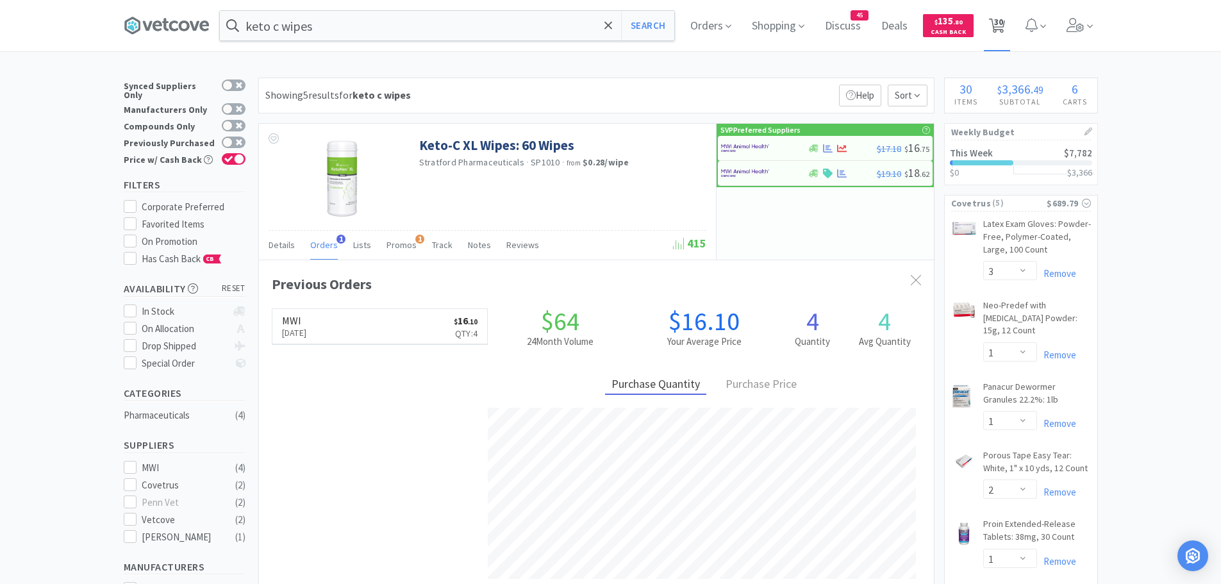
select select "1"
select select "200"
select select "6"
select select "1"
select select "3"
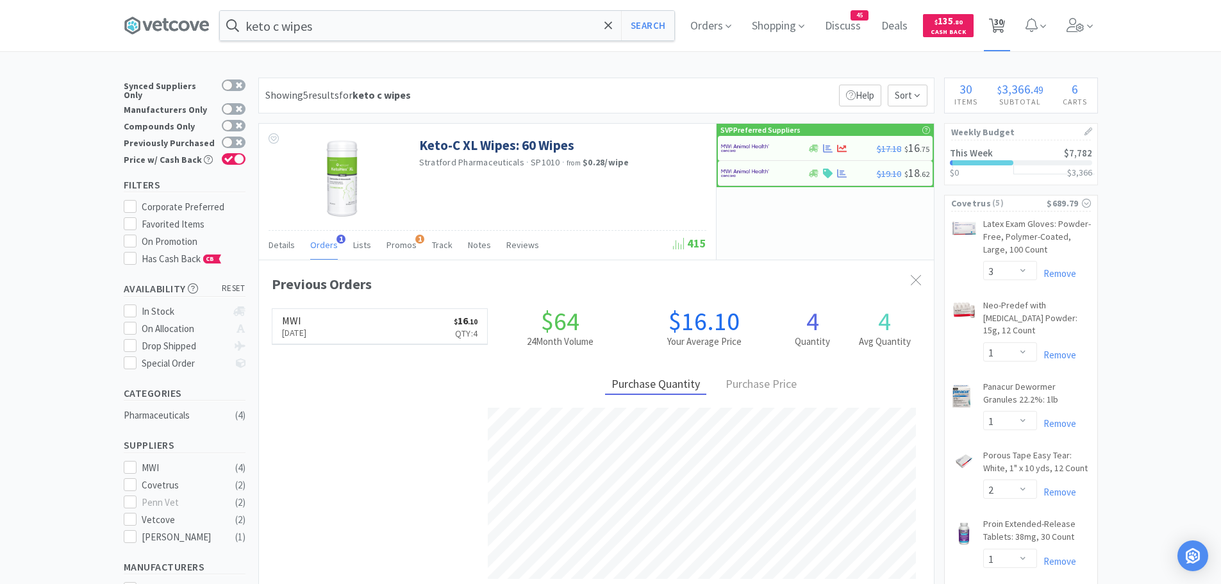
select select "1"
select select "2"
select select "1"
select select "4"
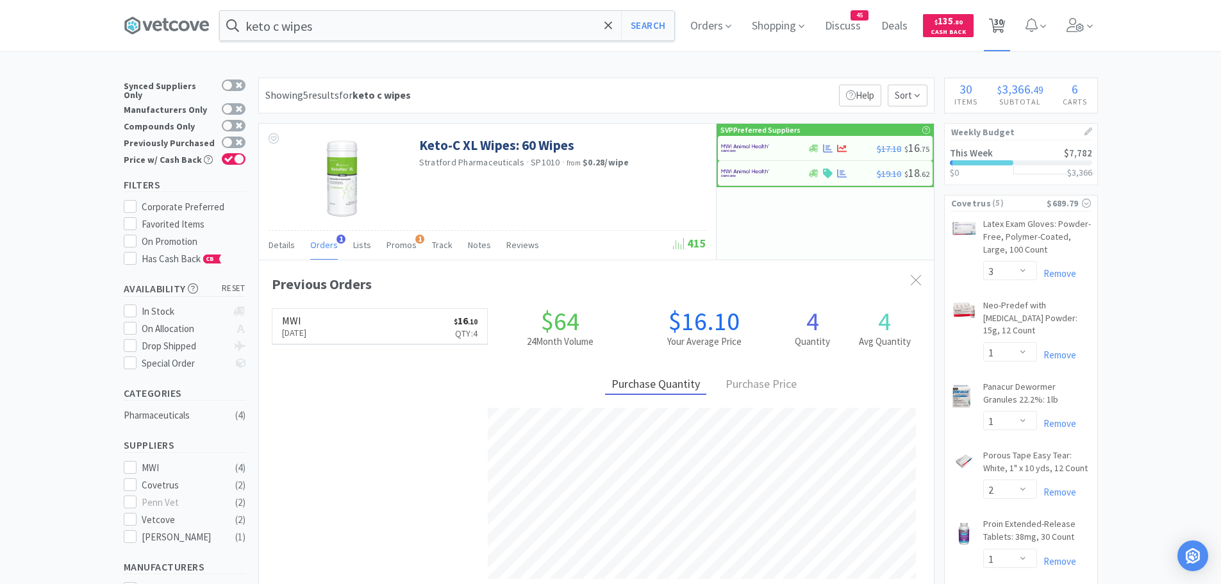
select select "1"
select select "2"
select select "8"
select select "10"
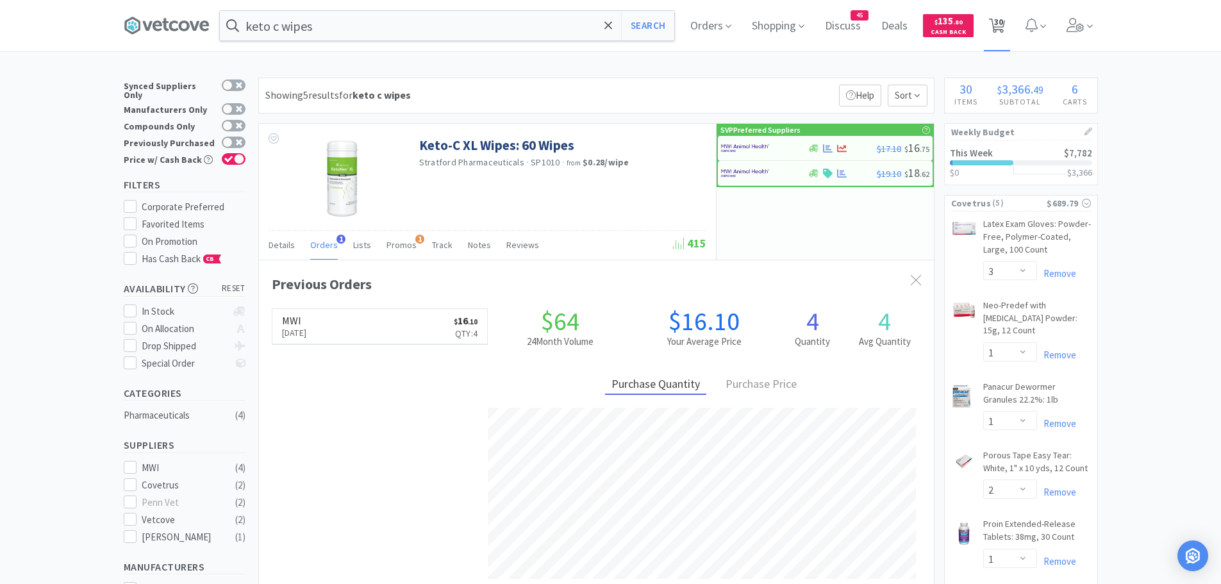
select select "1"
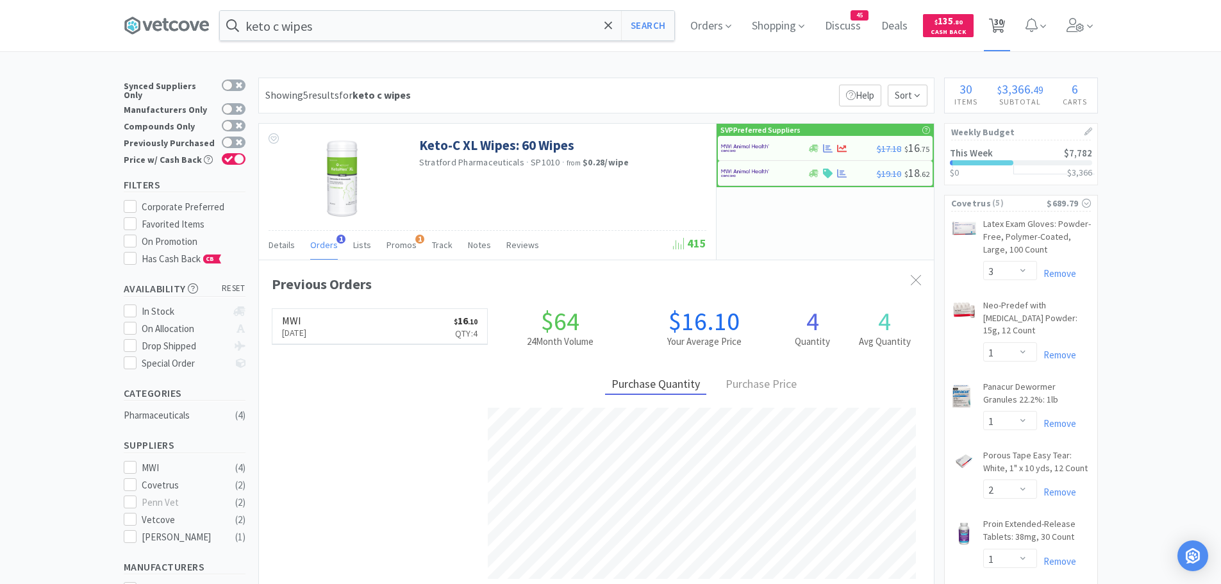
select select "1"
select select "4"
select select "1"
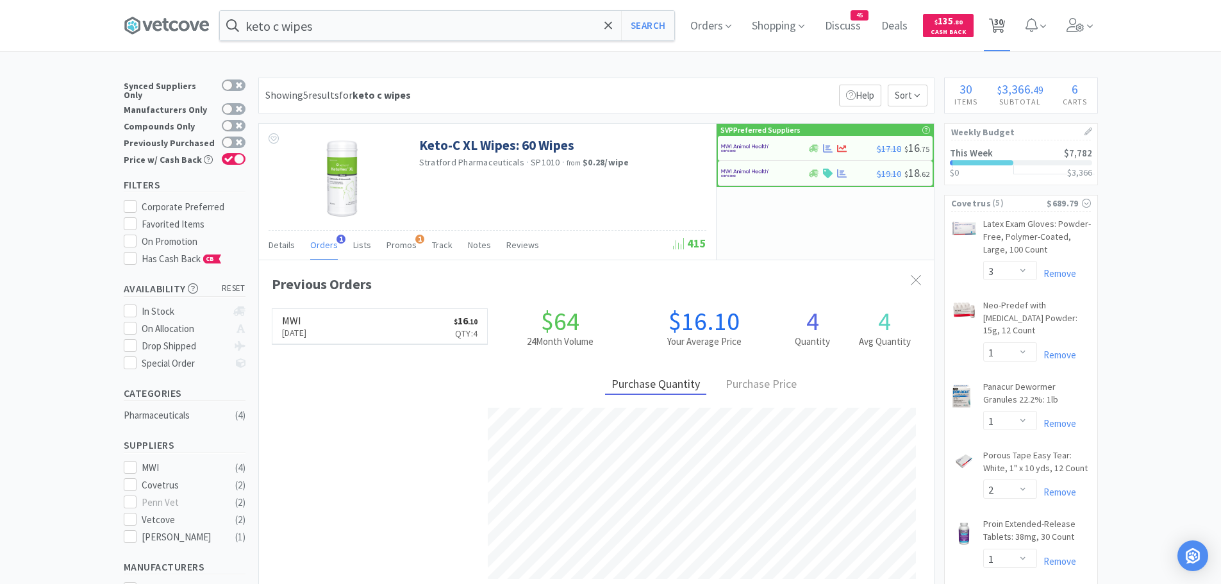
select select "2"
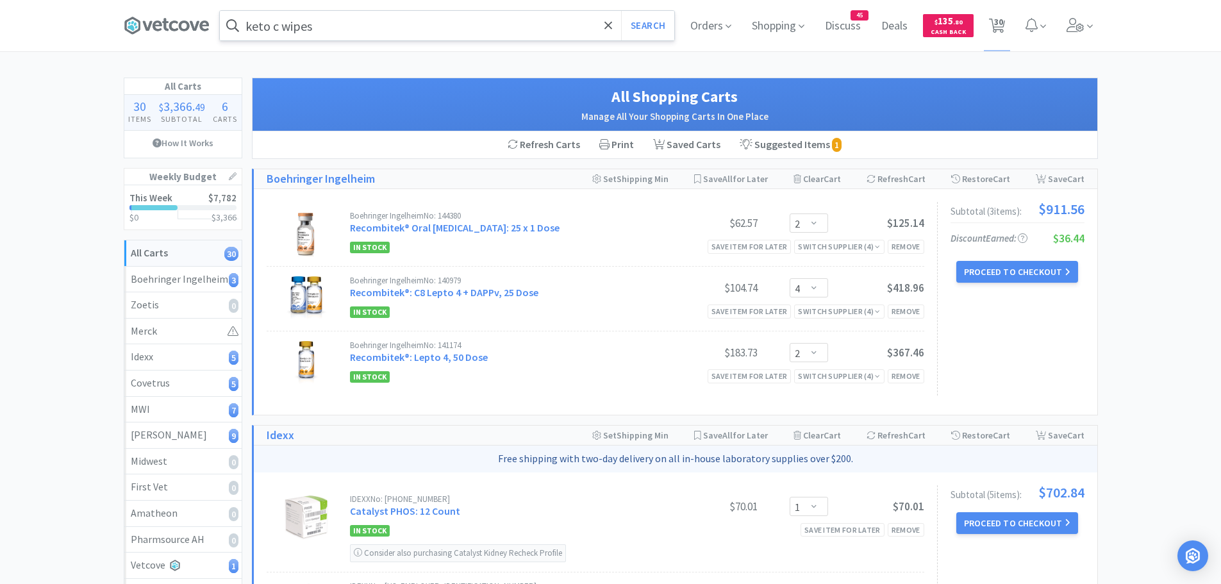
click at [317, 28] on input "keto c wipes" at bounding box center [447, 25] width 454 height 29
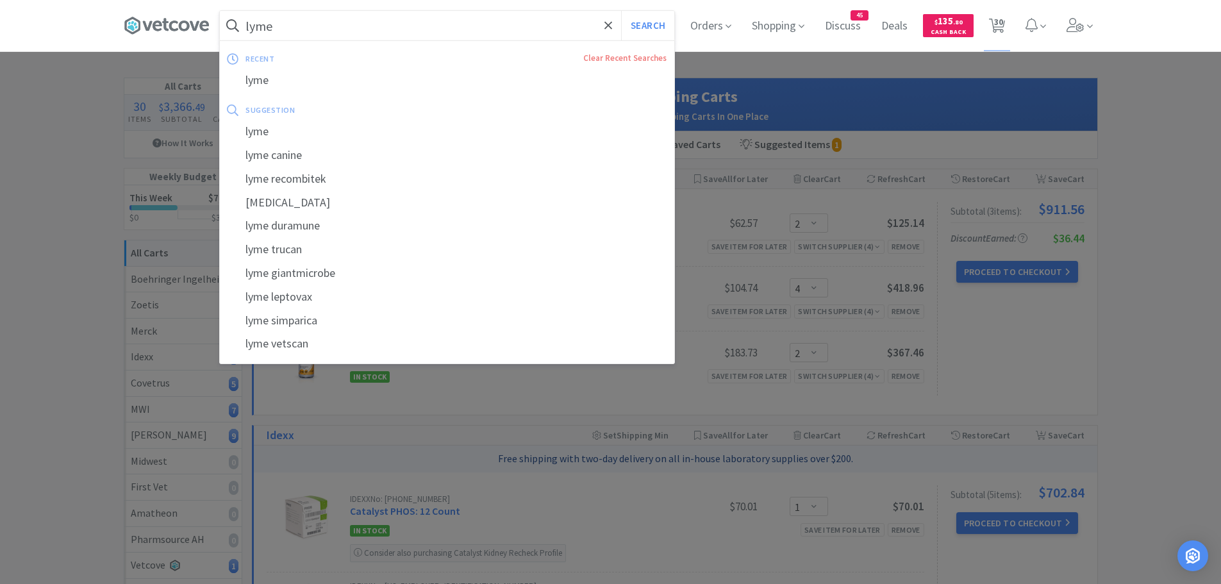
type input "lyme"
click at [621, 11] on button "Search" at bounding box center [647, 25] width 53 height 29
select select "3"
select select "1"
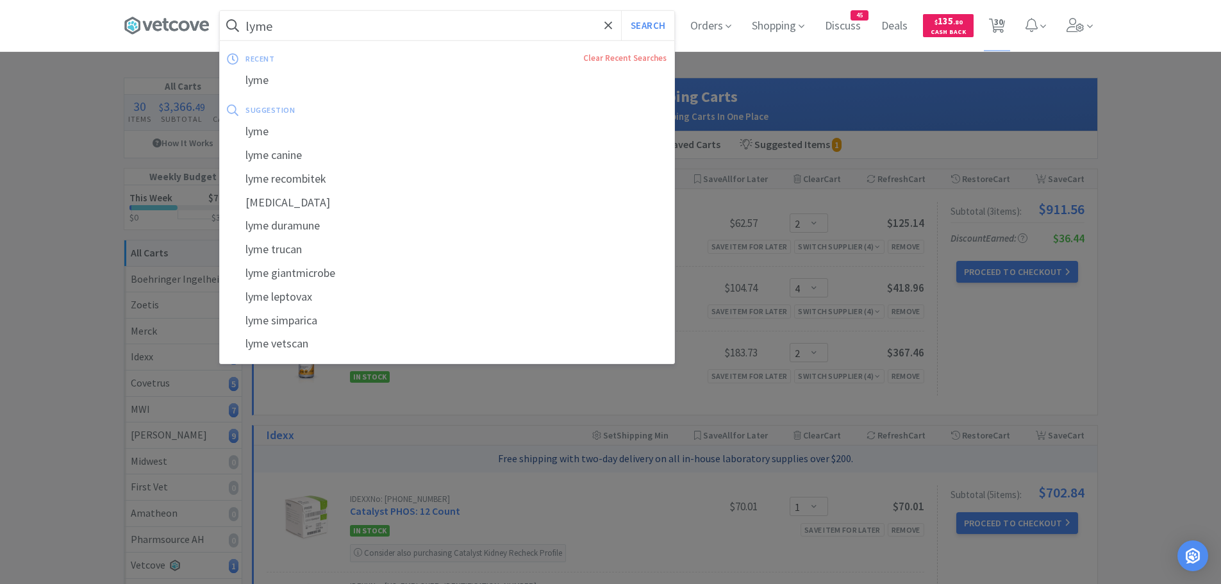
select select "2"
select select "1"
select select "4"
select select "1"
select select "2"
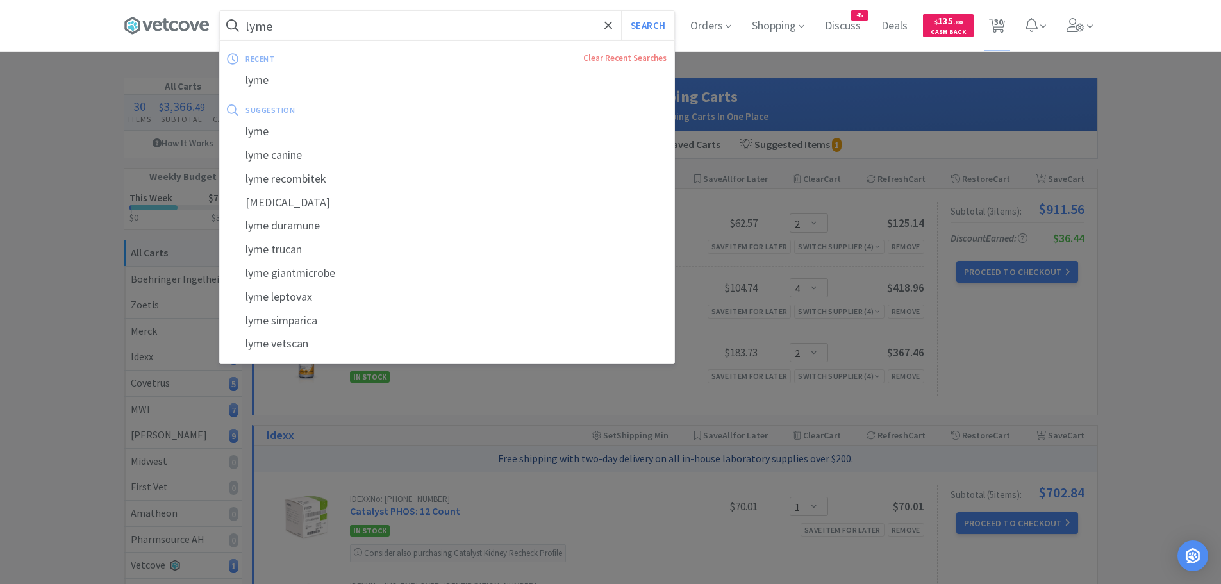
select select "2"
select select "8"
select select "10"
select select "1"
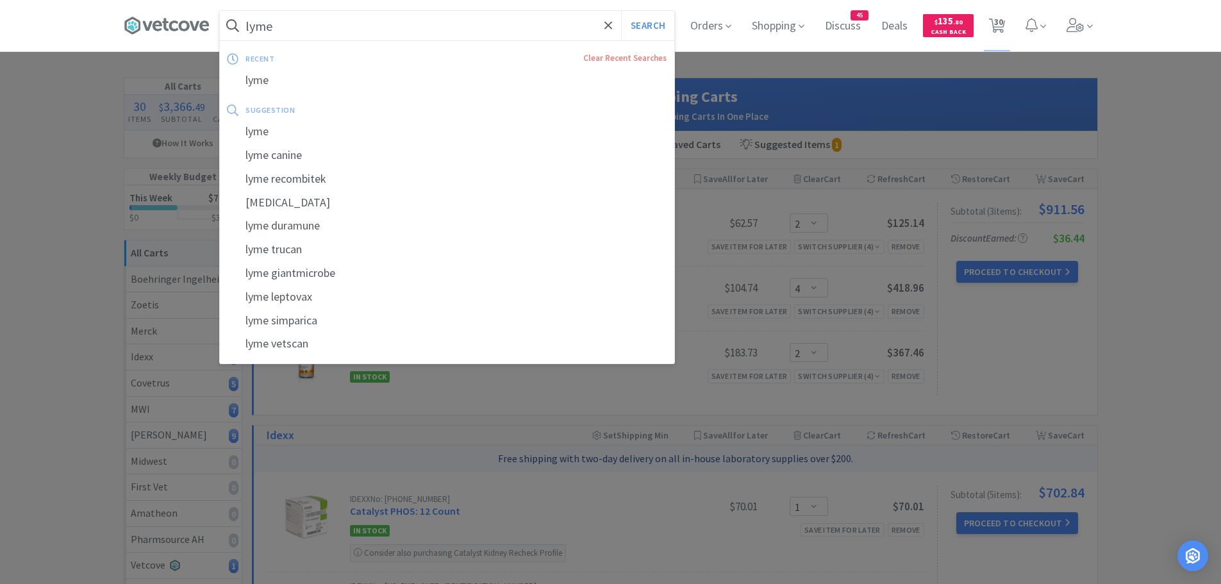
select select "1"
select select "4"
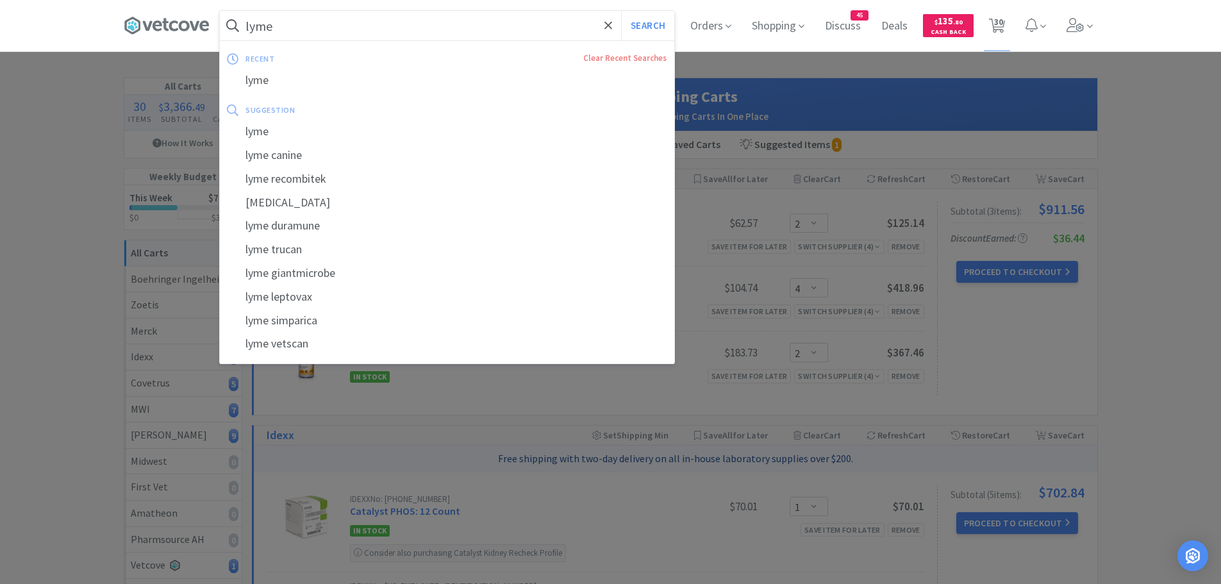
select select "1"
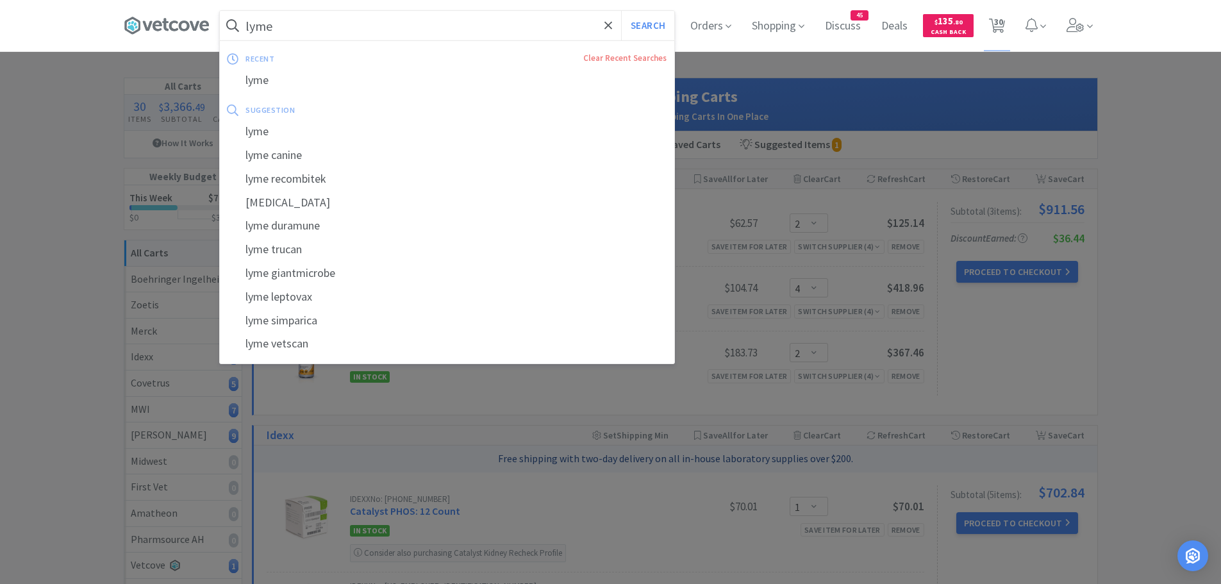
select select "200"
select select "6"
select select "1"
select select "2"
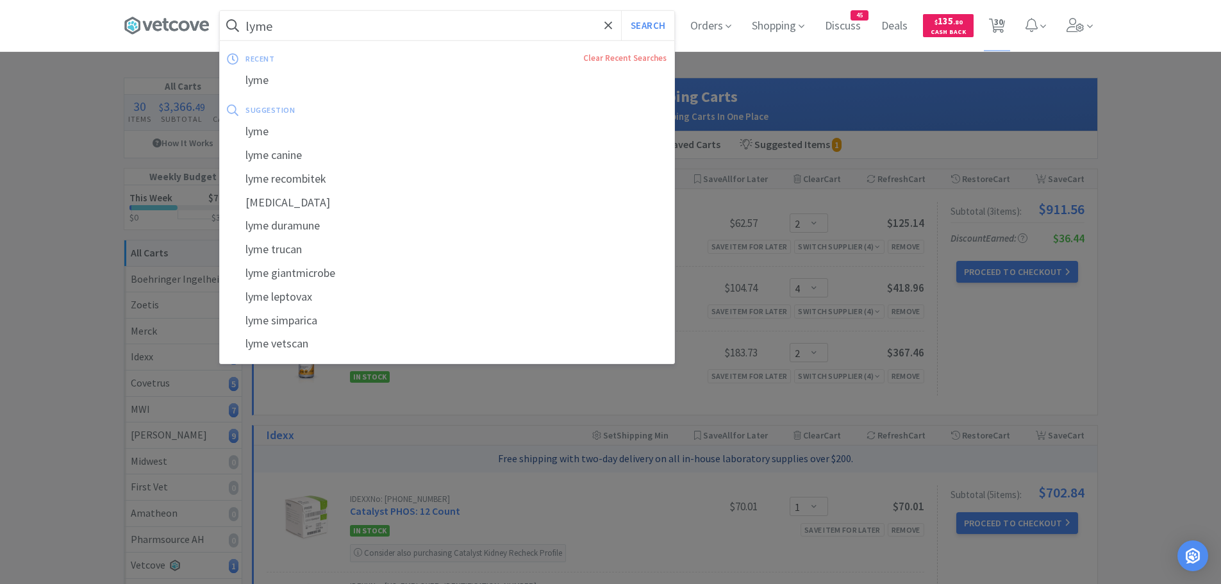
select select "4"
select select "2"
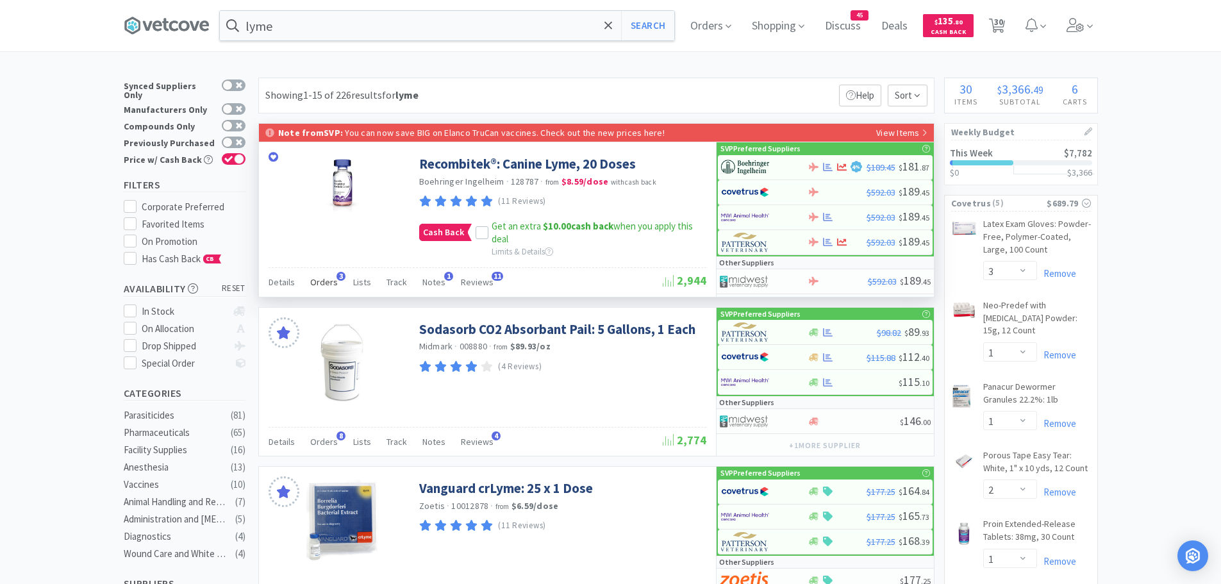
click at [337, 277] on span "3" at bounding box center [341, 276] width 9 height 9
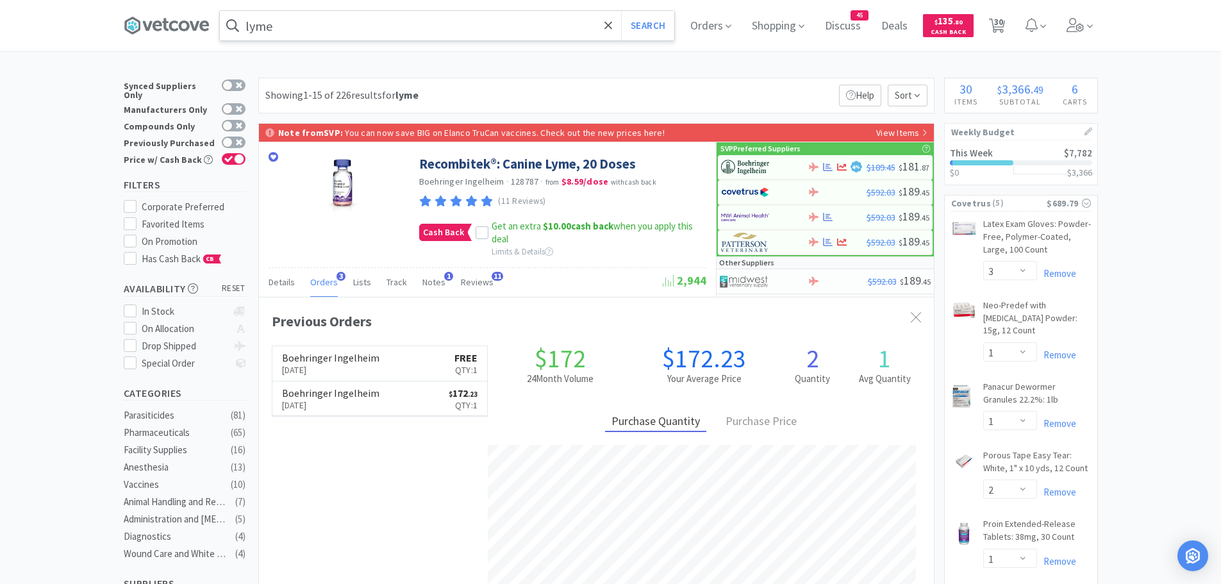
click at [353, 29] on input "lyme" at bounding box center [447, 25] width 454 height 29
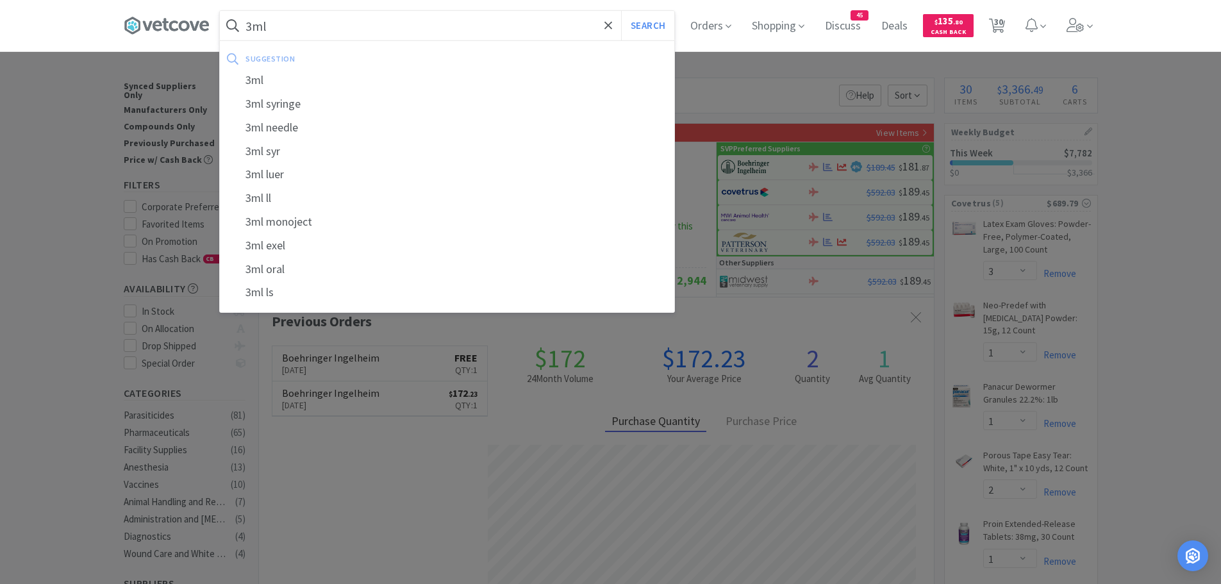
type input "3ml"
click at [621, 11] on button "Search" at bounding box center [647, 25] width 53 height 29
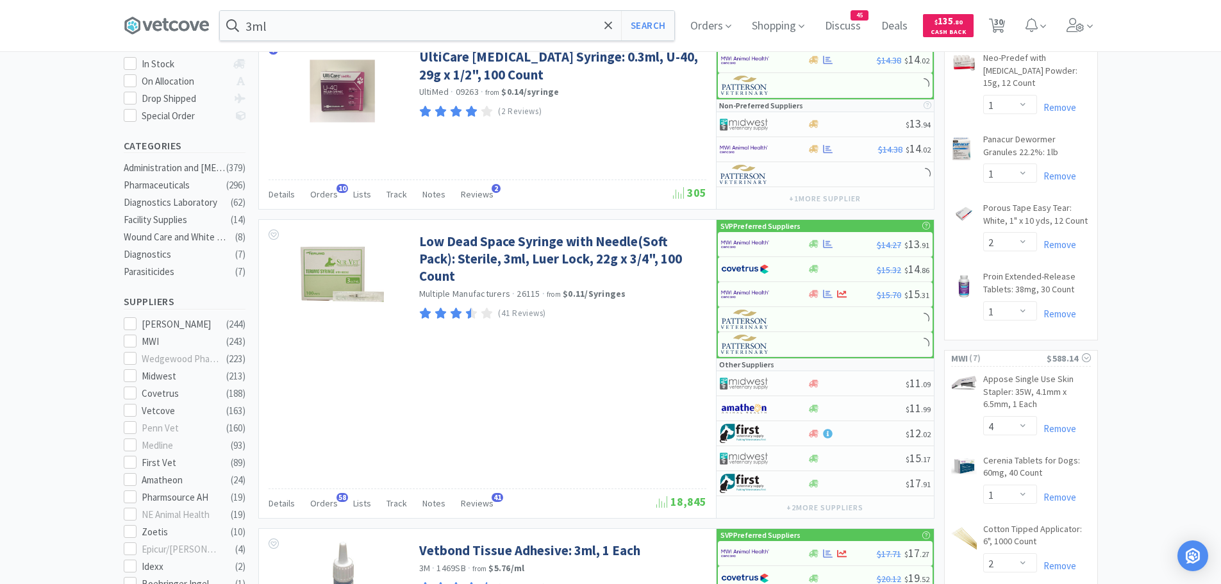
scroll to position [256, 0]
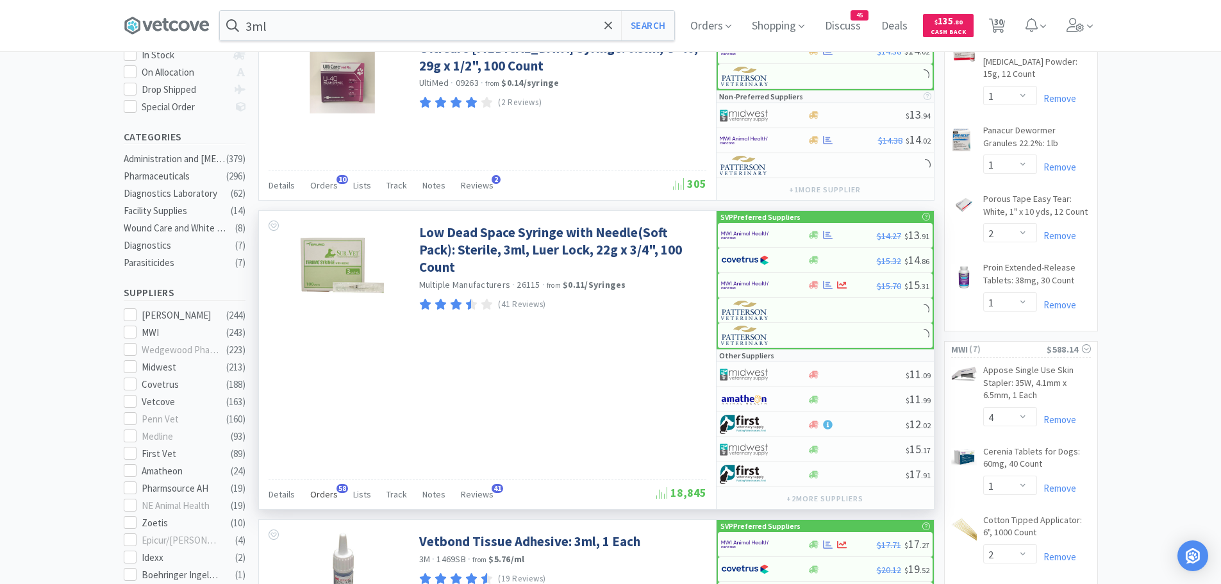
click at [324, 487] on div "Orders 58" at bounding box center [324, 496] width 28 height 24
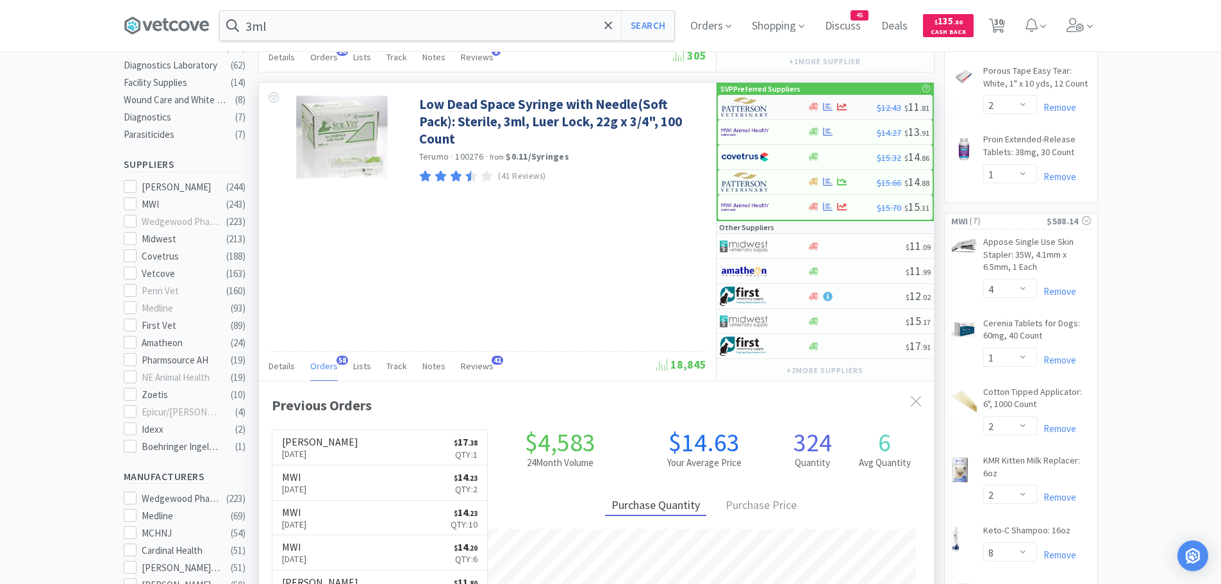
scroll to position [344, 675]
click at [757, 130] on img at bounding box center [745, 131] width 48 height 19
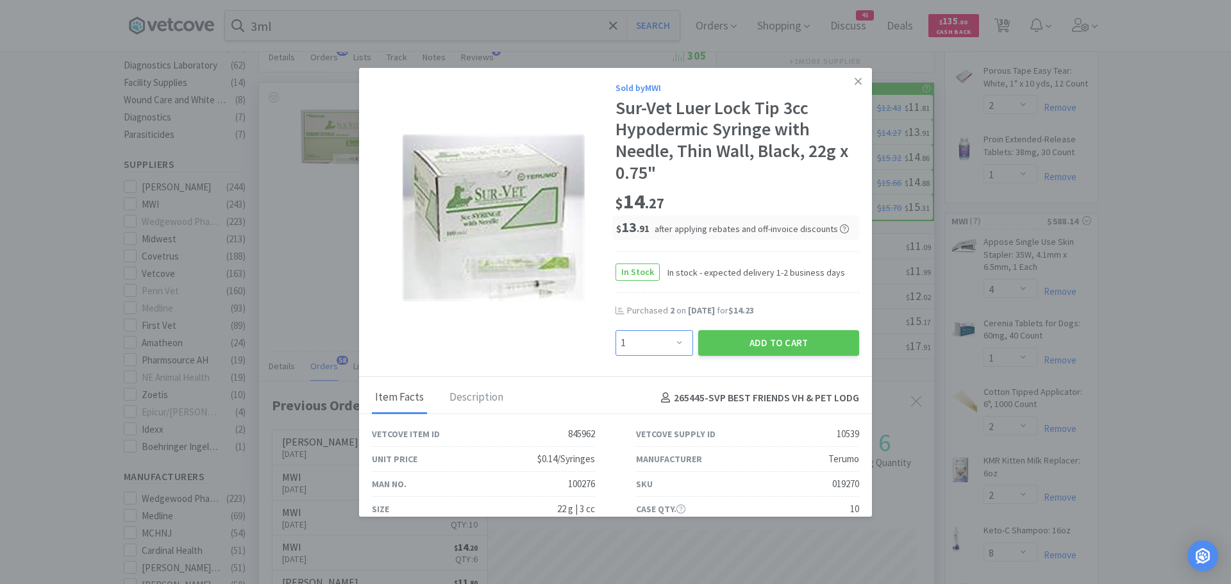
click at [662, 341] on select "Enter Quantity 1 2 3 4 5 6 7 8 9 10 11 12 13 14 15 16 17 18 19 20 Enter Quantity" at bounding box center [654, 343] width 78 height 26
select select "10"
click at [615, 330] on select "Enter Quantity 1 2 3 4 5 6 7 8 9 10 11 12 13 14 15 16 17 18 19 20 Enter Quantity" at bounding box center [654, 343] width 78 height 26
click at [758, 346] on button "Add to Cart" at bounding box center [778, 343] width 161 height 26
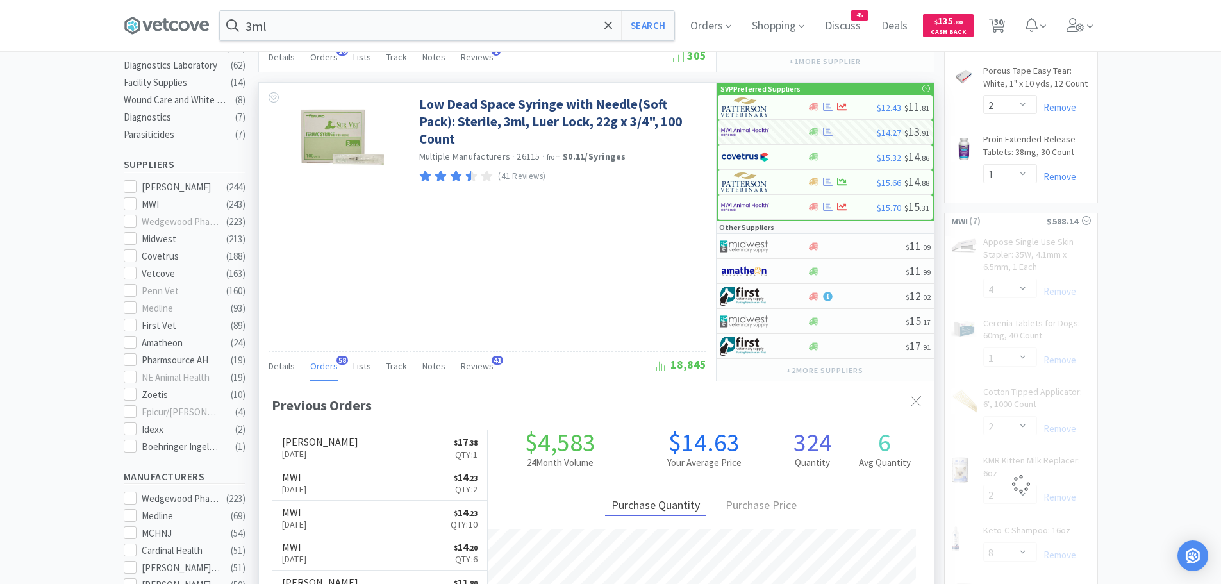
select select "10"
select select "1"
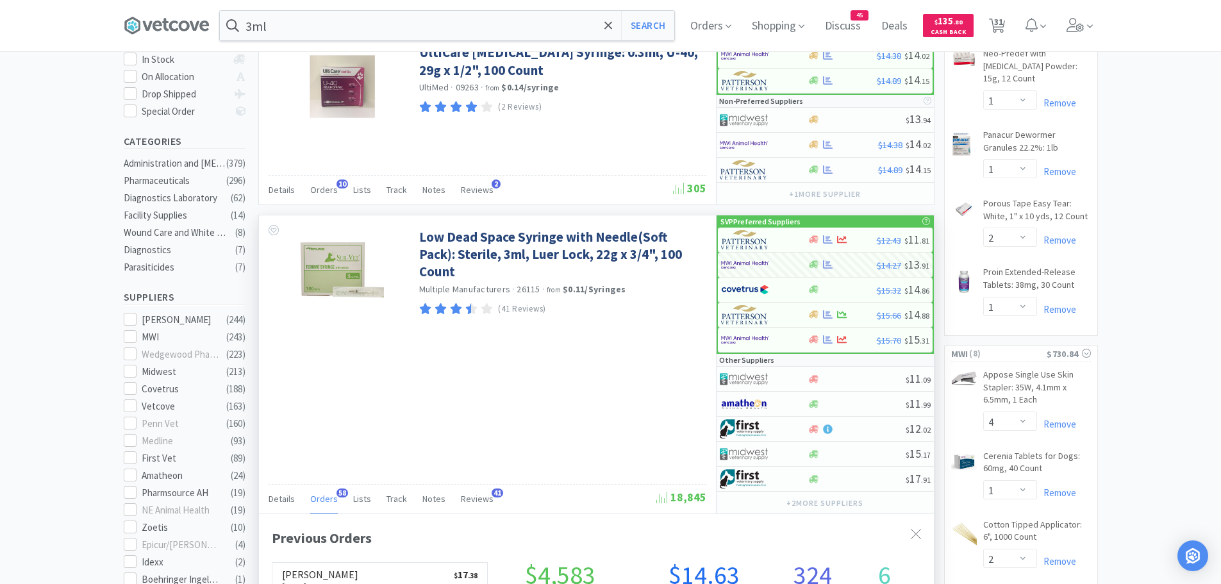
scroll to position [0, 0]
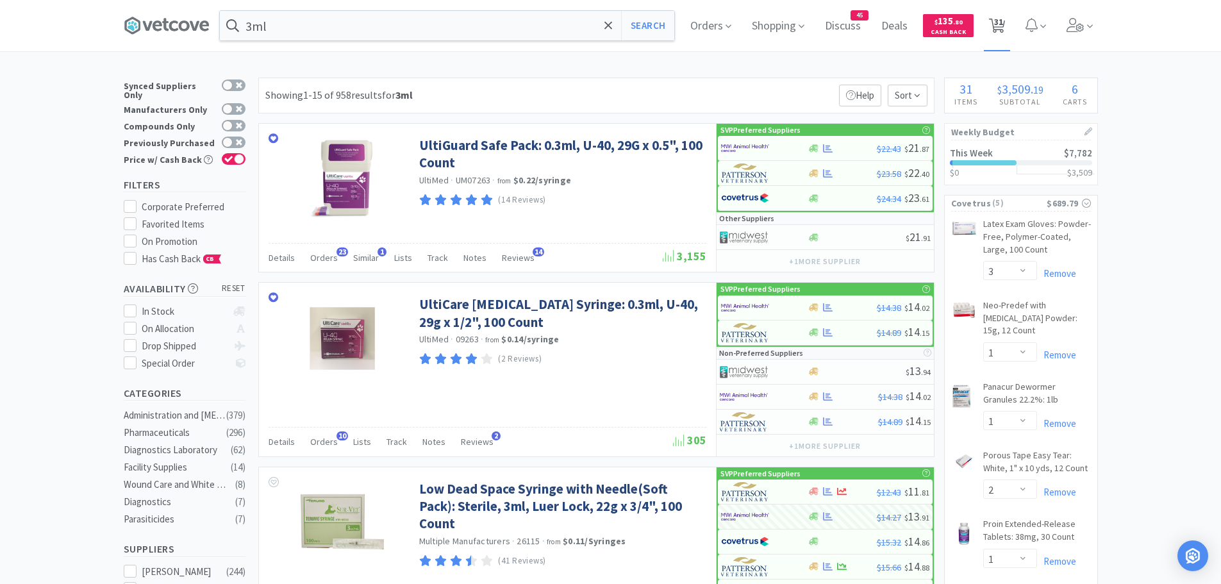
click at [1003, 24] on span "31" at bounding box center [998, 21] width 9 height 51
select select "2"
select select "4"
select select "2"
select select "1"
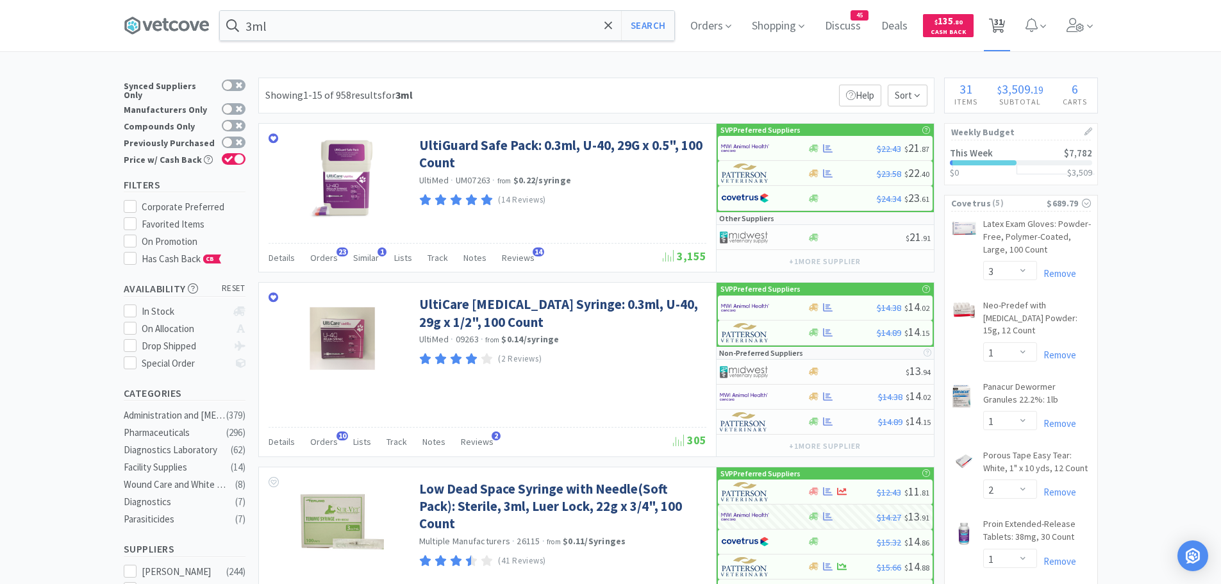
select select "1"
select select "200"
select select "6"
select select "1"
select select "3"
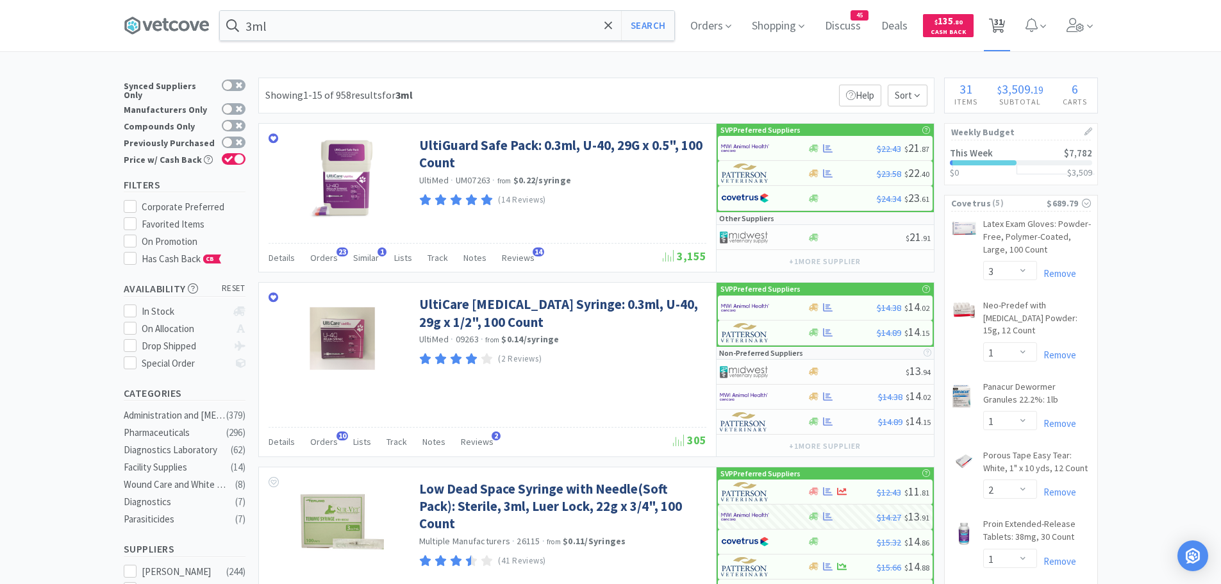
select select "1"
select select "2"
select select "1"
select select "4"
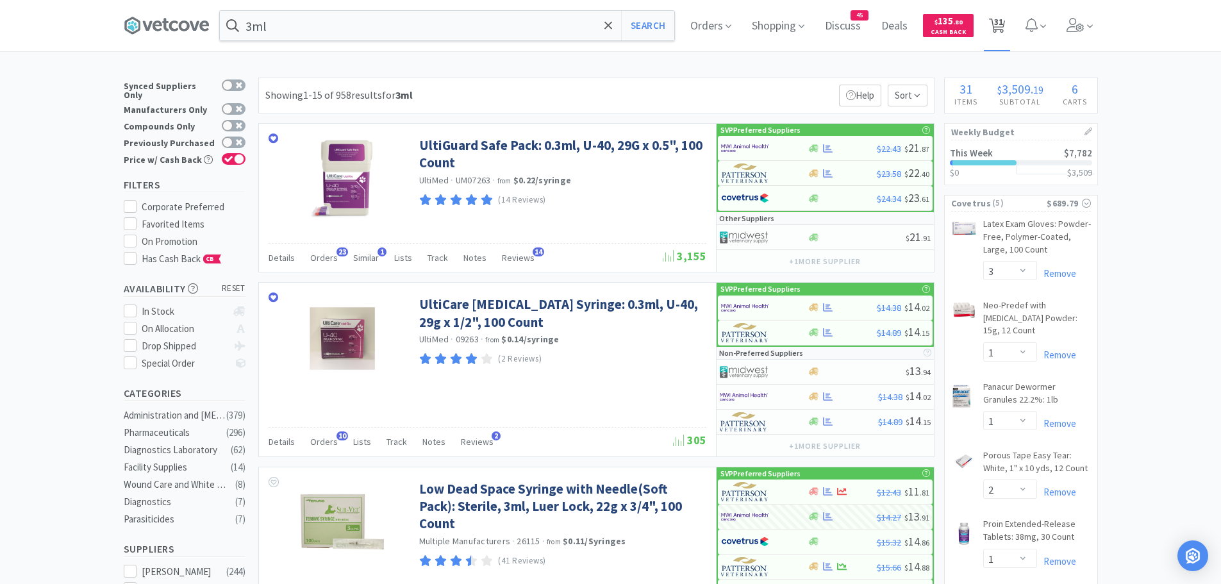
select select "1"
select select "2"
select select "8"
select select "10"
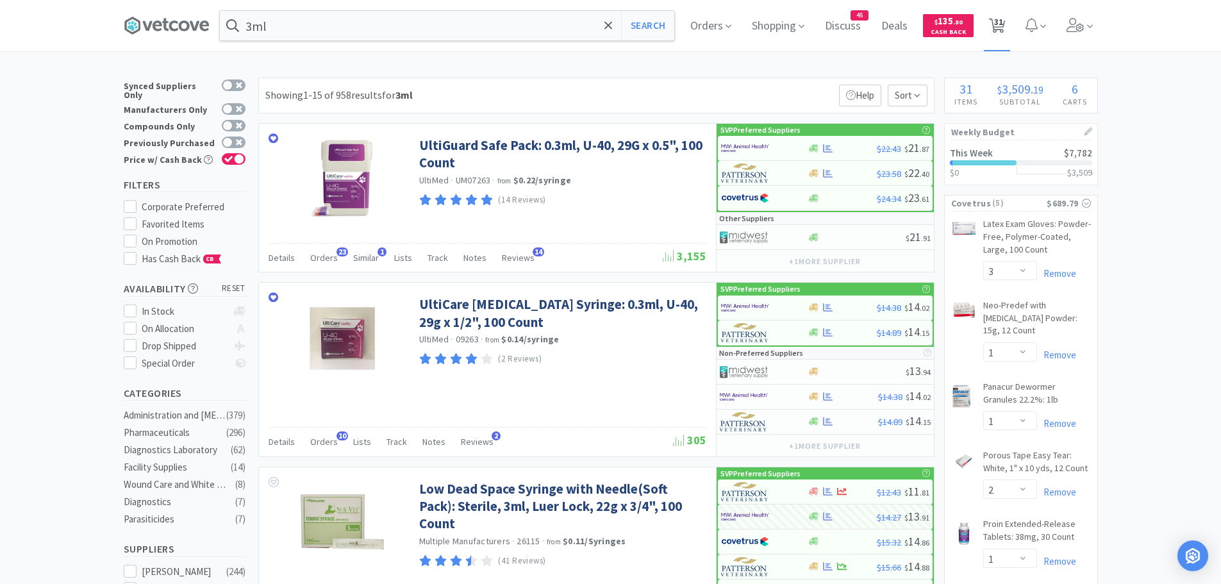
select select "10"
select select "1"
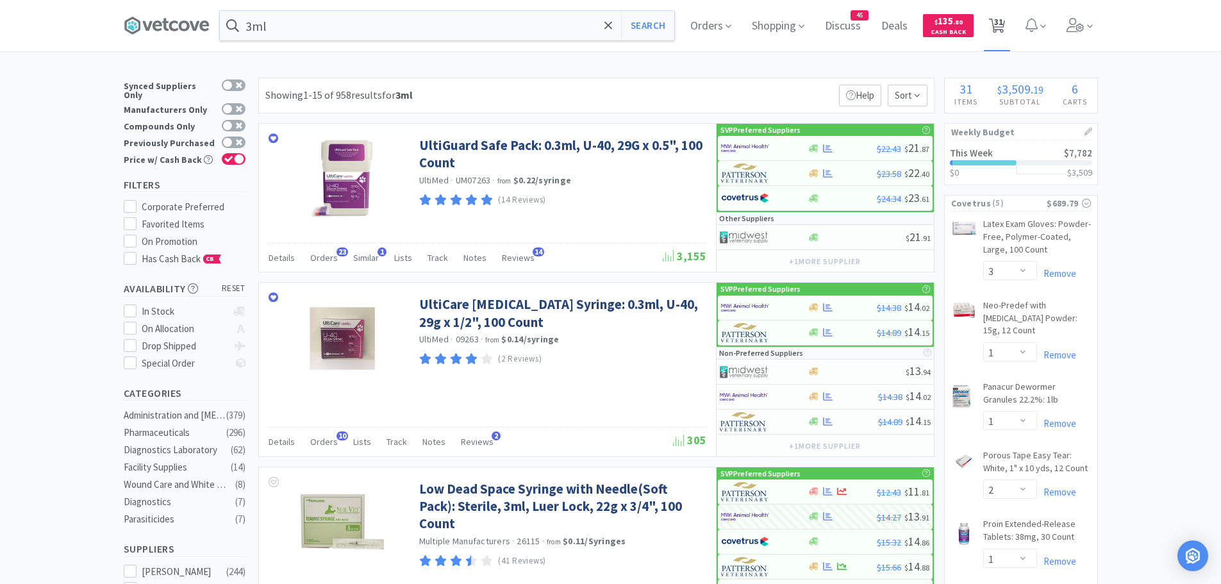
select select "1"
select select "4"
select select "1"
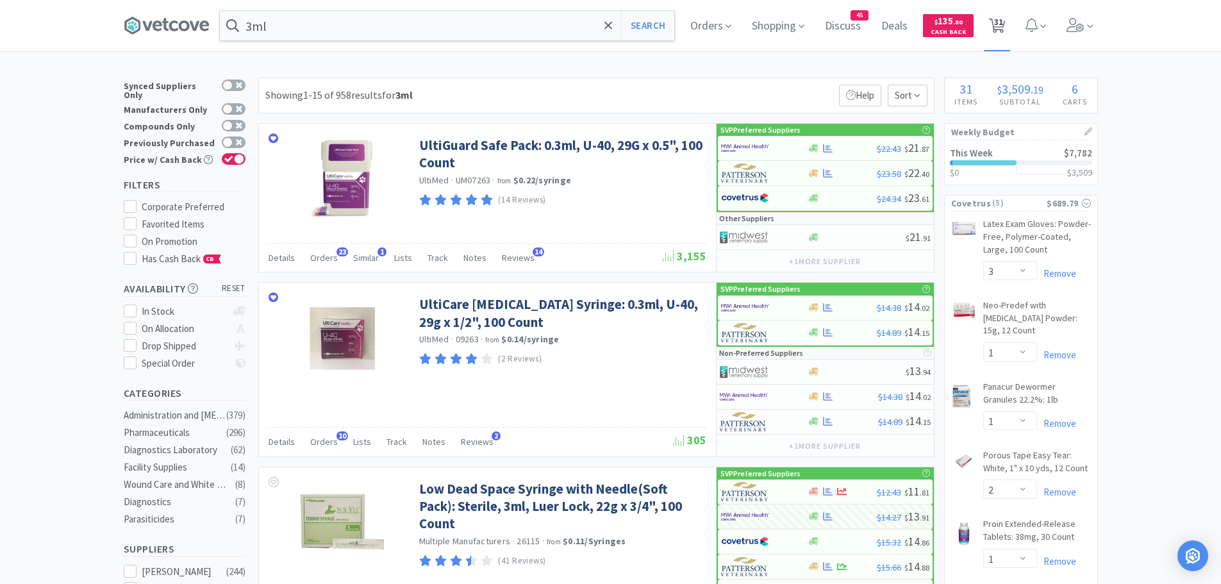
select select "1"
select select "2"
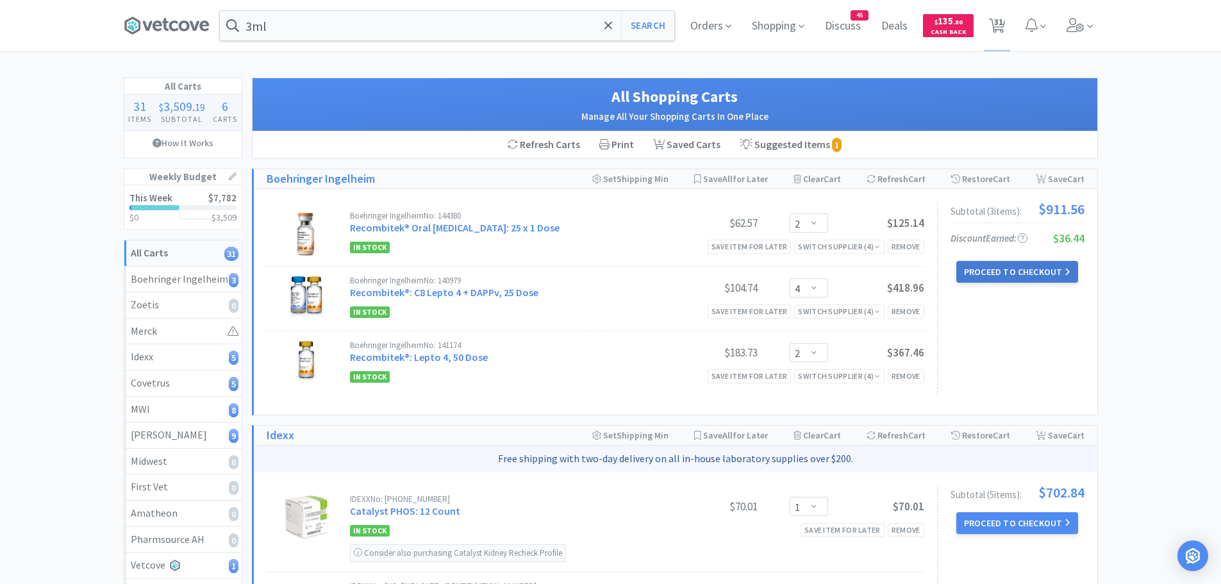
click at [1005, 267] on button "Proceed to Checkout" at bounding box center [1017, 272] width 122 height 22
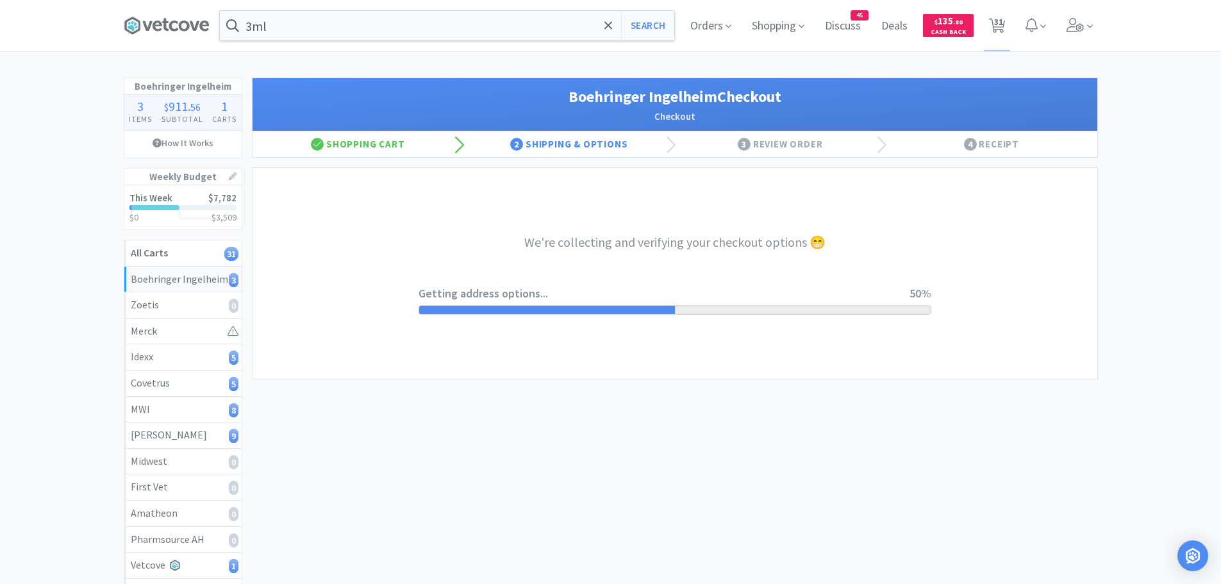
select select "invoice"
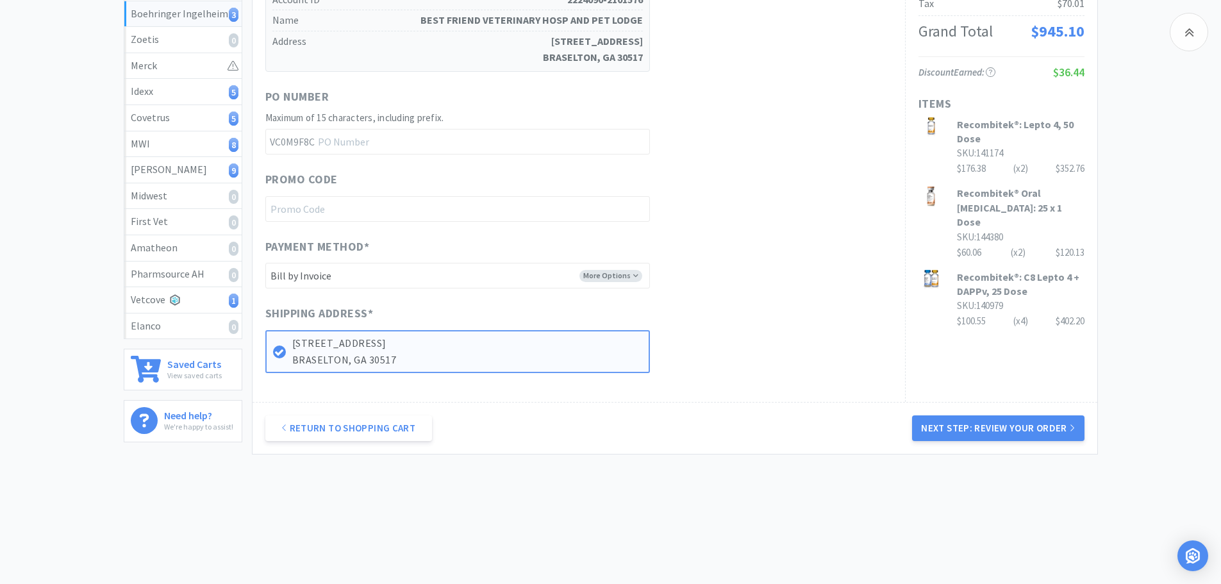
scroll to position [267, 0]
click at [990, 419] on button "Next Step: Review Your Order" at bounding box center [998, 426] width 172 height 26
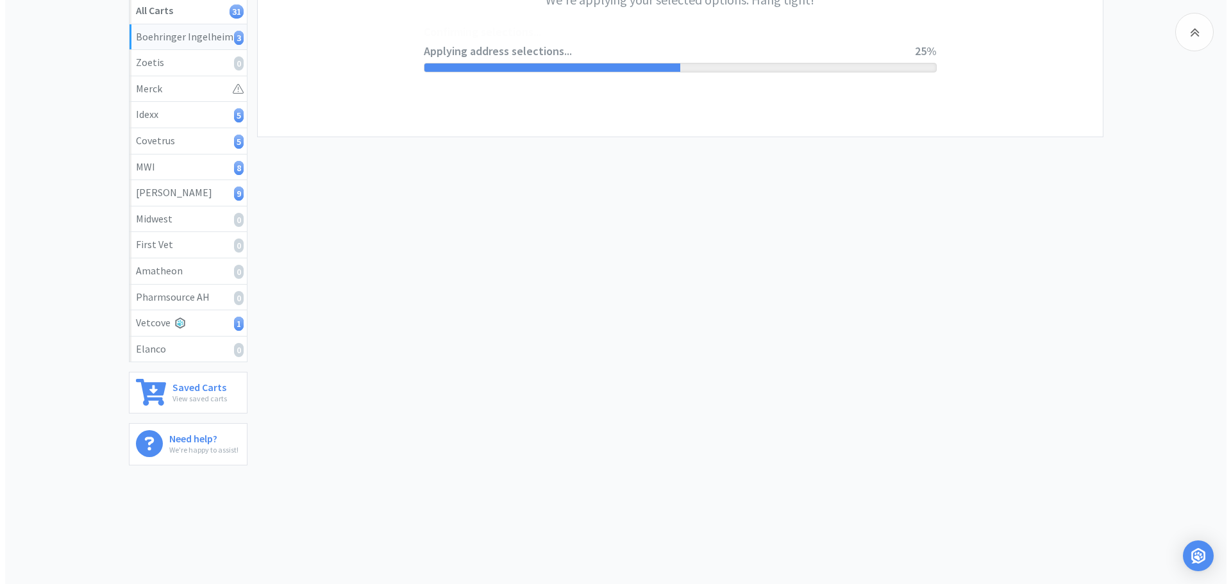
scroll to position [0, 0]
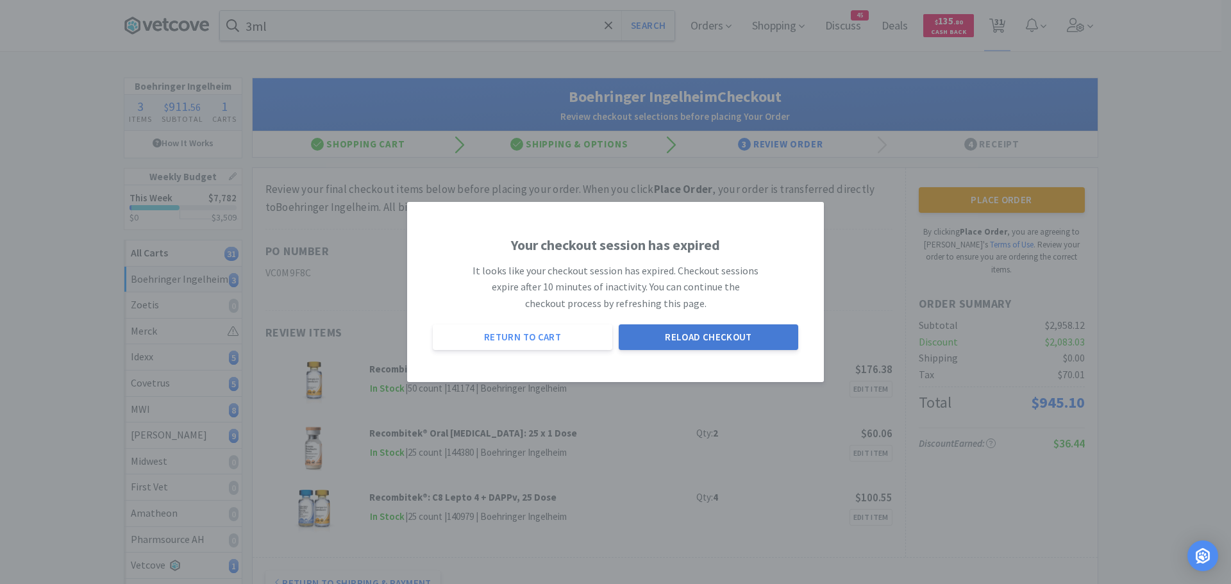
click at [708, 328] on button "Reload Checkout" at bounding box center [708, 337] width 179 height 26
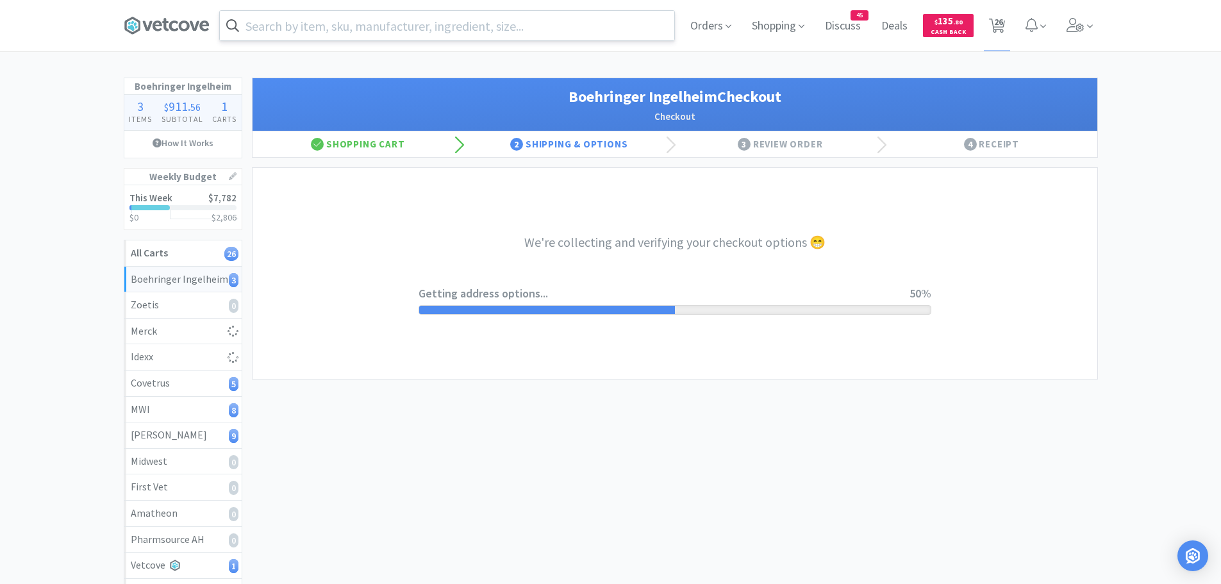
select select "invoice"
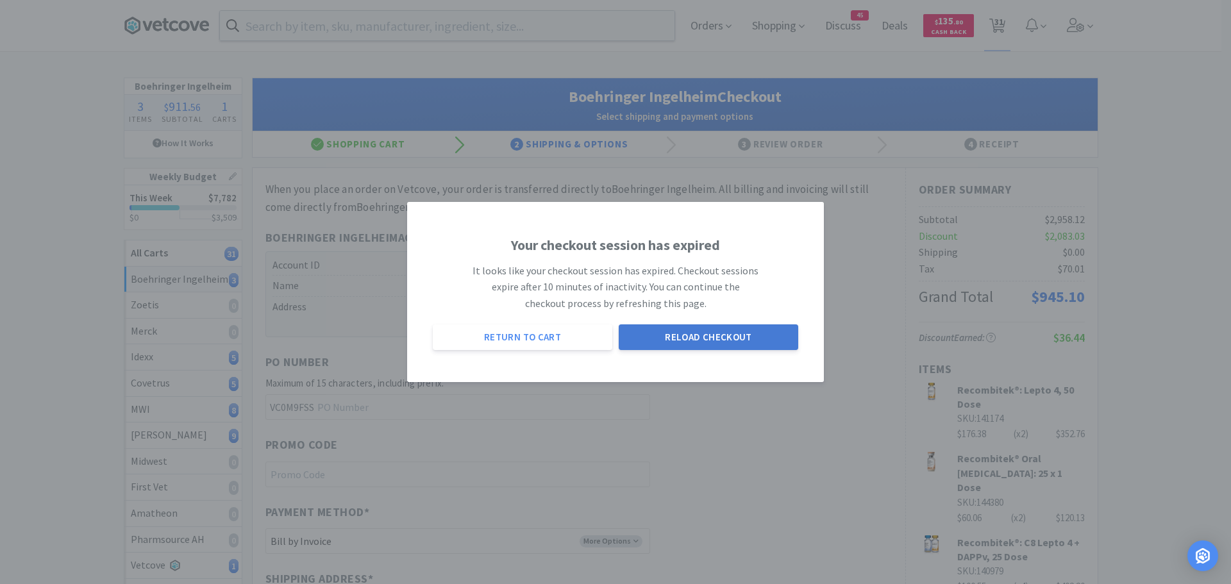
click at [690, 339] on button "Reload Checkout" at bounding box center [708, 337] width 179 height 26
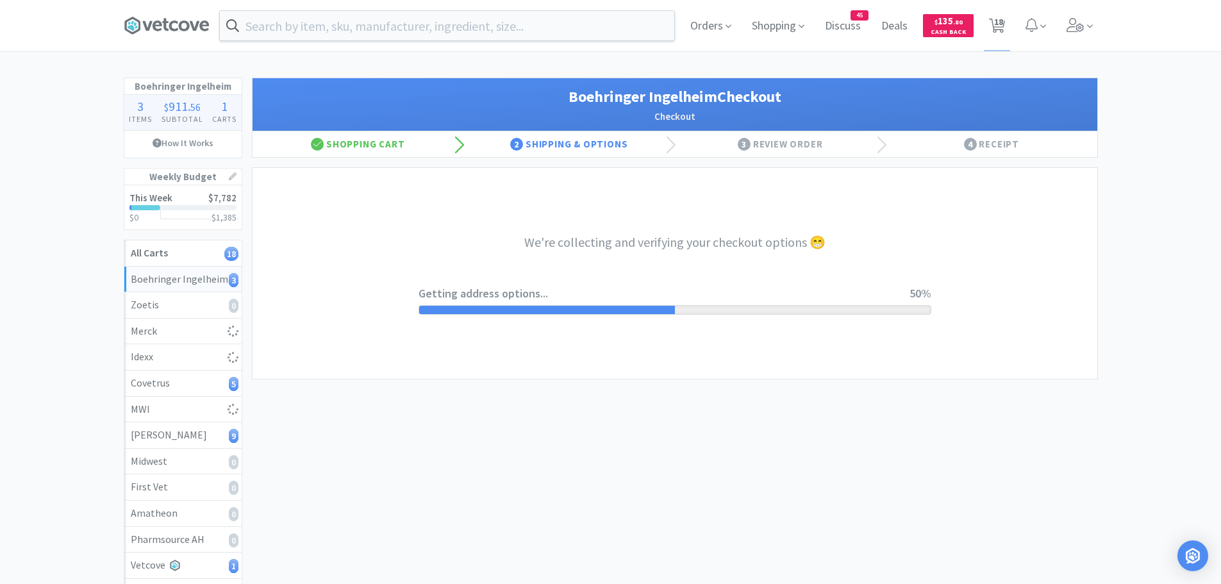
select select "invoice"
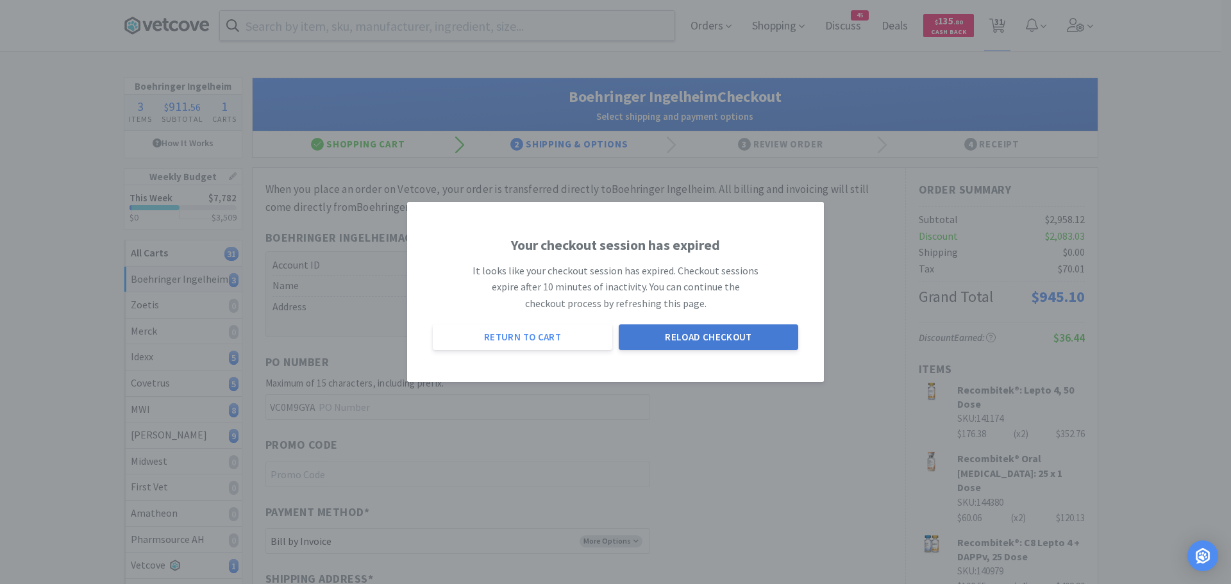
click at [698, 336] on button "Reload Checkout" at bounding box center [708, 337] width 179 height 26
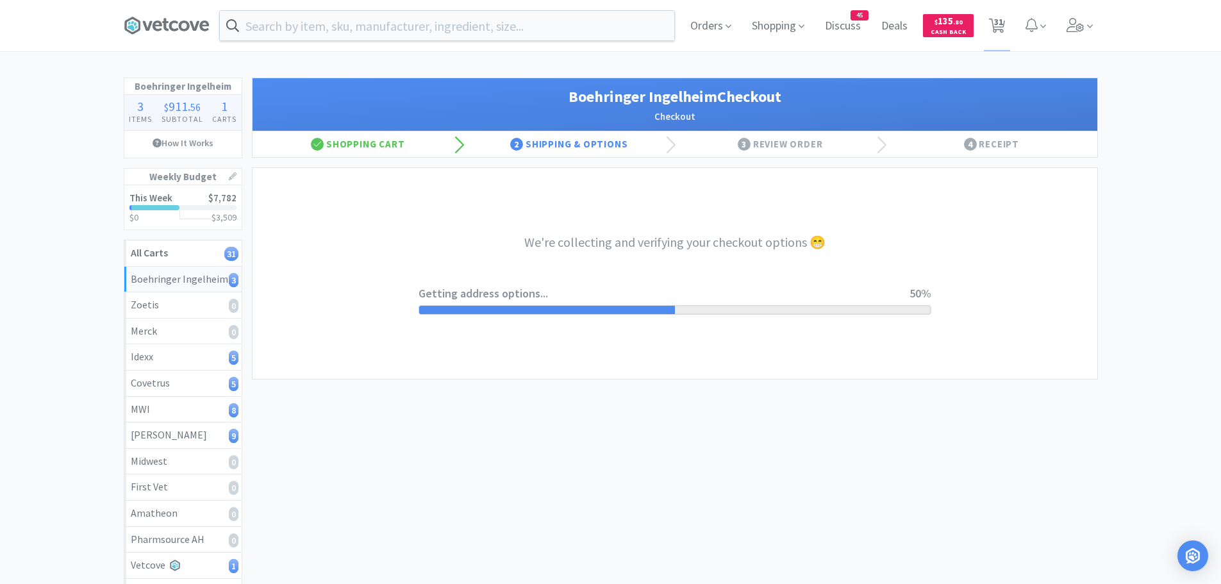
select select "invoice"
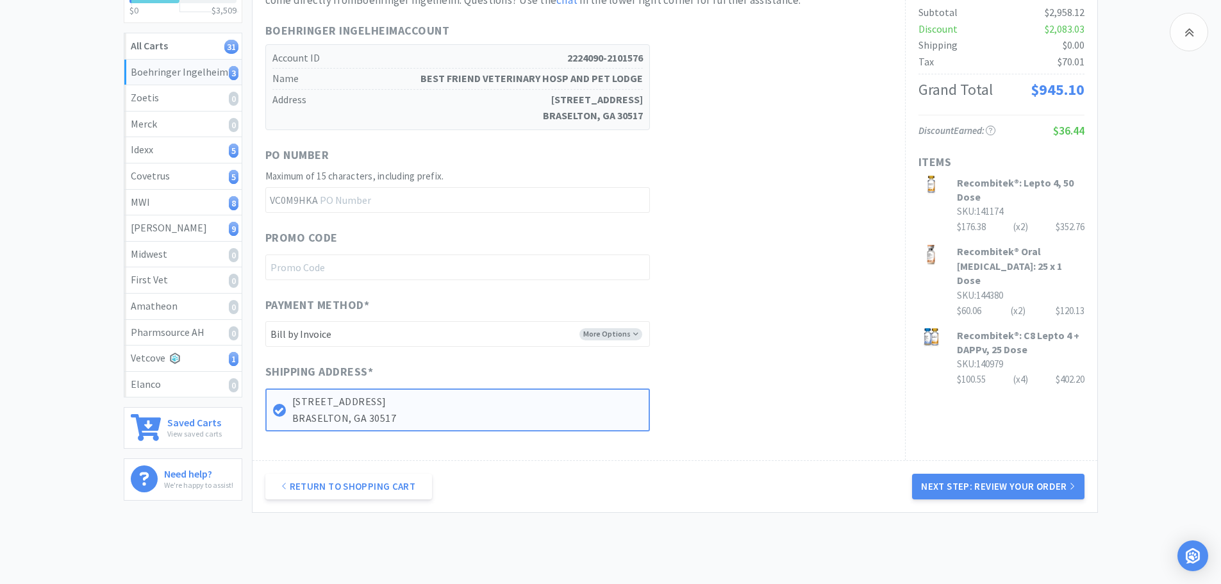
scroll to position [203, 0]
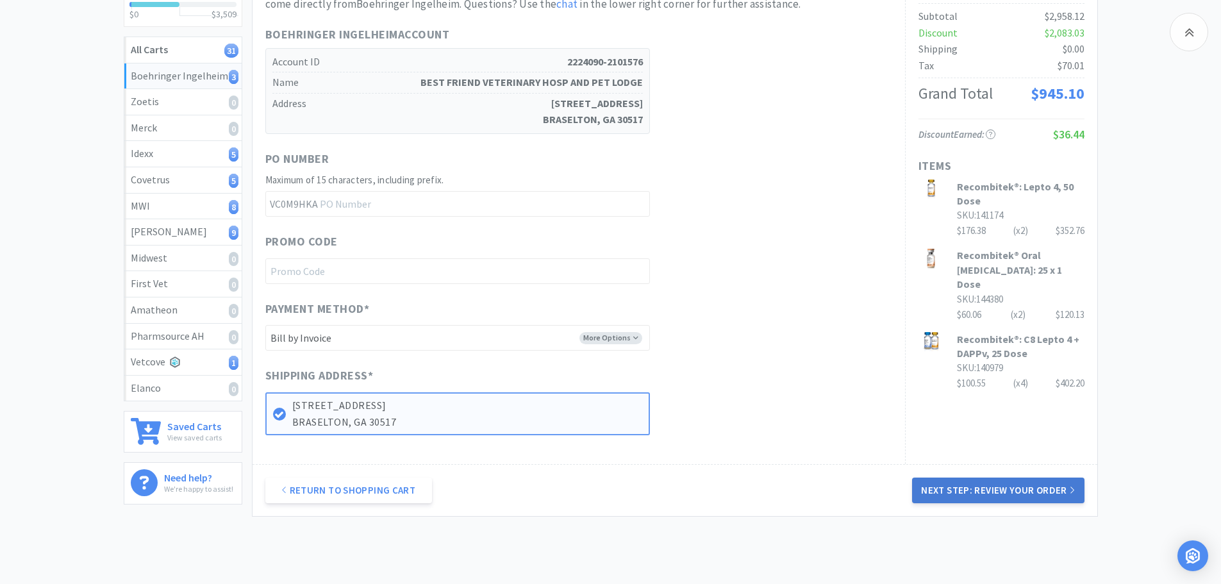
click at [972, 492] on button "Next Step: Review Your Order" at bounding box center [998, 491] width 172 height 26
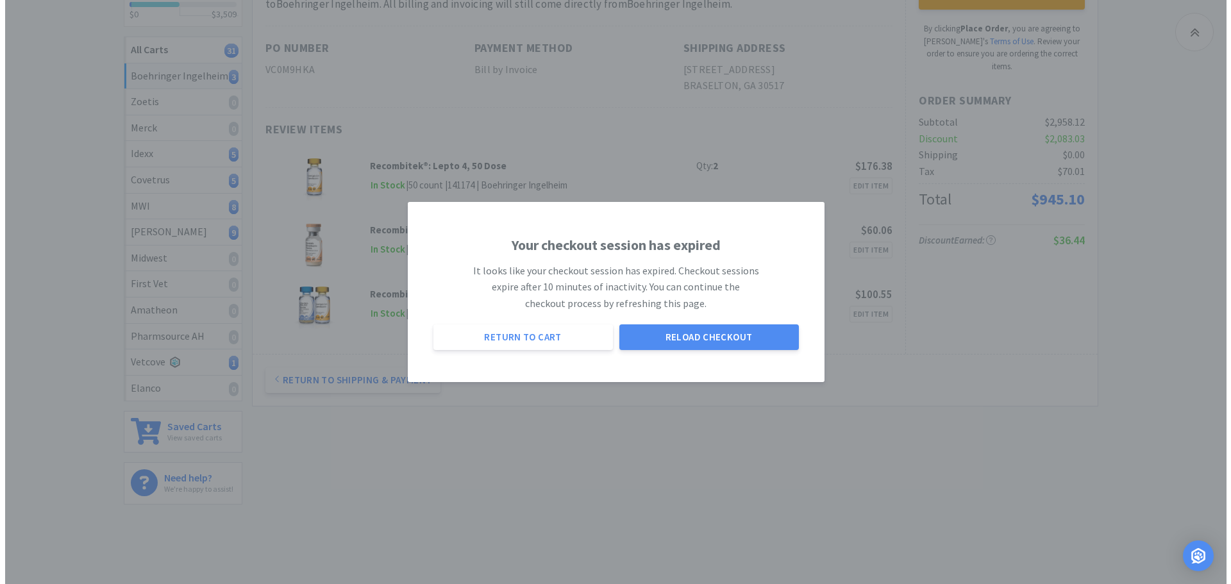
scroll to position [0, 0]
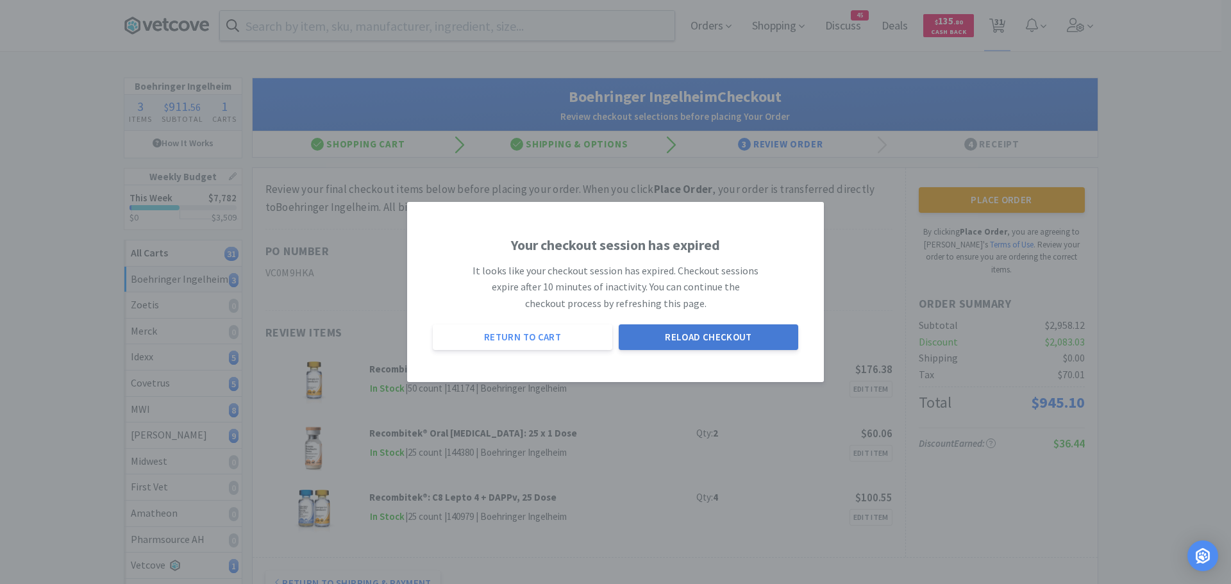
click at [671, 335] on button "Reload Checkout" at bounding box center [708, 337] width 179 height 26
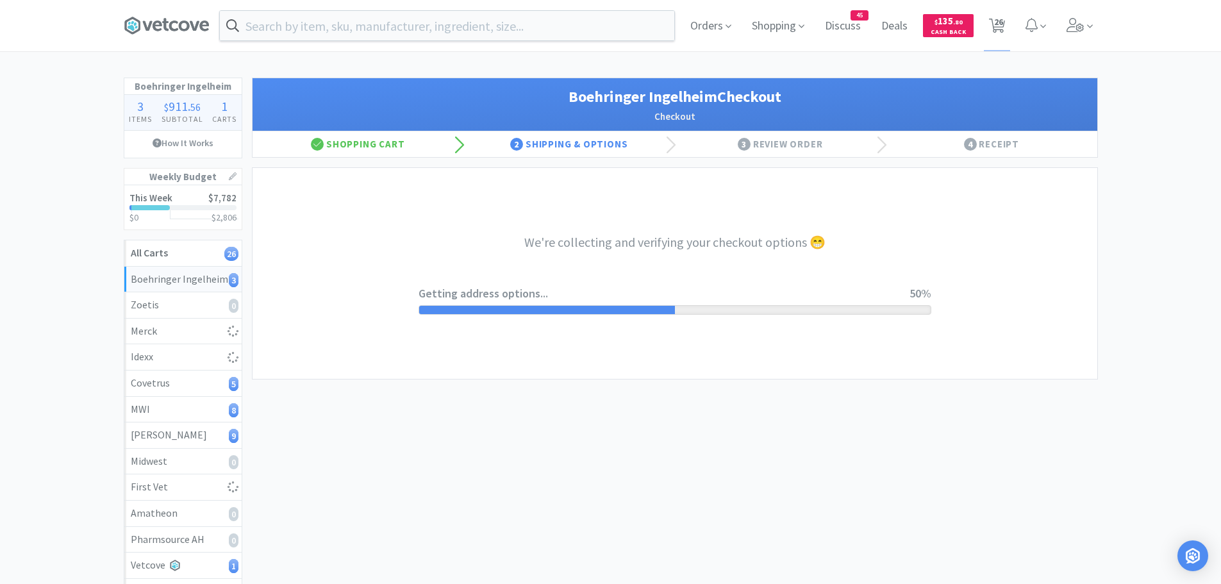
select select "invoice"
